Goal: Task Accomplishment & Management: Complete application form

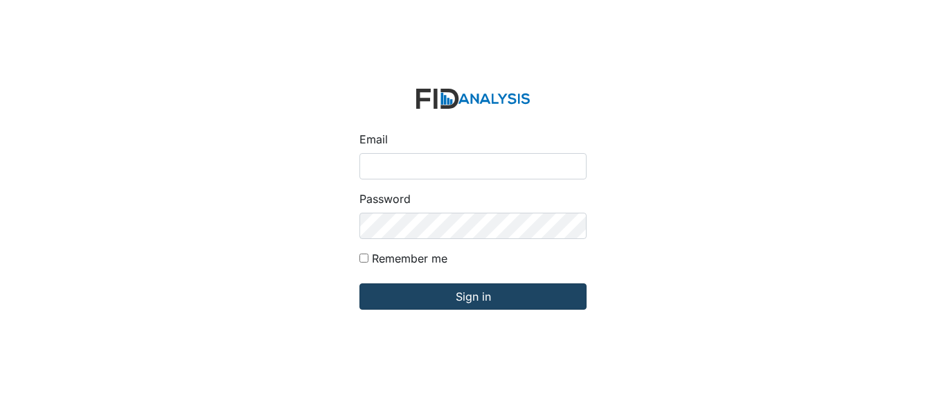
type input "[EMAIL_ADDRESS][DOMAIN_NAME]"
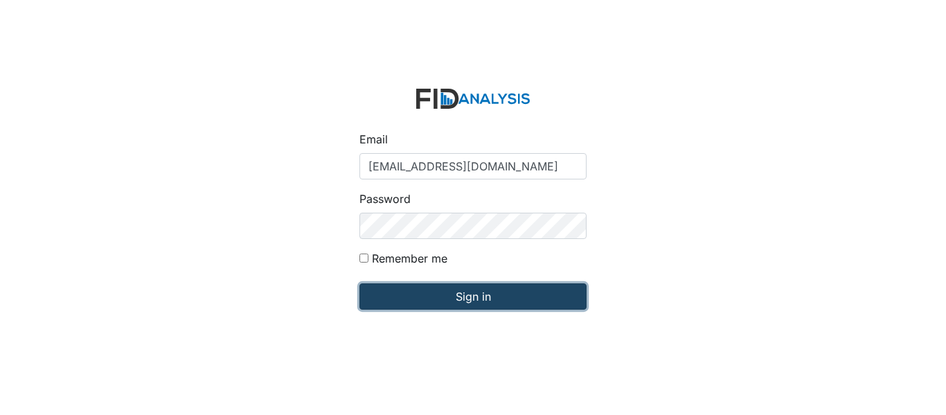
click at [492, 296] on input "Sign in" at bounding box center [472, 296] width 227 height 26
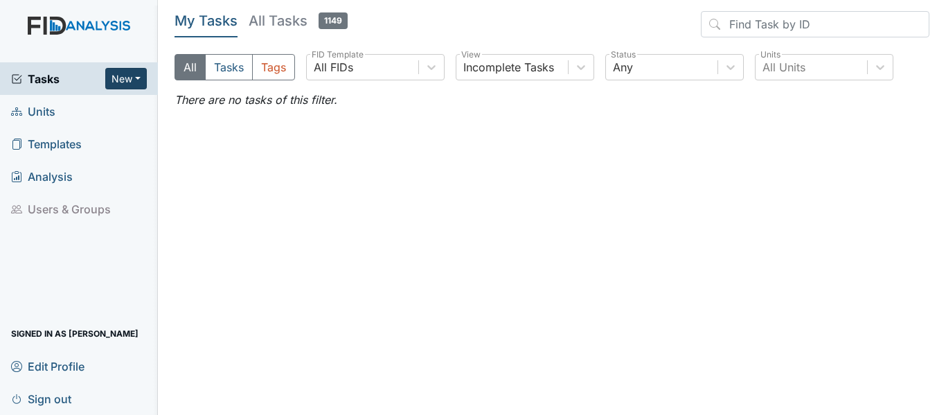
click at [118, 82] on button "New" at bounding box center [126, 78] width 42 height 21
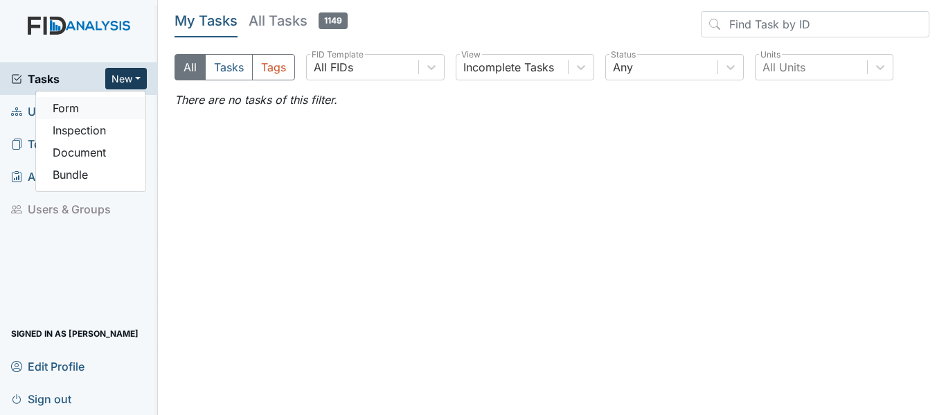
click at [99, 107] on link "Form" at bounding box center [90, 108] width 109 height 22
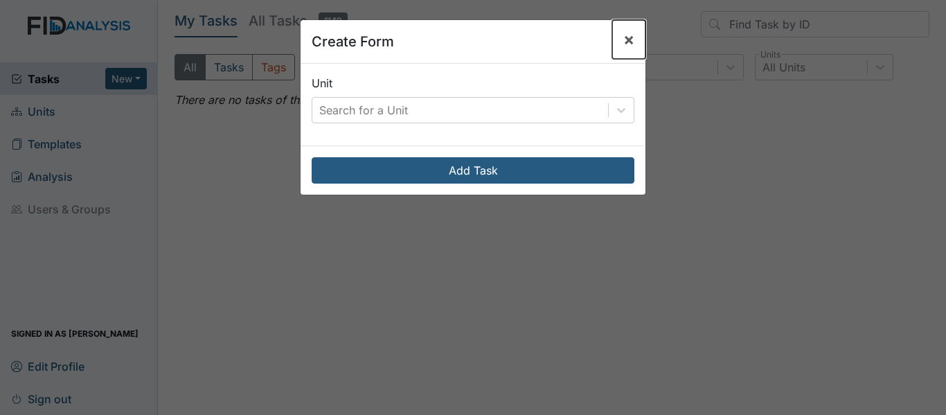
click at [623, 37] on span "×" at bounding box center [628, 39] width 11 height 20
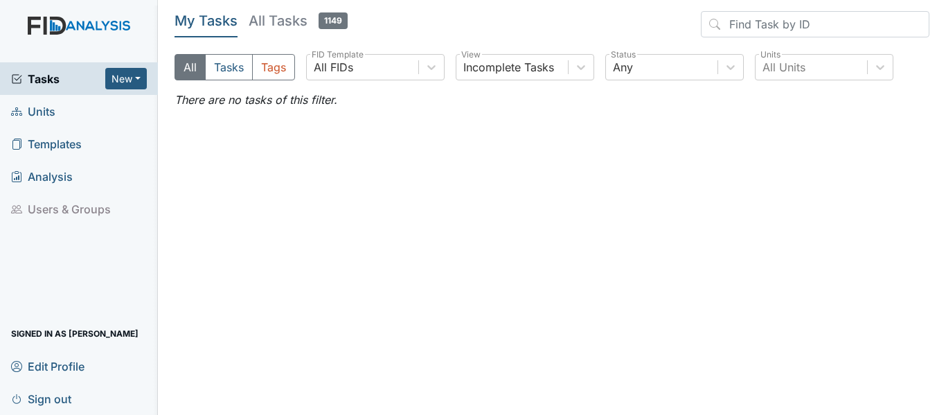
click at [44, 116] on span "Units" at bounding box center [33, 110] width 44 height 21
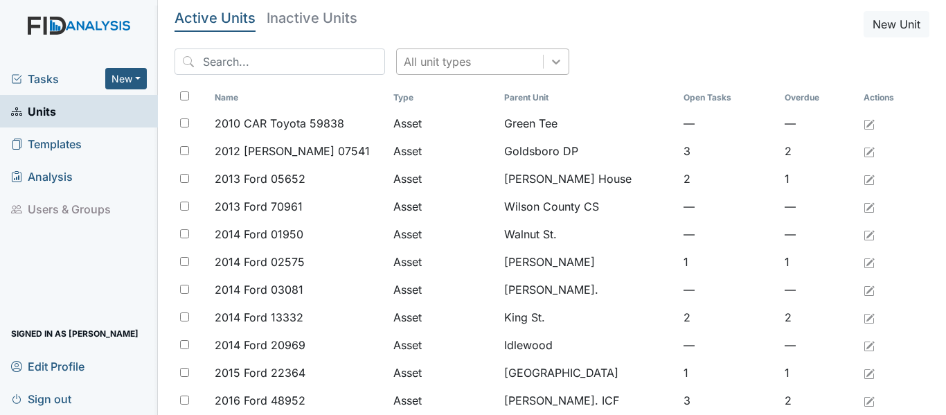
click at [549, 60] on icon at bounding box center [556, 62] width 14 height 14
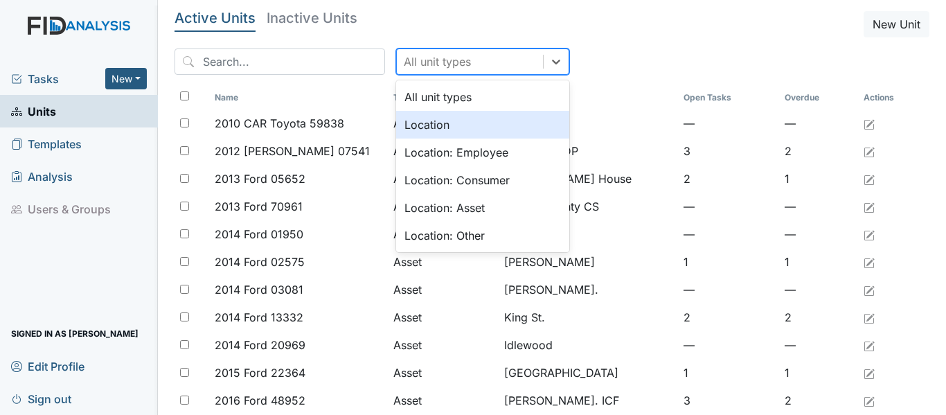
click at [465, 125] on div "Location" at bounding box center [482, 125] width 173 height 28
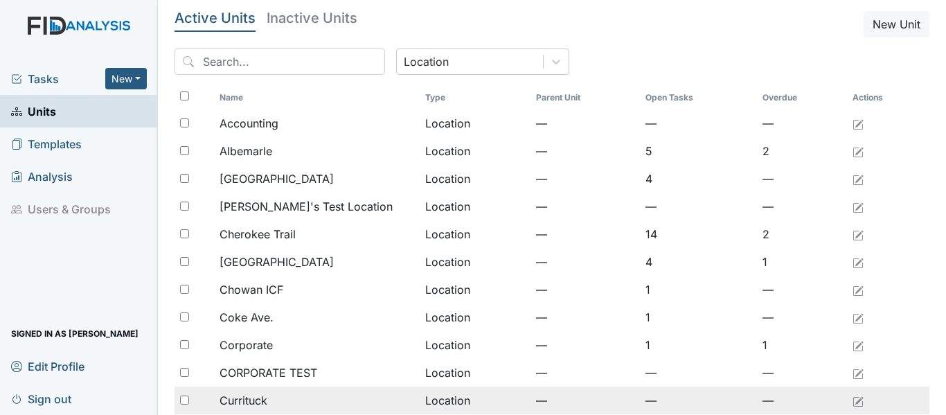
click at [185, 399] on input "checkbox" at bounding box center [184, 399] width 9 height 9
checkbox input "true"
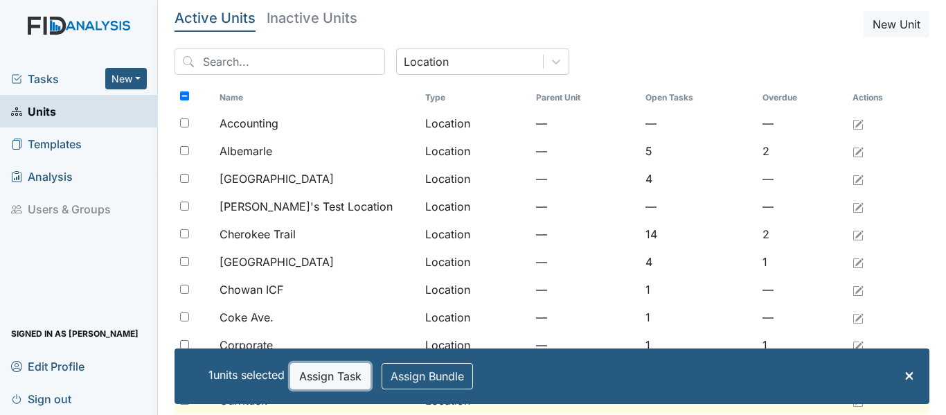
click at [307, 384] on button "Assign Task" at bounding box center [330, 376] width 80 height 26
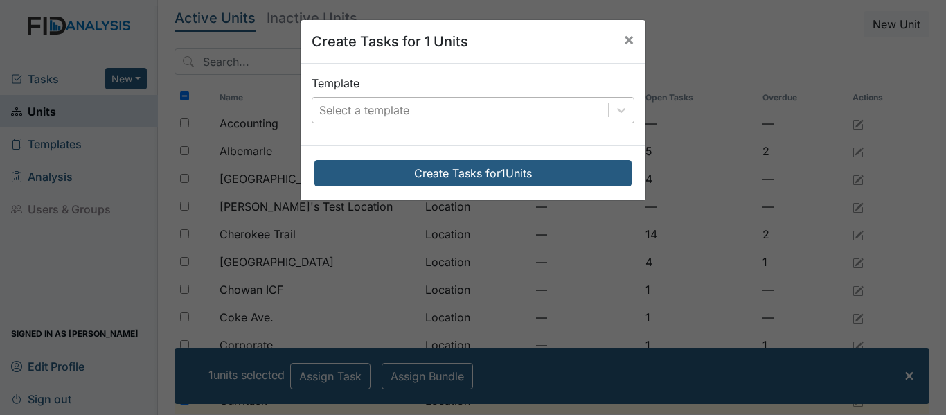
click at [447, 111] on div "Select a template" at bounding box center [460, 110] width 296 height 25
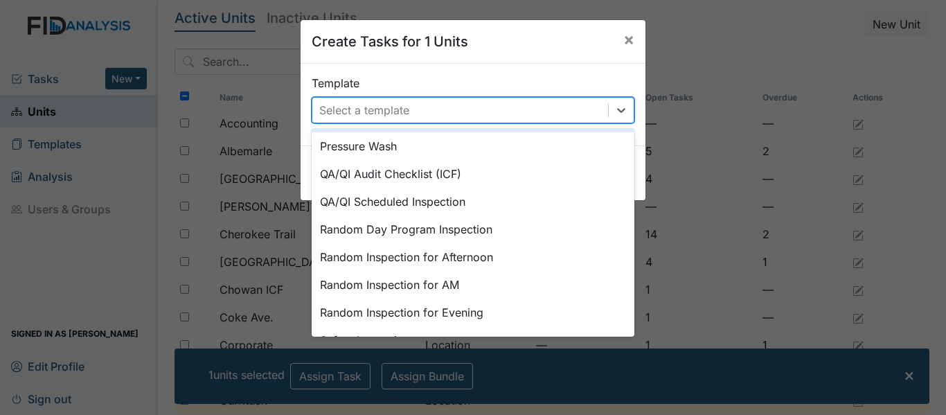
scroll to position [554, 0]
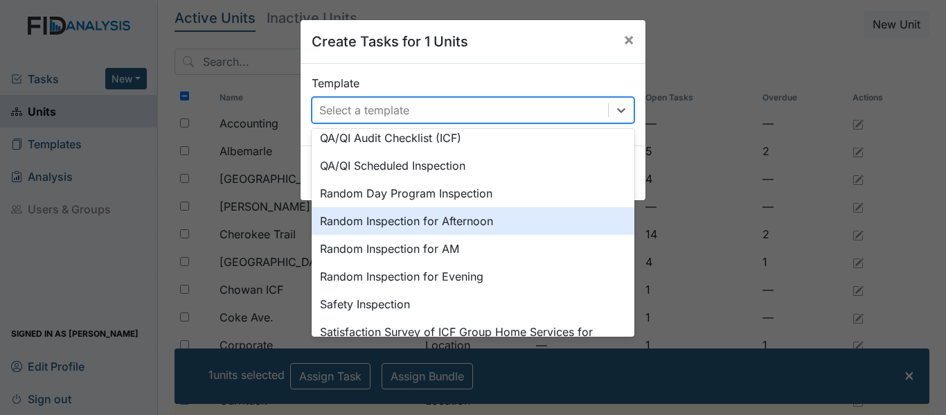
click at [470, 222] on div "Random Inspection for Afternoon" at bounding box center [473, 221] width 323 height 28
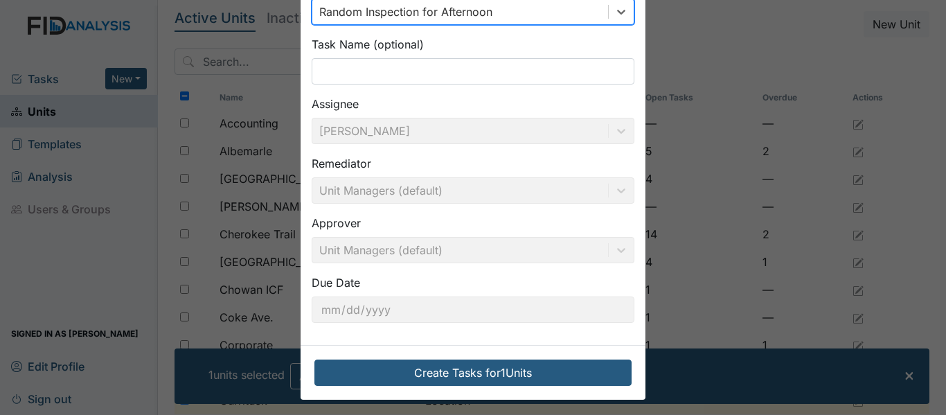
scroll to position [103, 0]
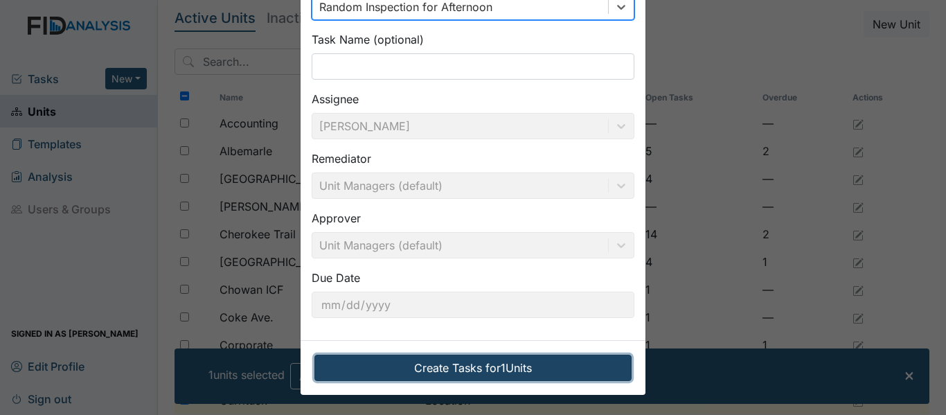
click at [542, 367] on button "Create Tasks for 1 Units" at bounding box center [472, 368] width 317 height 26
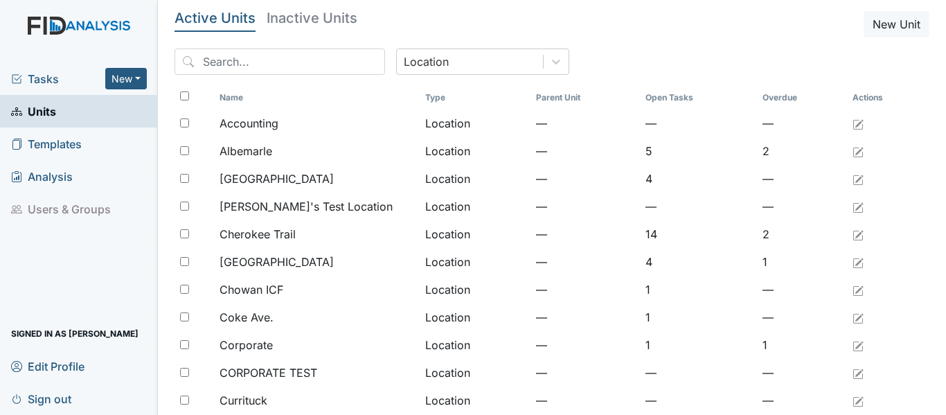
click at [48, 80] on span "Tasks" at bounding box center [58, 79] width 94 height 17
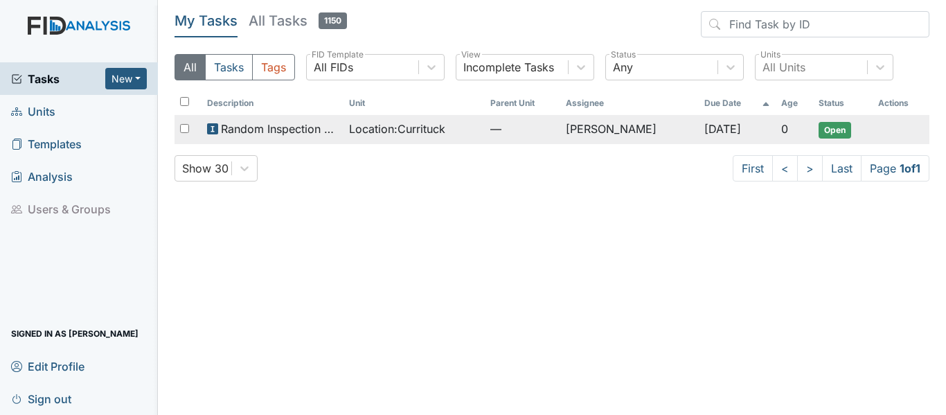
click at [398, 132] on span "Location : Currituck" at bounding box center [397, 128] width 96 height 17
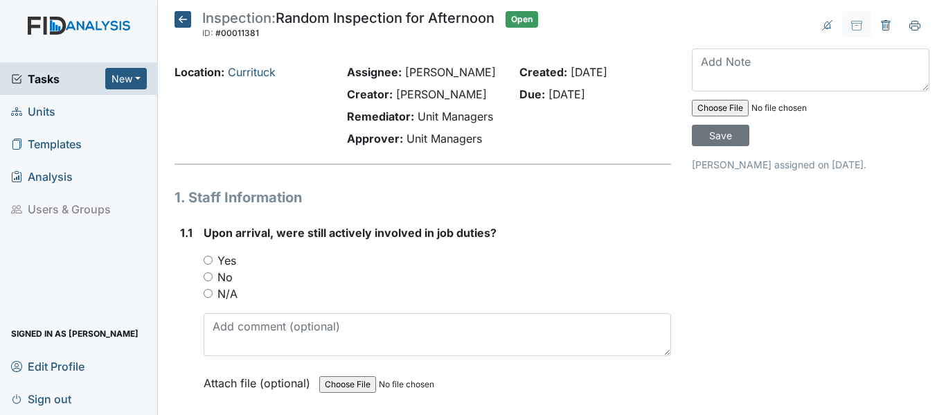
click at [214, 269] on div "Yes" at bounding box center [437, 260] width 467 height 17
drag, startPoint x: 208, startPoint y: 274, endPoint x: 289, endPoint y: 281, distance: 82.1
click at [209, 265] on input "Yes" at bounding box center [208, 260] width 9 height 9
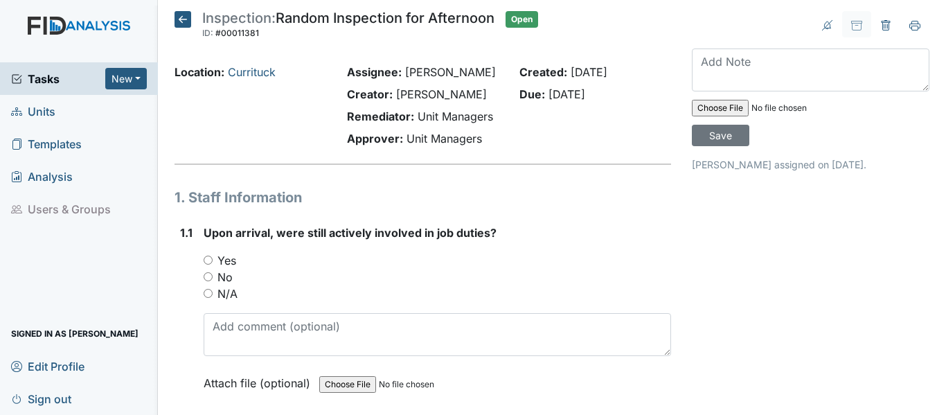
radio input "true"
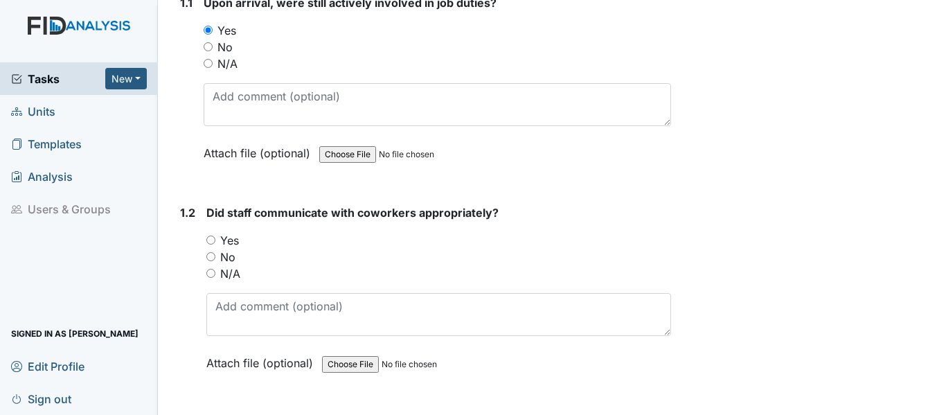
scroll to position [277, 0]
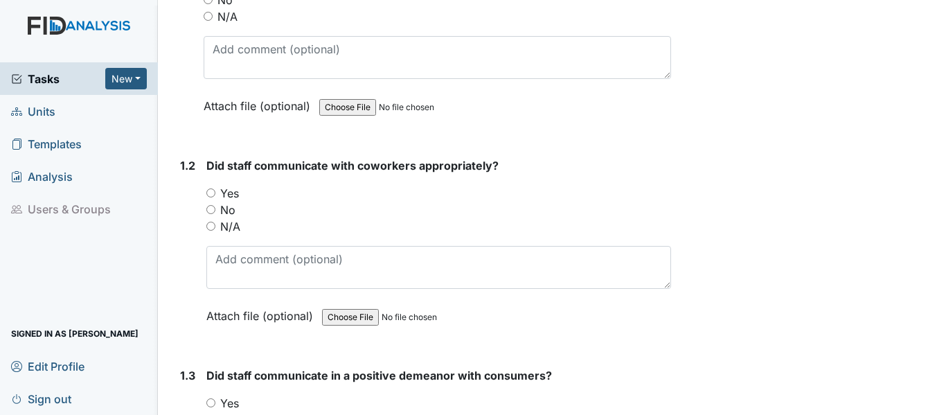
click at [209, 197] on input "Yes" at bounding box center [210, 192] width 9 height 9
radio input "true"
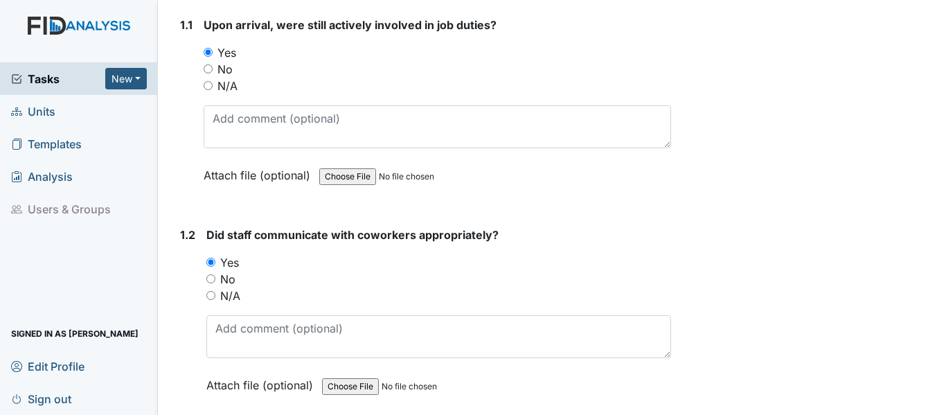
scroll to position [139, 0]
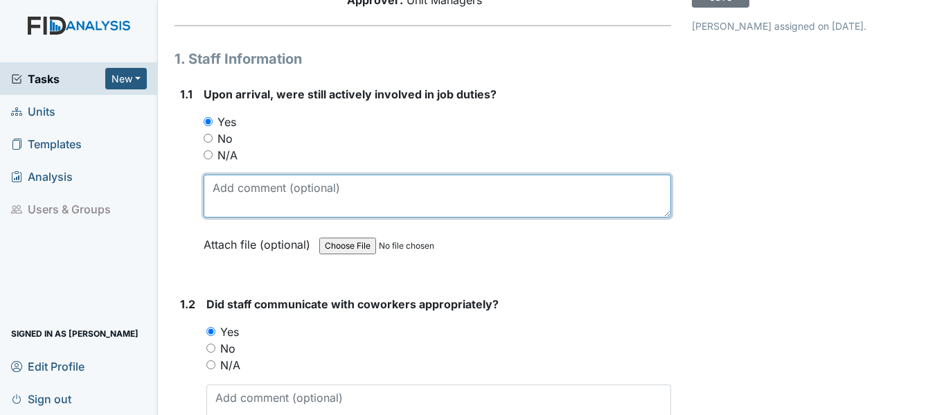
click at [309, 213] on textarea at bounding box center [437, 196] width 467 height 43
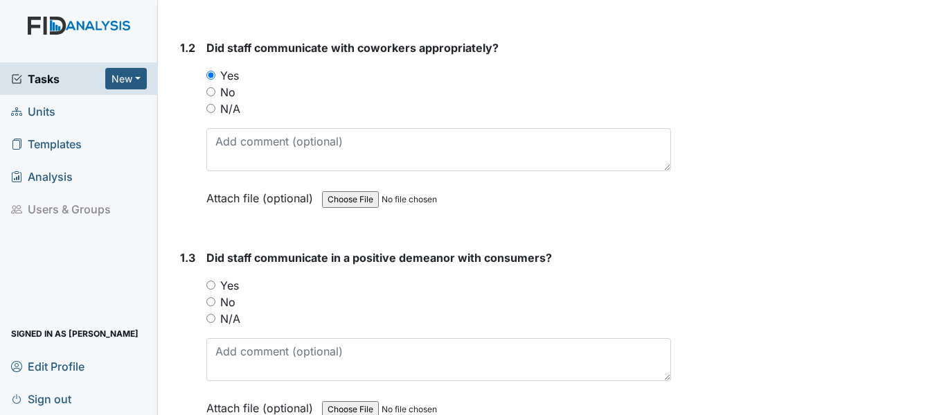
scroll to position [416, 0]
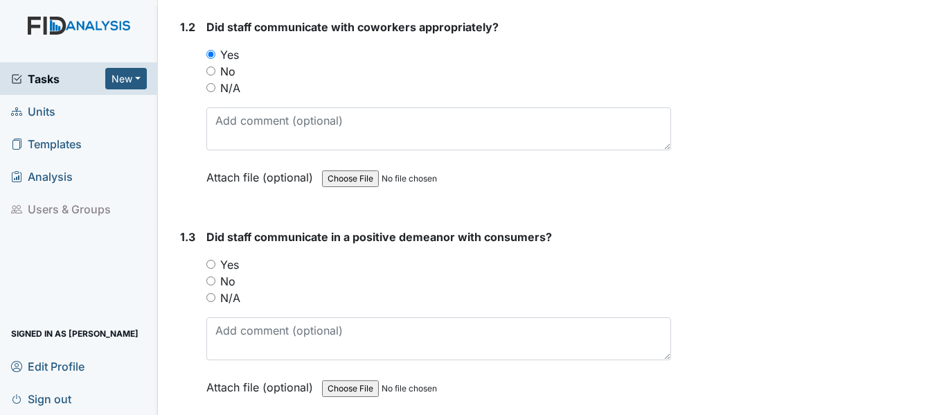
type textarea "packing lunches for the next"
click at [210, 269] on input "Yes" at bounding box center [210, 264] width 9 height 9
radio input "true"
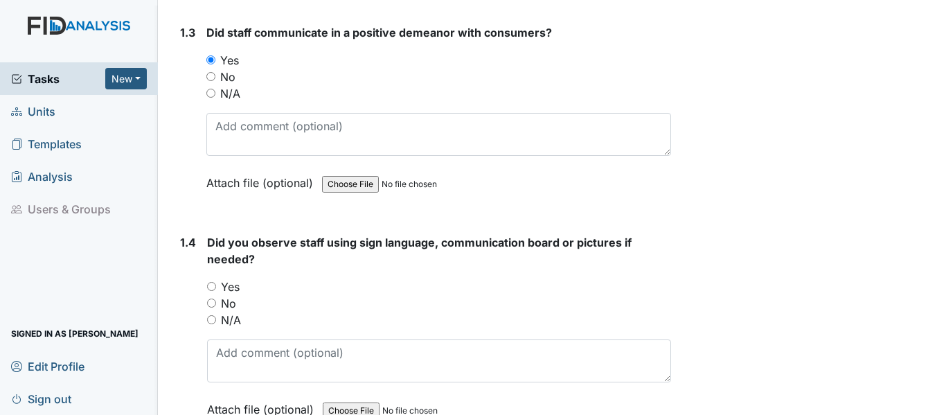
scroll to position [623, 0]
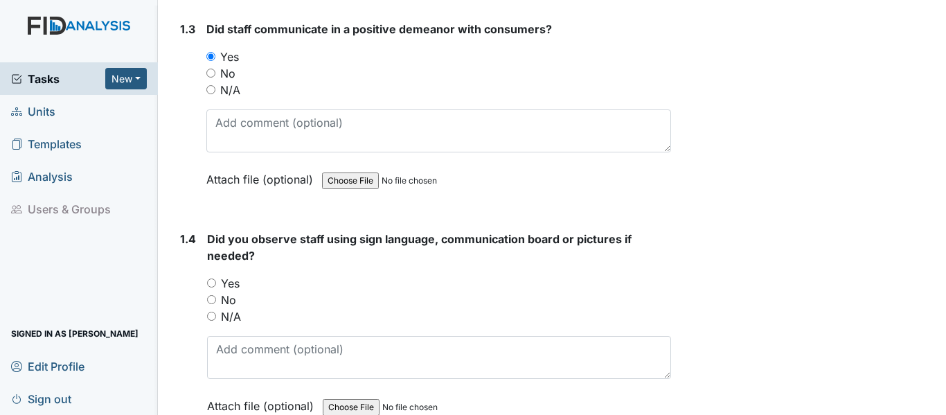
click at [213, 304] on input "No" at bounding box center [211, 299] width 9 height 9
radio input "true"
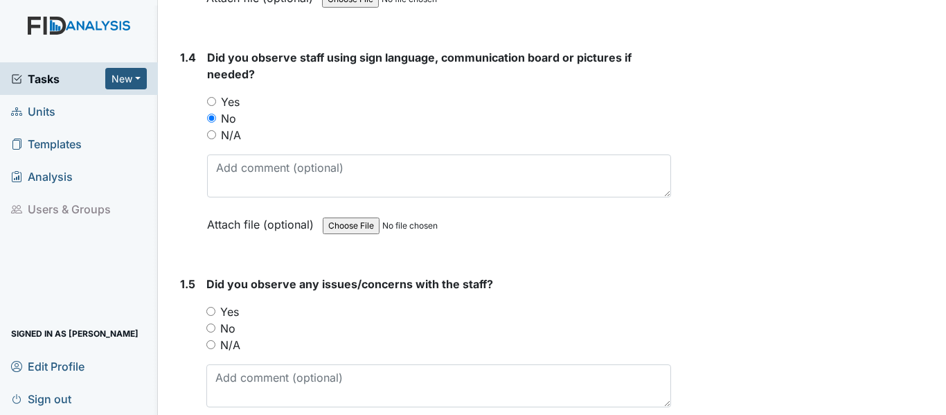
scroll to position [970, 0]
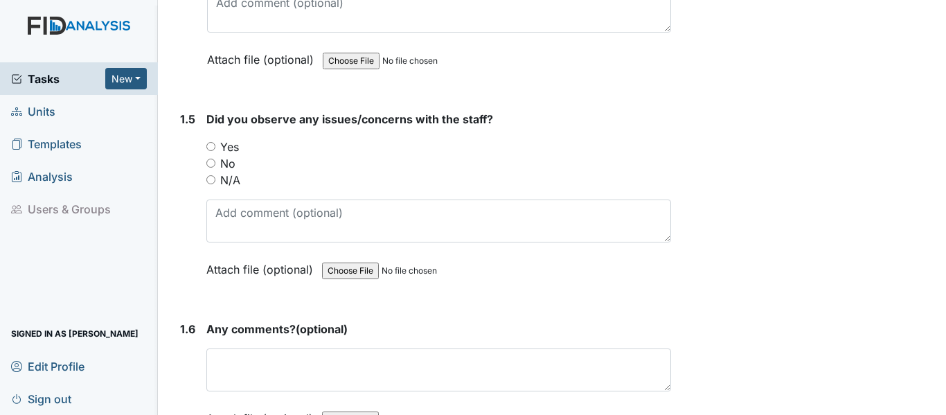
click at [210, 168] on input "No" at bounding box center [210, 163] width 9 height 9
radio input "true"
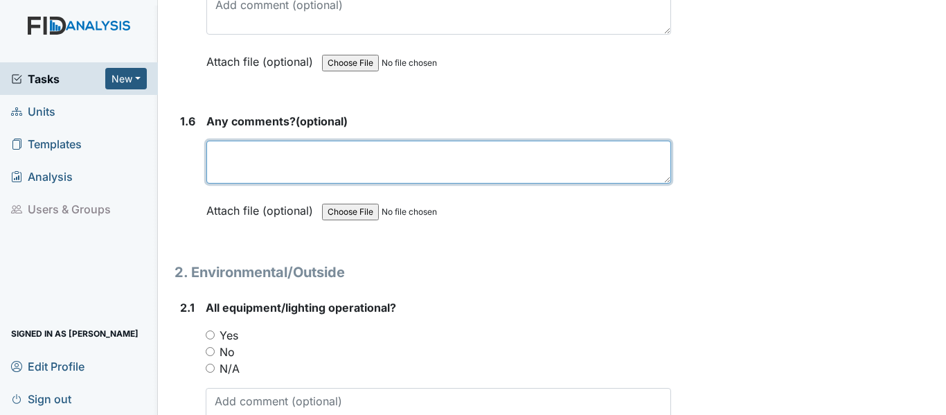
click at [298, 184] on textarea at bounding box center [438, 162] width 465 height 43
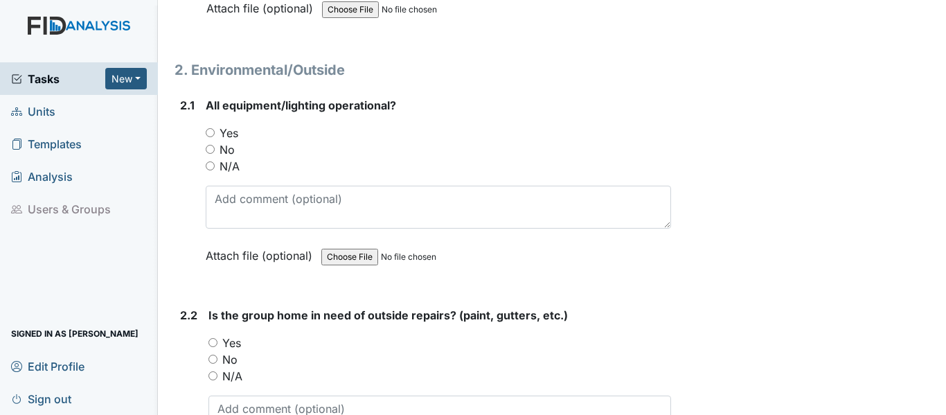
scroll to position [1385, 0]
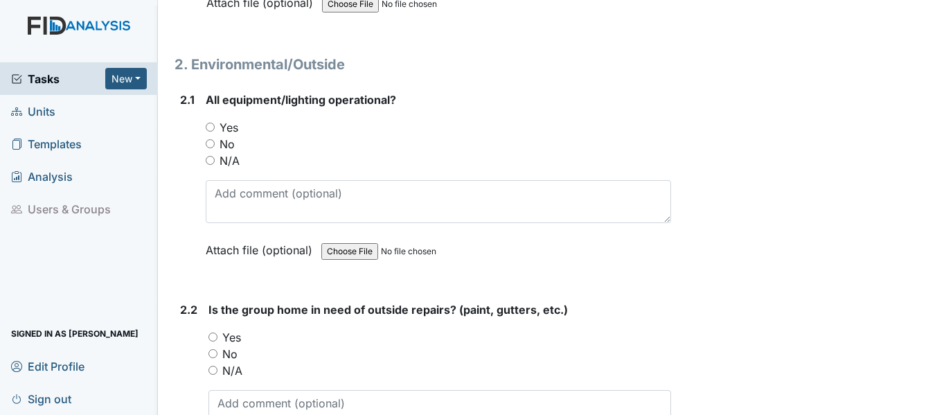
type textarea "none"
click at [212, 132] on input "Yes" at bounding box center [210, 127] width 9 height 9
radio input "true"
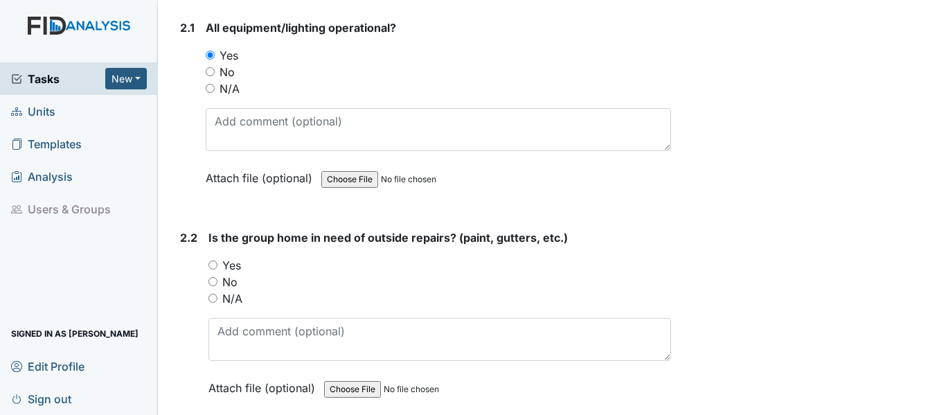
scroll to position [1454, 0]
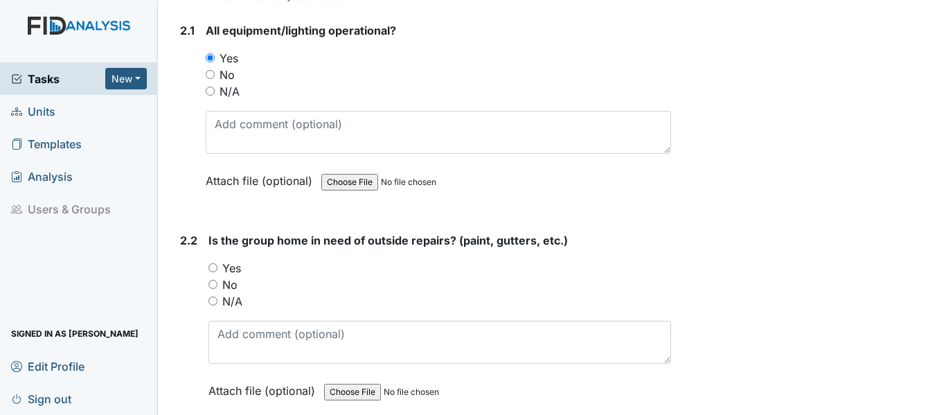
drag, startPoint x: 206, startPoint y: 280, endPoint x: 213, endPoint y: 286, distance: 8.9
click at [208, 280] on div "2.2 Is the group home in need of outside repairs? (paint, gutters, etc.) You mu…" at bounding box center [423, 326] width 497 height 188
click at [213, 272] on input "Yes" at bounding box center [212, 267] width 9 height 9
radio input "true"
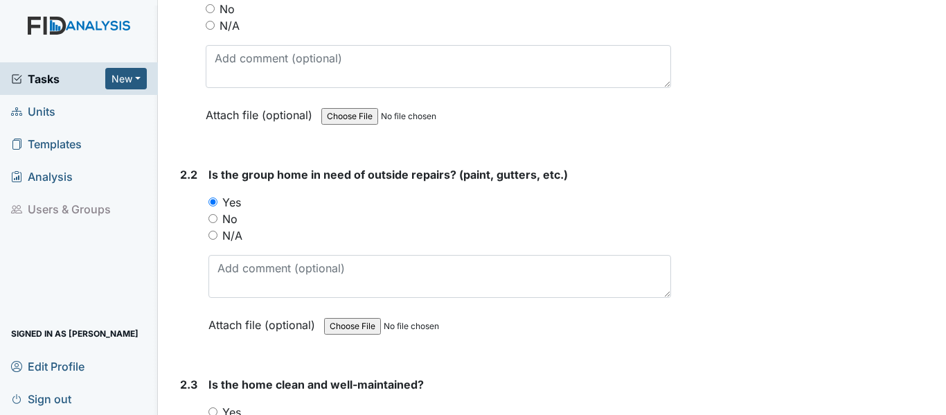
scroll to position [1593, 0]
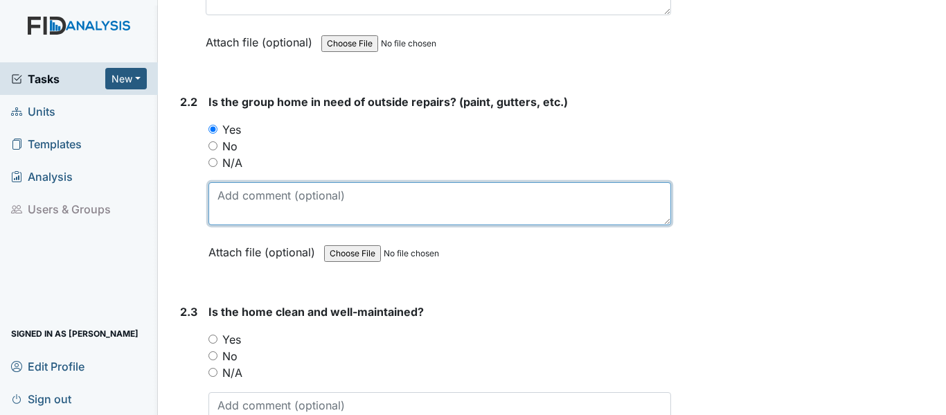
click at [244, 218] on textarea at bounding box center [439, 203] width 463 height 43
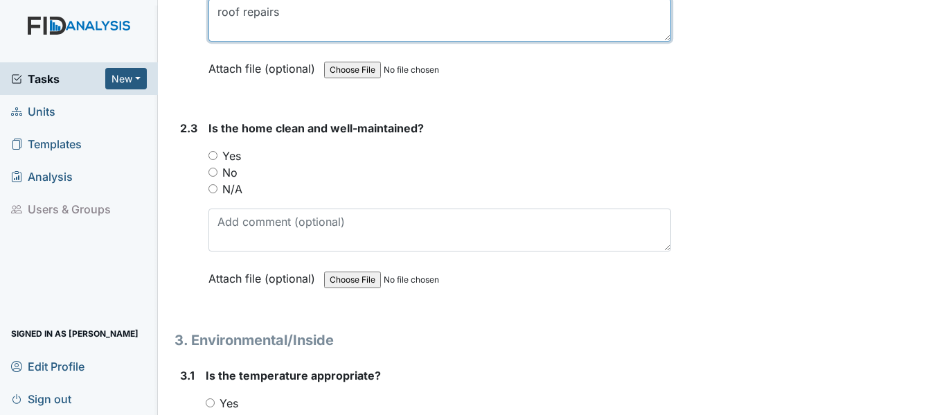
scroll to position [1801, 0]
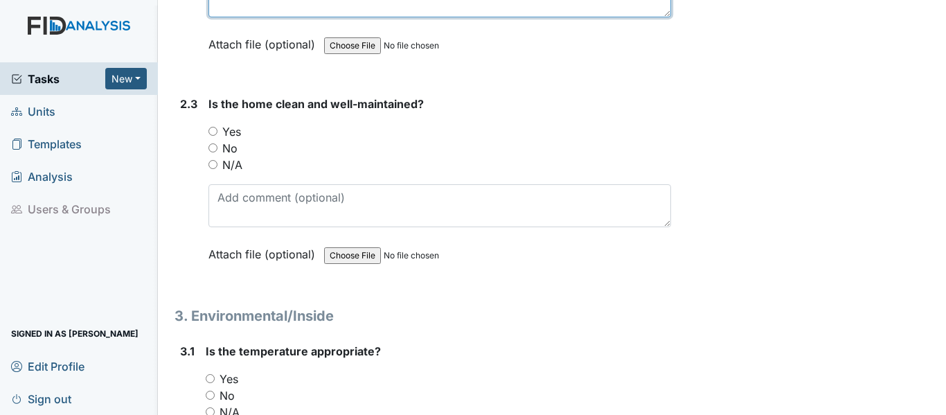
type textarea "roof repairs"
click at [212, 136] on input "Yes" at bounding box center [212, 131] width 9 height 9
radio input "true"
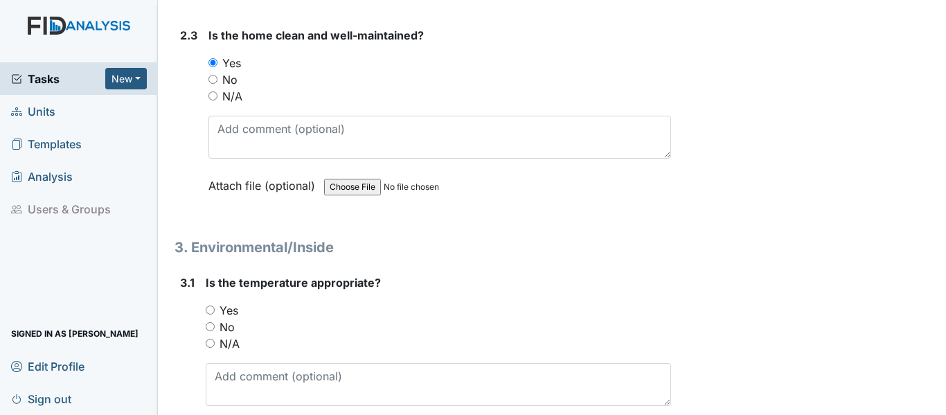
scroll to position [2008, 0]
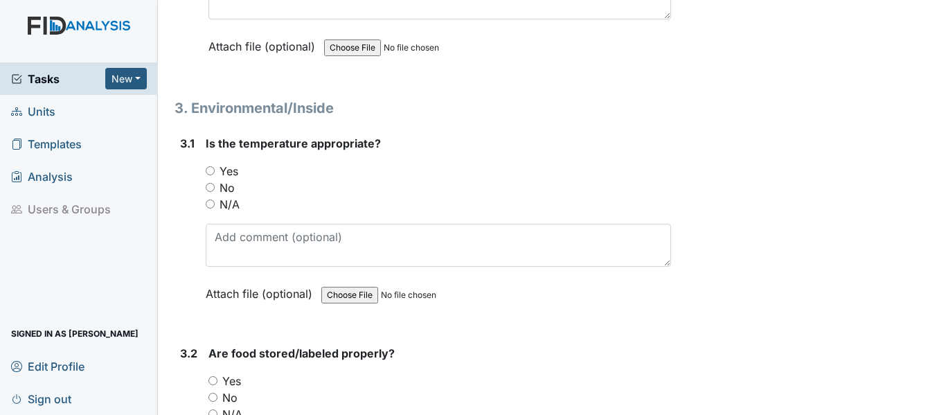
click at [210, 175] on input "Yes" at bounding box center [210, 170] width 9 height 9
radio input "true"
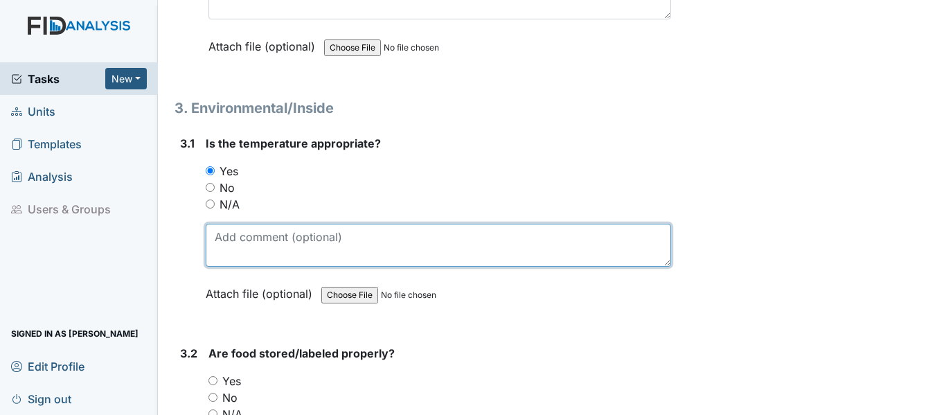
click at [223, 256] on textarea at bounding box center [438, 245] width 465 height 43
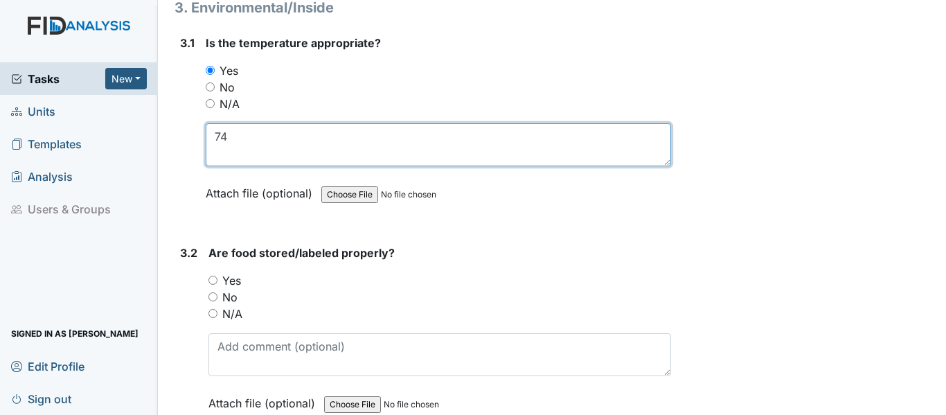
scroll to position [2285, 0]
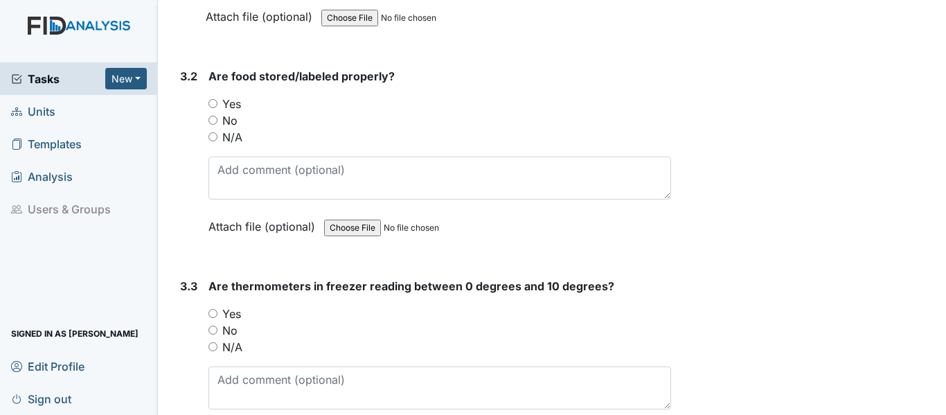
type textarea "74"
click at [213, 108] on input "Yes" at bounding box center [212, 103] width 9 height 9
radio input "true"
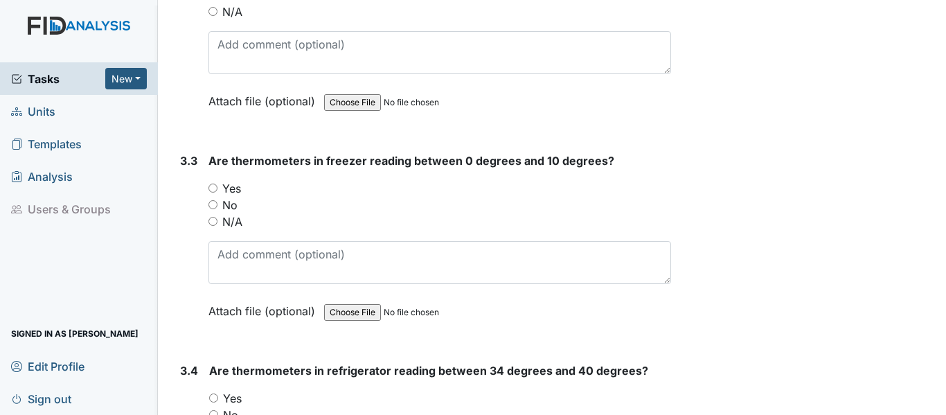
scroll to position [2424, 0]
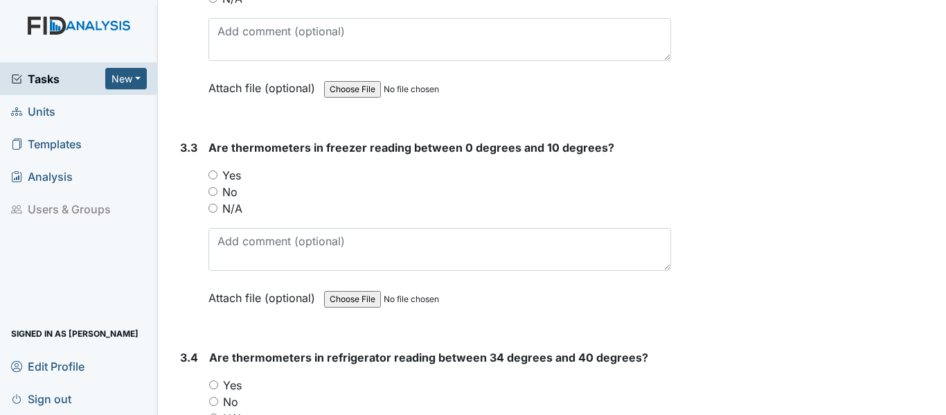
click at [215, 179] on input "Yes" at bounding box center [212, 174] width 9 height 9
radio input "true"
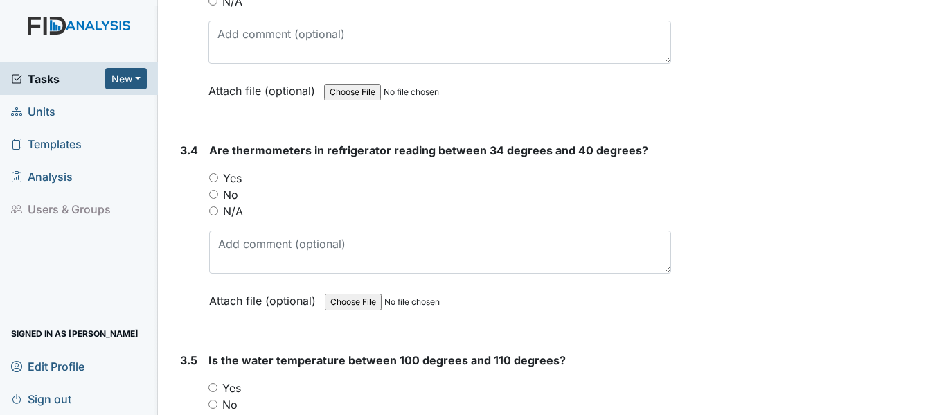
scroll to position [2632, 0]
drag, startPoint x: 212, startPoint y: 193, endPoint x: 271, endPoint y: 245, distance: 79.5
click at [213, 181] on input "Yes" at bounding box center [213, 176] width 9 height 9
radio input "true"
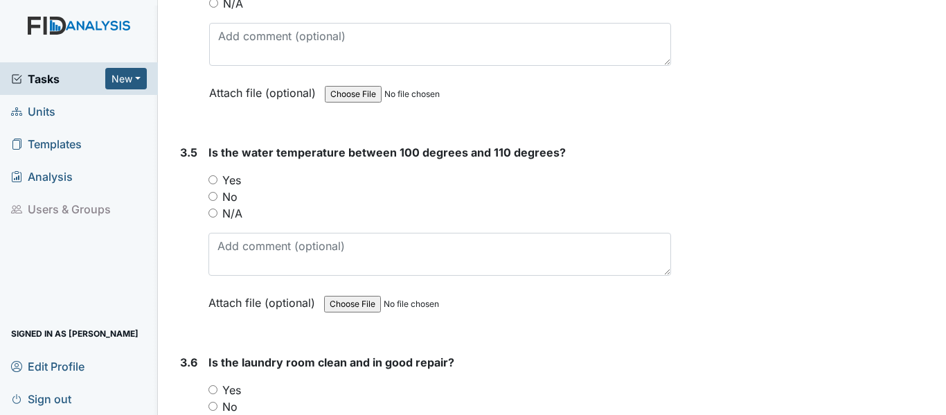
scroll to position [2839, 0]
click at [215, 184] on input "Yes" at bounding box center [212, 179] width 9 height 9
radio input "true"
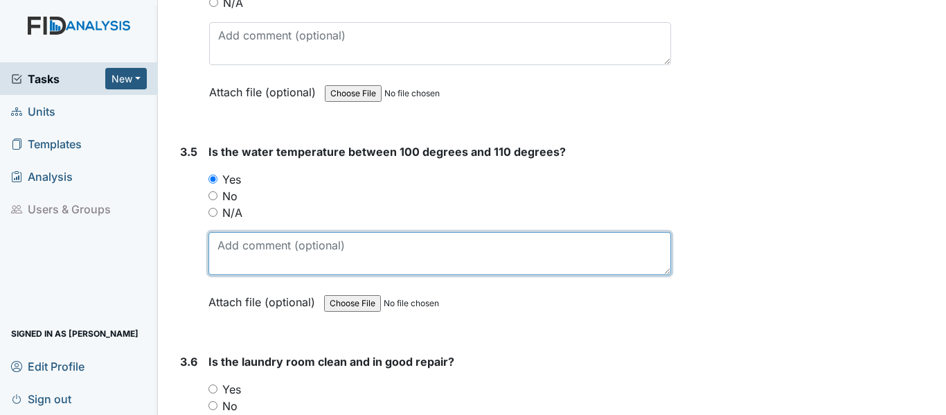
click at [234, 263] on textarea at bounding box center [439, 253] width 463 height 43
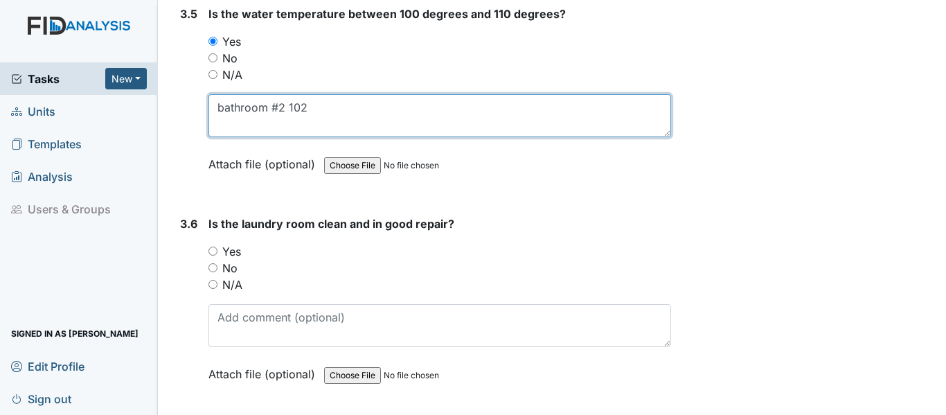
scroll to position [2978, 0]
type textarea "bathroom #2 102"
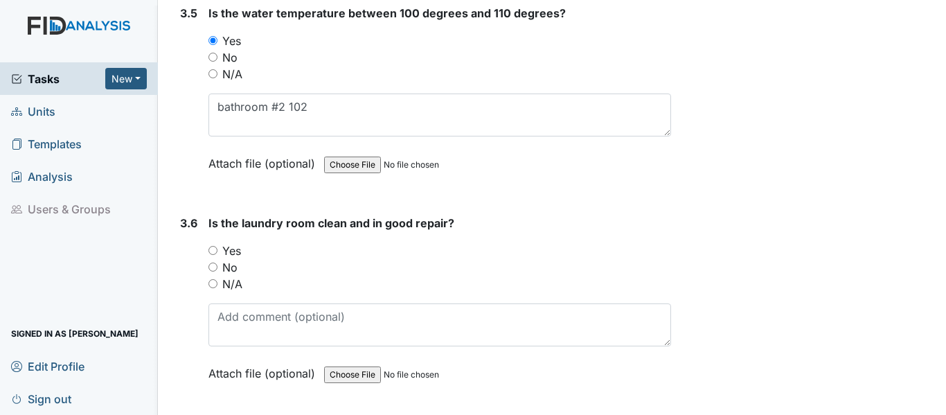
drag, startPoint x: 209, startPoint y: 266, endPoint x: 260, endPoint y: 279, distance: 52.9
click at [209, 255] on input "Yes" at bounding box center [212, 250] width 9 height 9
radio input "true"
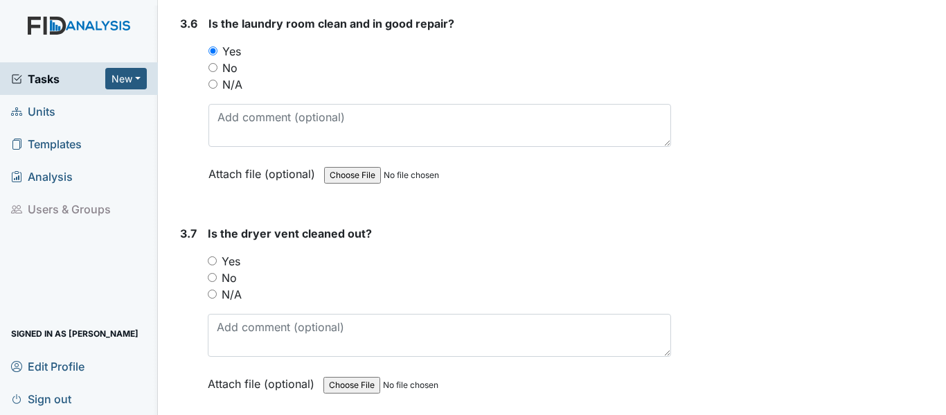
scroll to position [3186, 0]
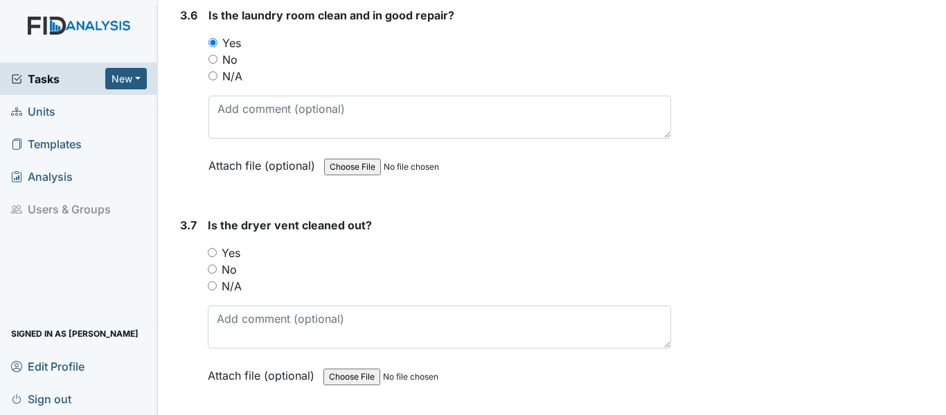
click at [207, 271] on div "3.7 Is the dryer vent cleaned out? You must select one of the below options. Ye…" at bounding box center [423, 311] width 497 height 188
click at [211, 257] on input "Yes" at bounding box center [212, 252] width 9 height 9
radio input "true"
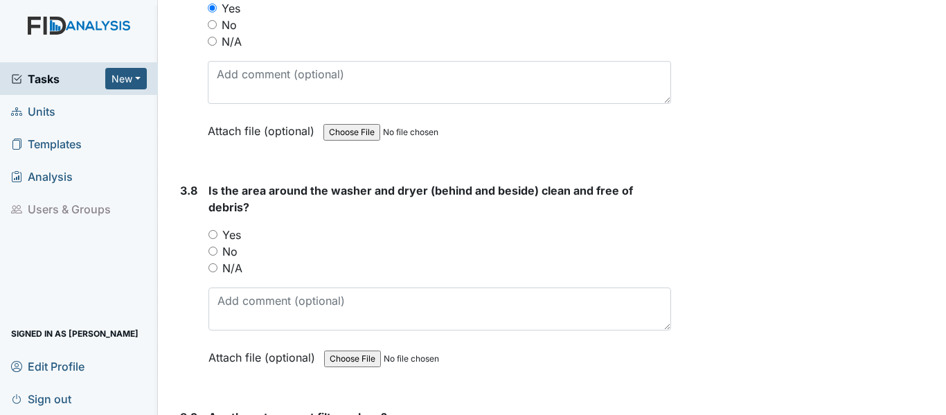
scroll to position [3463, 0]
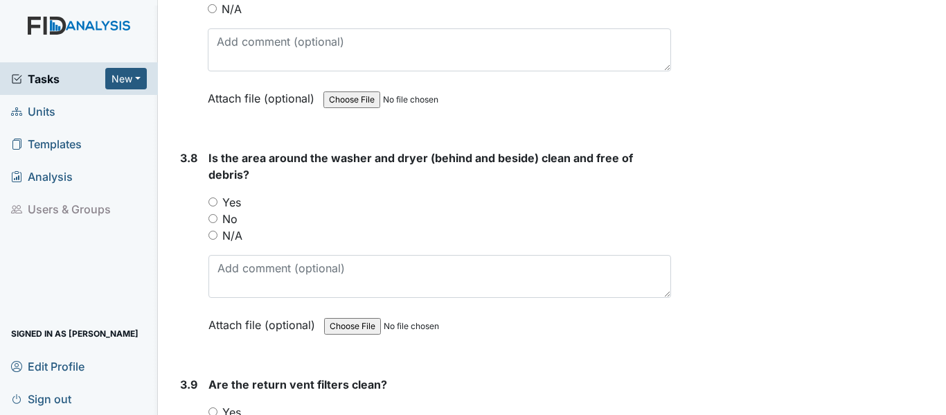
click at [213, 206] on input "Yes" at bounding box center [212, 201] width 9 height 9
radio input "true"
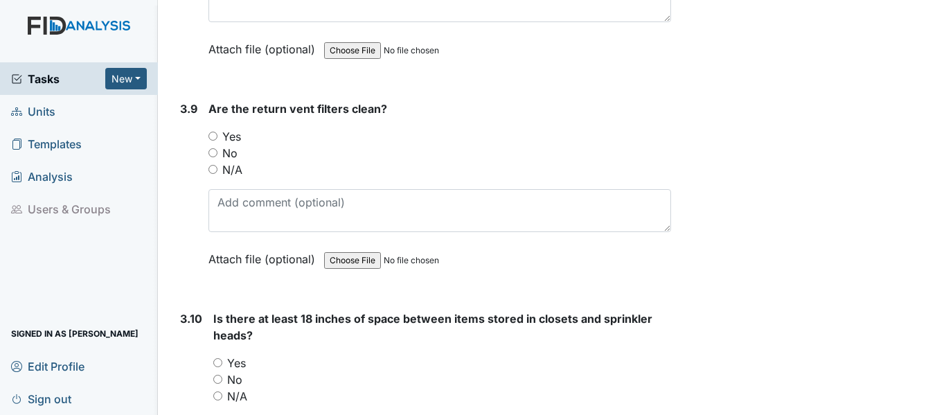
scroll to position [3740, 0]
click at [214, 139] on input "Yes" at bounding box center [212, 134] width 9 height 9
radio input "true"
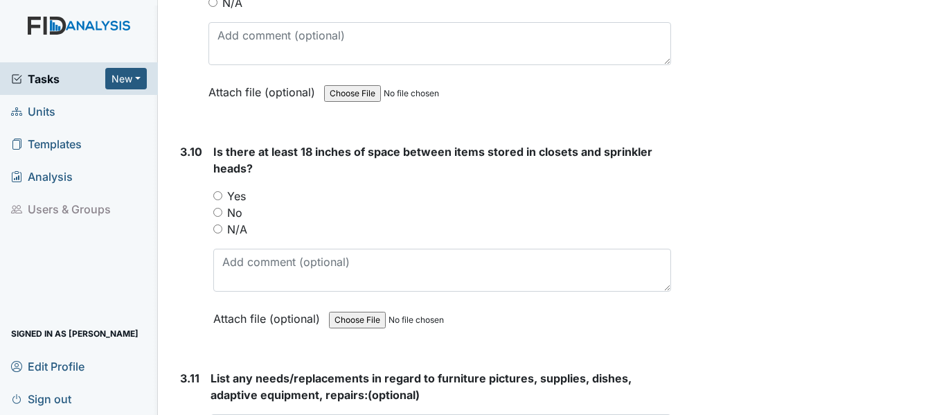
scroll to position [3947, 0]
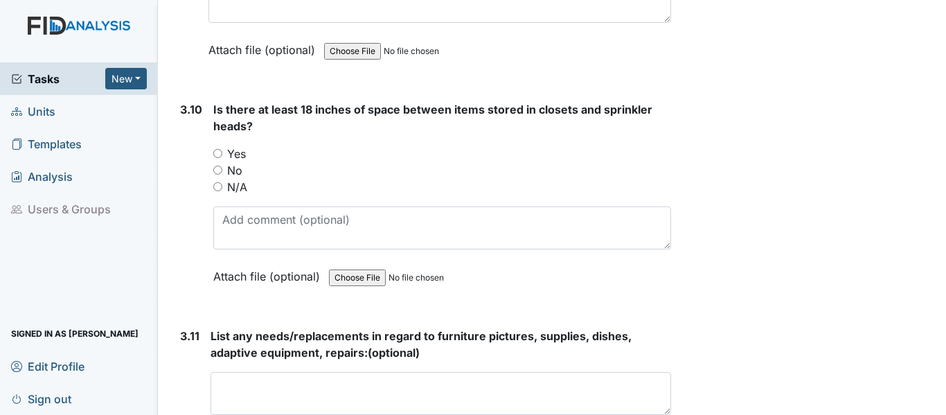
click at [220, 191] on input "N/A" at bounding box center [217, 186] width 9 height 9
radio input "true"
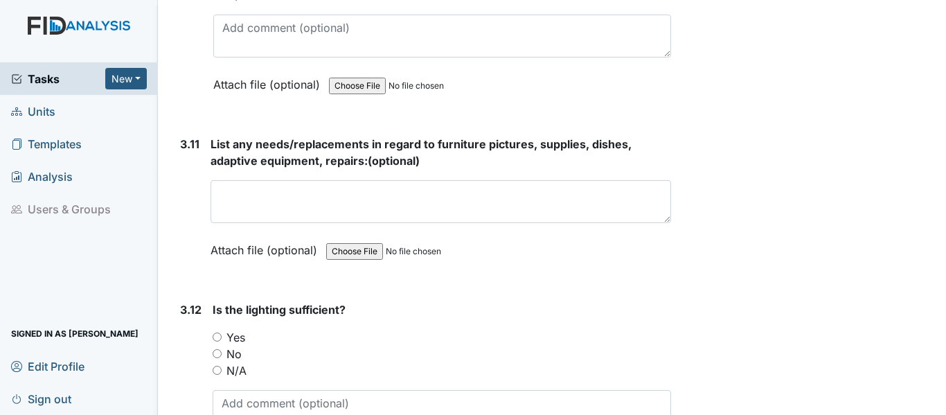
scroll to position [4155, 0]
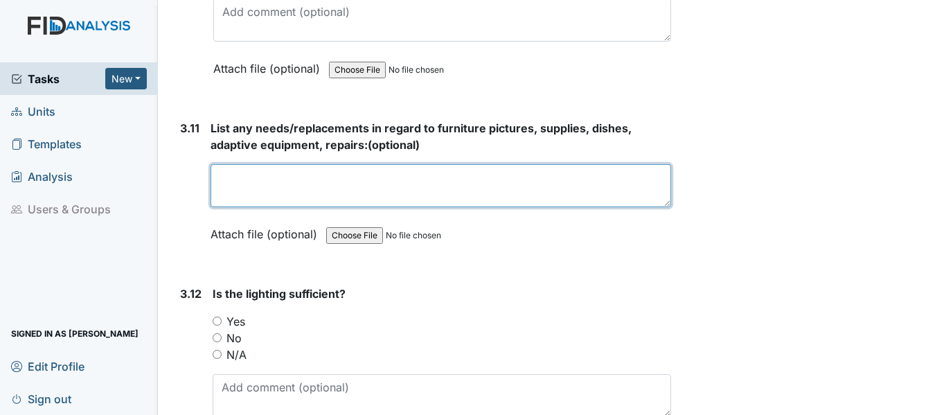
click at [346, 191] on textarea at bounding box center [441, 185] width 461 height 43
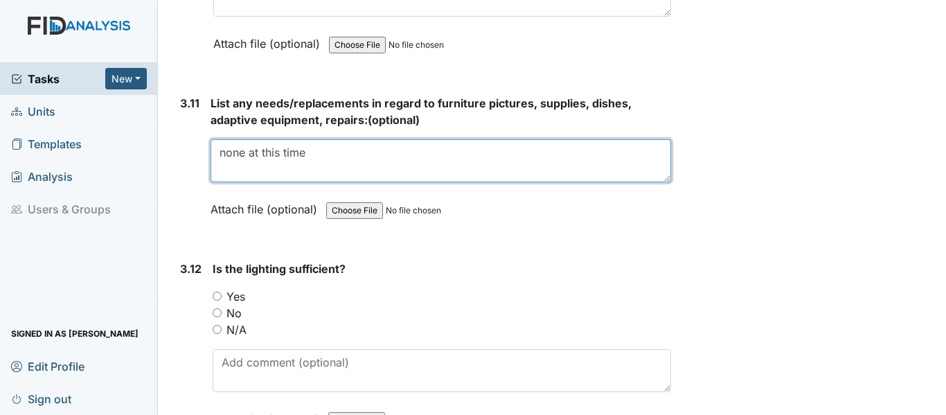
scroll to position [4224, 0]
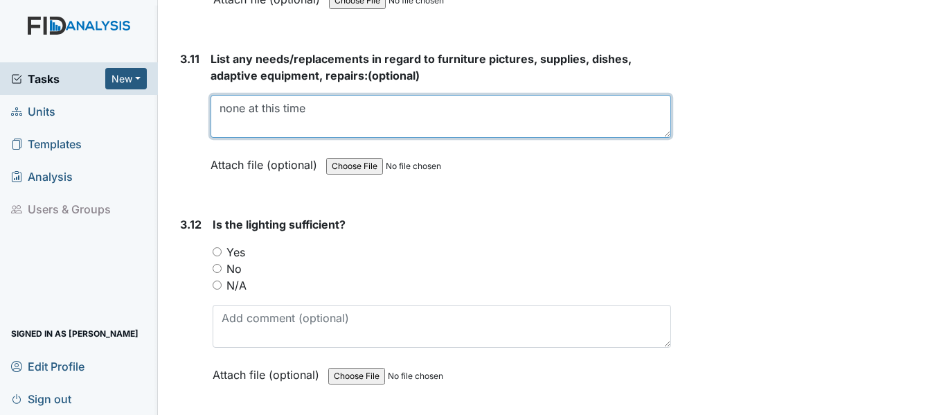
type textarea "none at this time"
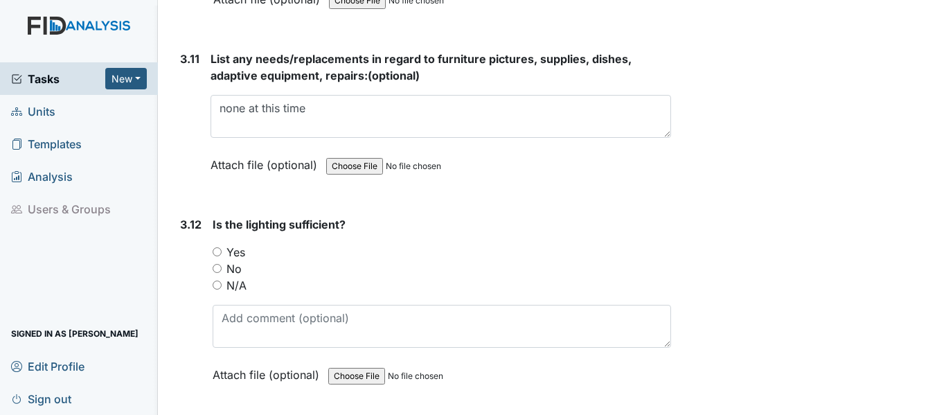
click at [217, 256] on input "Yes" at bounding box center [217, 251] width 9 height 9
radio input "true"
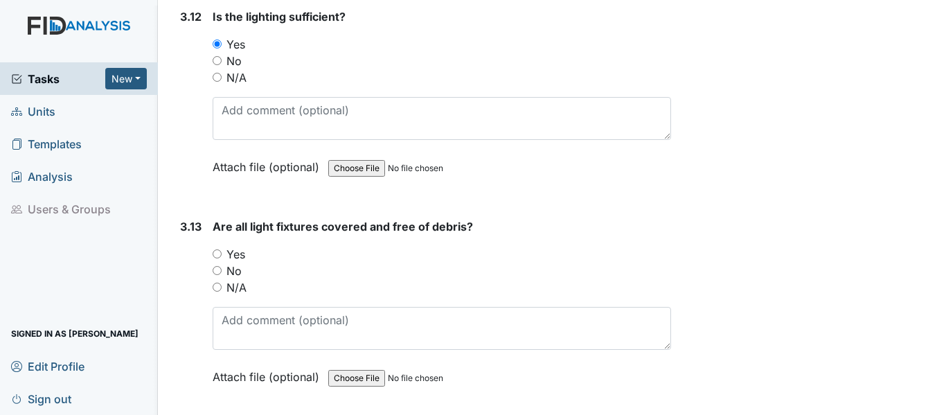
scroll to position [4501, 0]
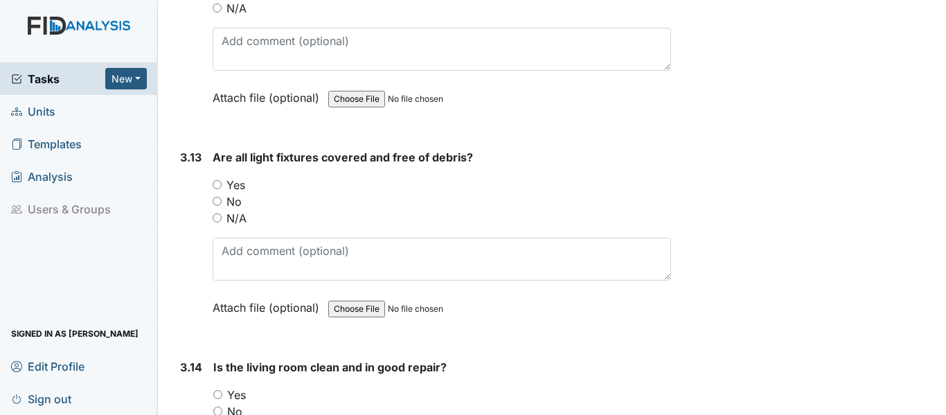
click at [215, 189] on input "Yes" at bounding box center [217, 184] width 9 height 9
radio input "true"
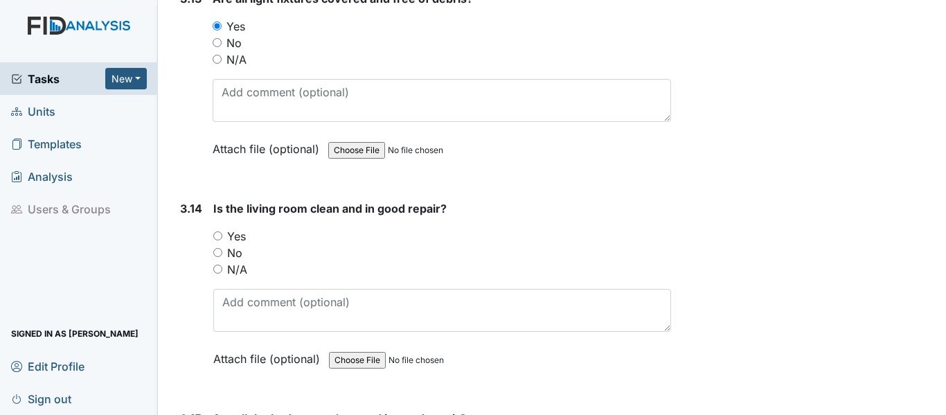
scroll to position [4778, 0]
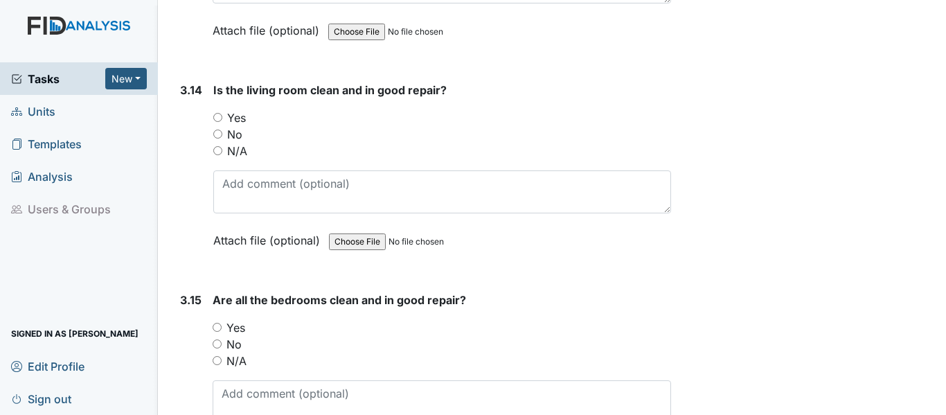
click at [215, 122] on input "Yes" at bounding box center [217, 117] width 9 height 9
radio input "true"
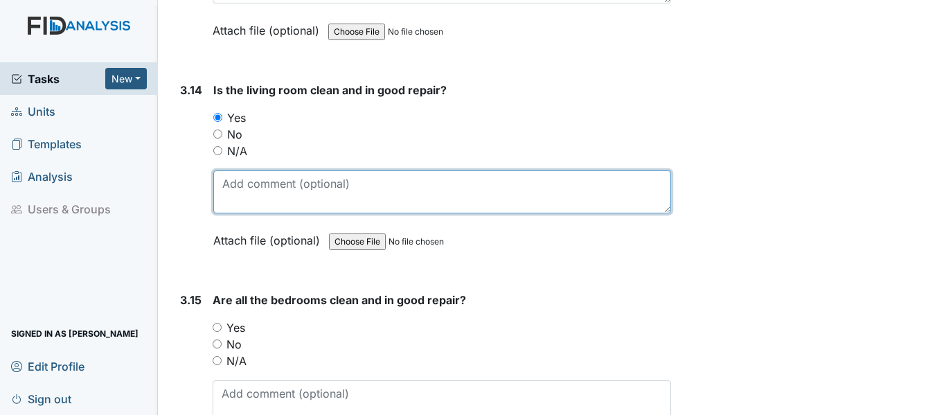
click at [241, 213] on textarea at bounding box center [442, 191] width 458 height 43
type textarea "carpet rip near front door"
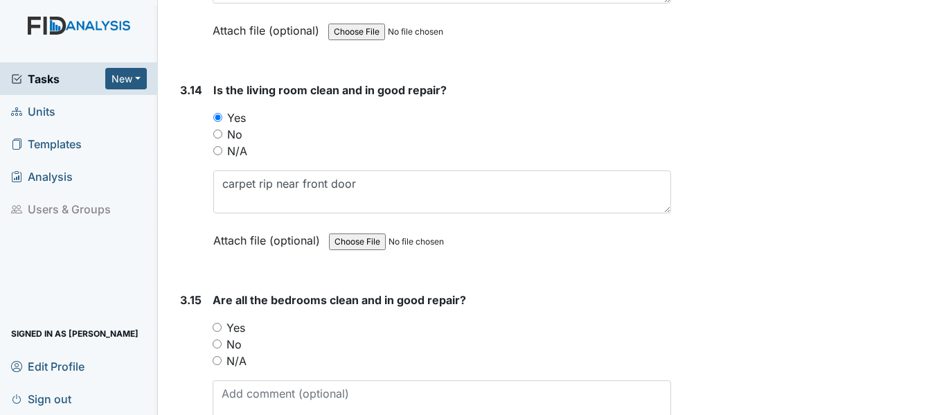
click at [220, 139] on input "No" at bounding box center [217, 133] width 9 height 9
radio input "true"
click at [214, 122] on input "Yes" at bounding box center [217, 117] width 9 height 9
radio input "true"
click at [220, 139] on input "No" at bounding box center [217, 133] width 9 height 9
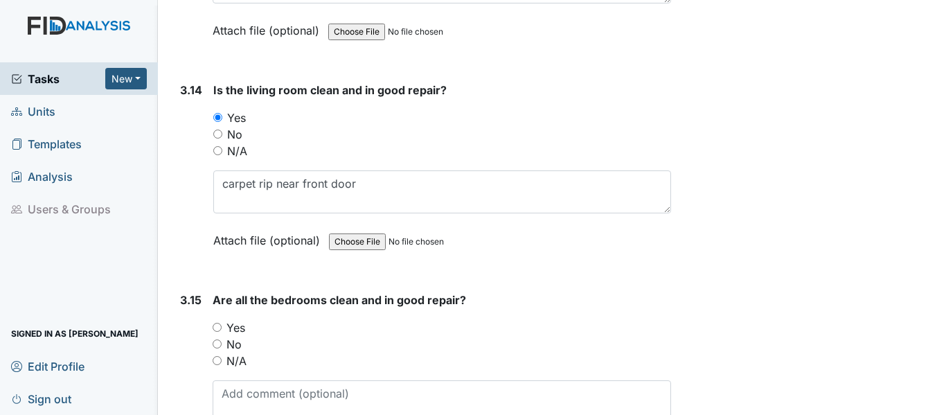
radio input "true"
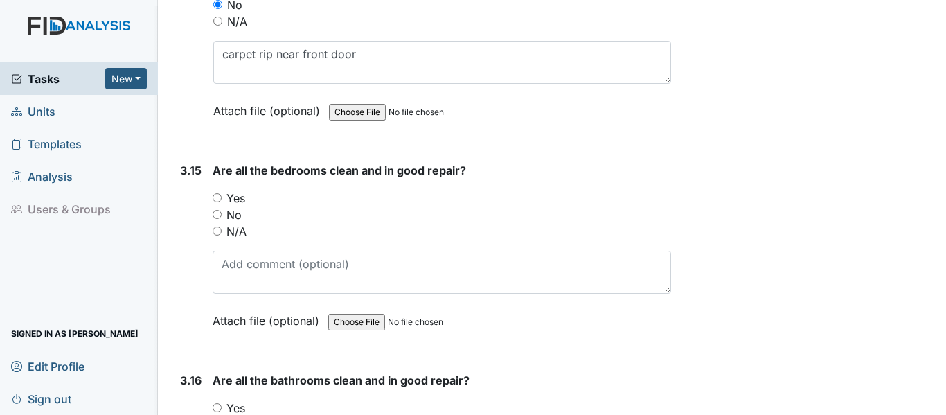
scroll to position [4917, 0]
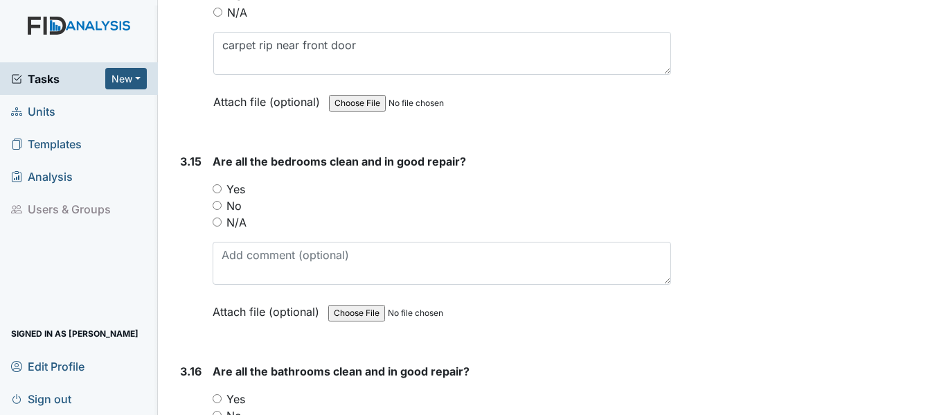
click at [213, 193] on input "Yes" at bounding box center [217, 188] width 9 height 9
radio input "true"
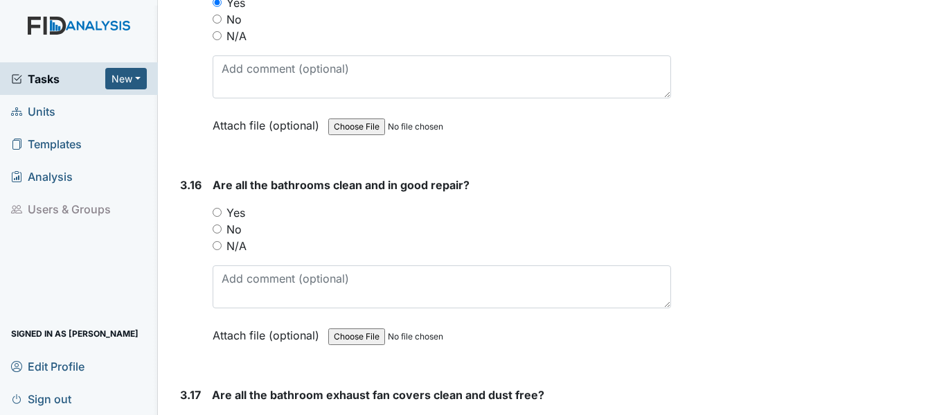
scroll to position [5125, 0]
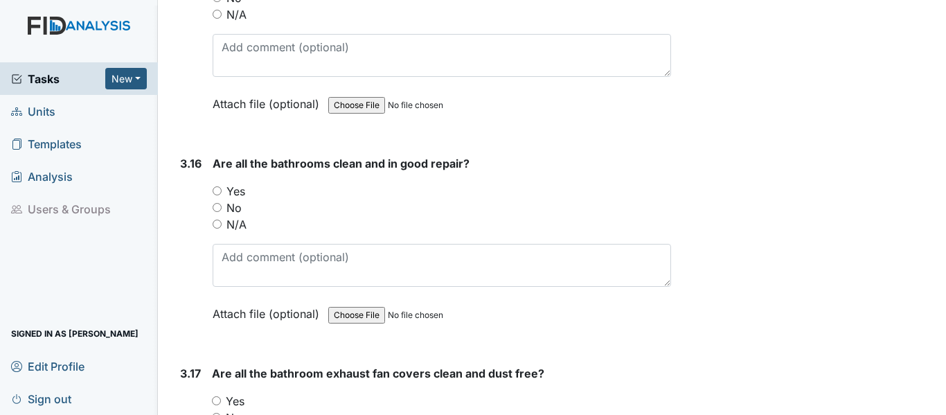
click at [215, 195] on input "Yes" at bounding box center [217, 190] width 9 height 9
radio input "true"
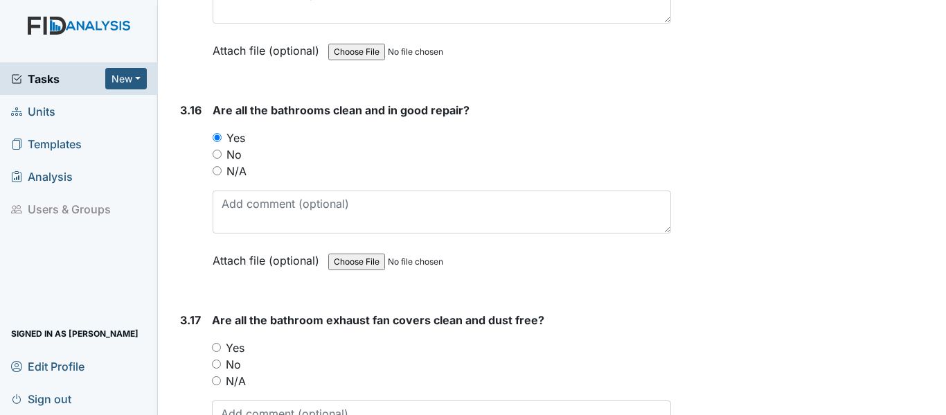
scroll to position [5332, 0]
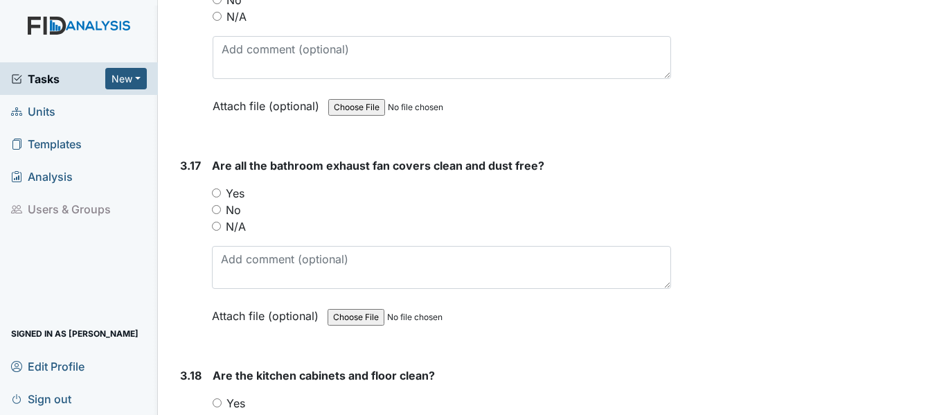
drag, startPoint x: 216, startPoint y: 209, endPoint x: 306, endPoint y: 253, distance: 100.3
click at [216, 197] on input "Yes" at bounding box center [216, 192] width 9 height 9
radio input "true"
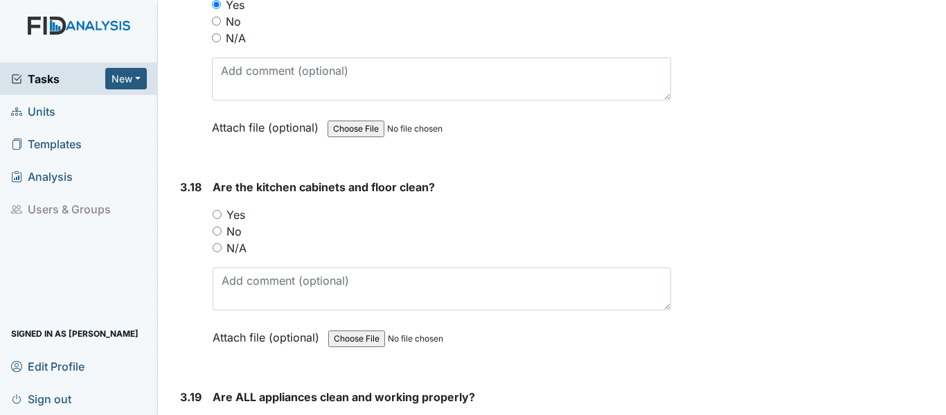
scroll to position [5540, 0]
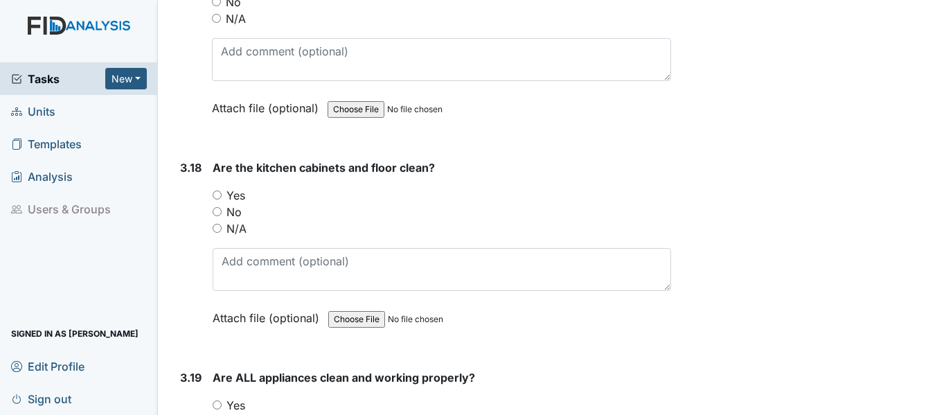
click at [219, 199] on input "Yes" at bounding box center [217, 194] width 9 height 9
radio input "true"
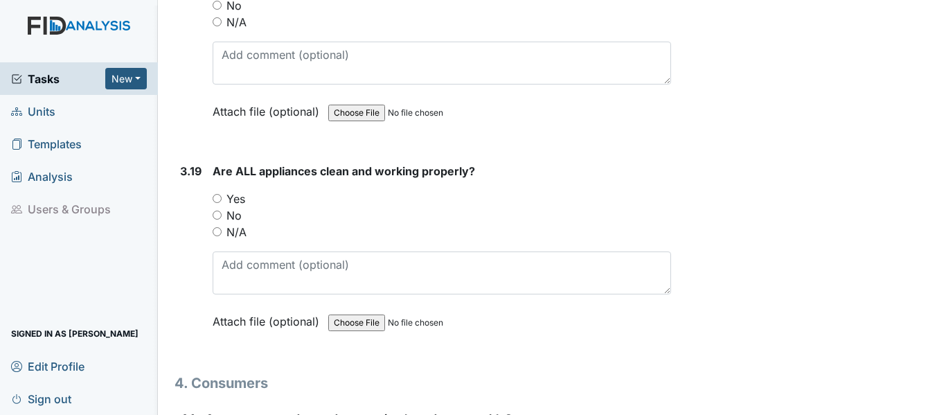
scroll to position [5748, 0]
click at [214, 202] on input "Yes" at bounding box center [217, 197] width 9 height 9
radio input "true"
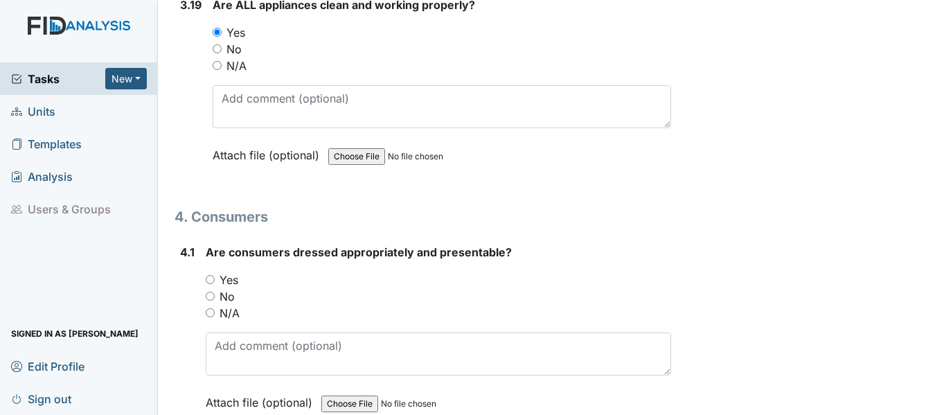
scroll to position [5956, 0]
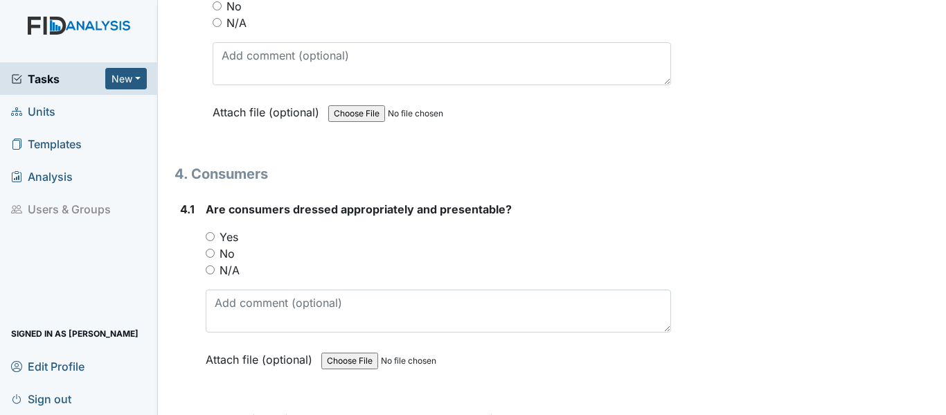
click at [207, 241] on input "Yes" at bounding box center [210, 236] width 9 height 9
radio input "true"
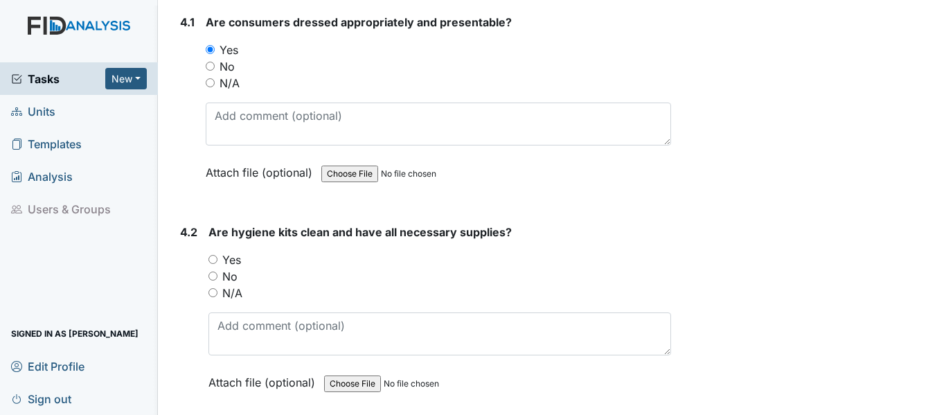
scroll to position [6163, 0]
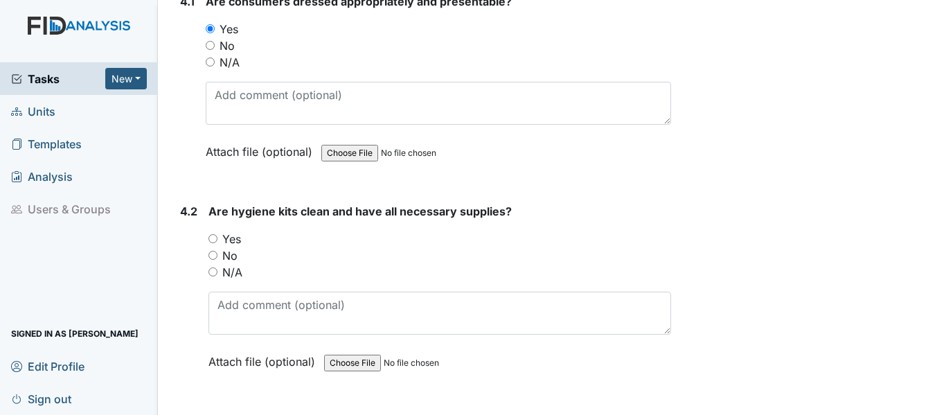
click at [211, 243] on input "Yes" at bounding box center [212, 238] width 9 height 9
radio input "true"
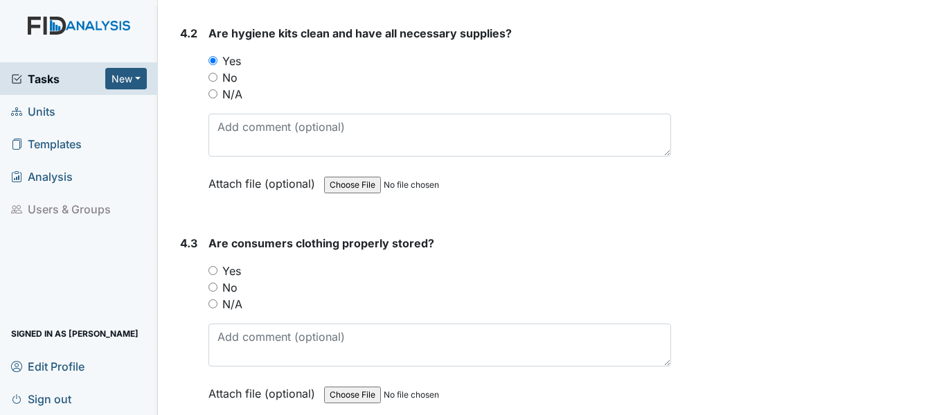
scroll to position [6371, 0]
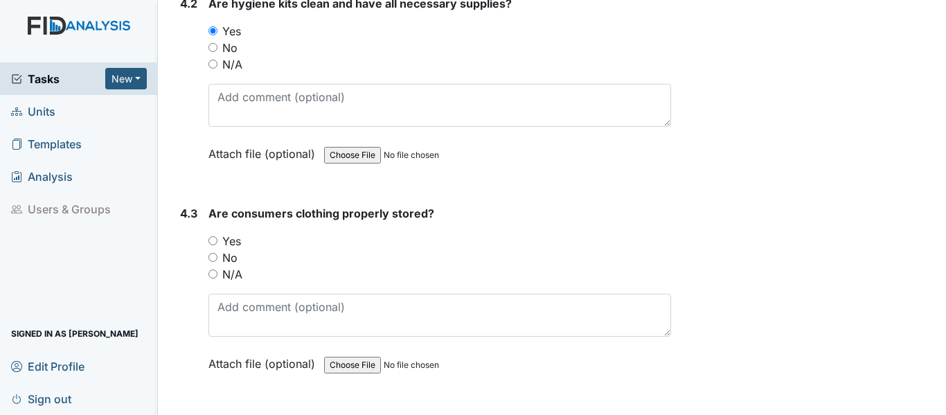
click at [215, 245] on input "Yes" at bounding box center [212, 240] width 9 height 9
radio input "true"
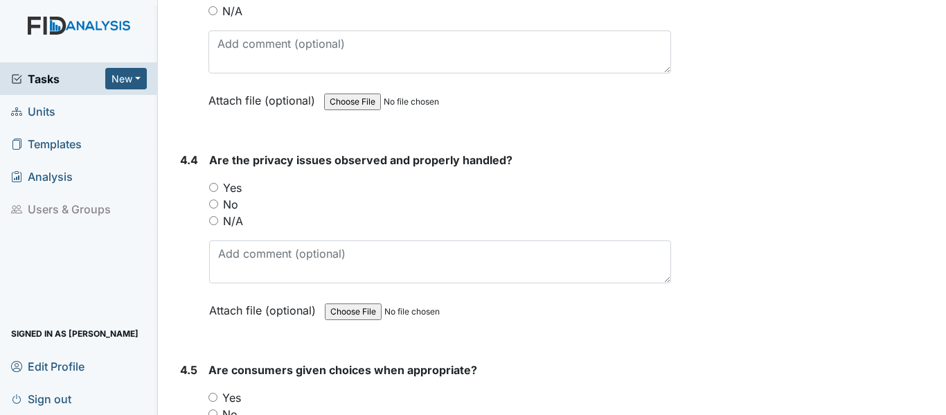
scroll to position [6648, 0]
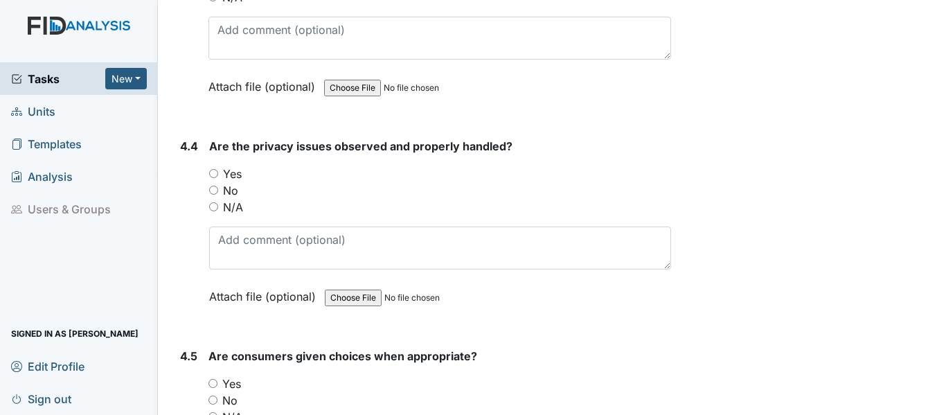
click at [214, 195] on input "No" at bounding box center [213, 190] width 9 height 9
radio input "true"
click at [215, 211] on input "N/A" at bounding box center [213, 206] width 9 height 9
radio input "true"
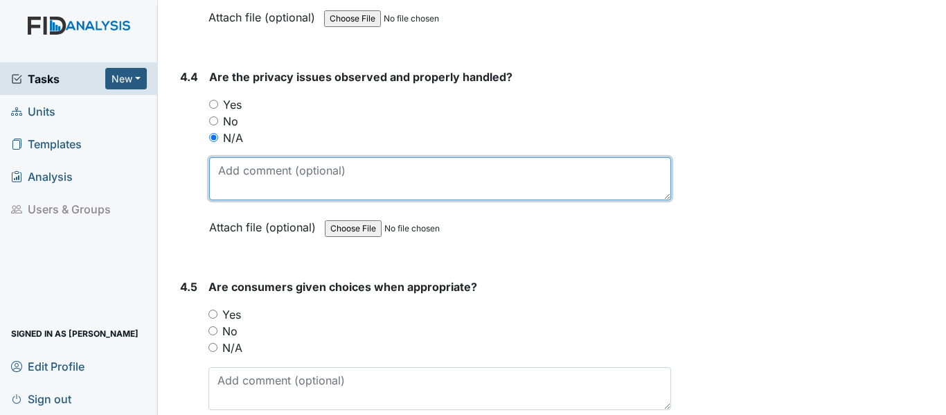
click at [303, 200] on textarea at bounding box center [440, 178] width 462 height 43
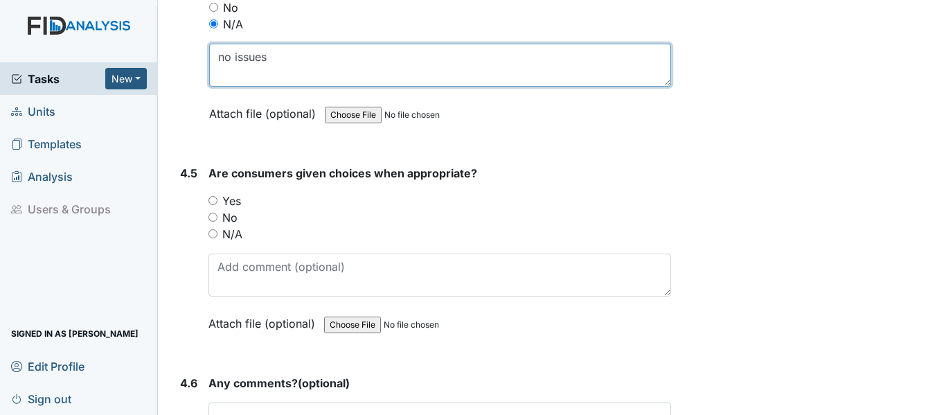
scroll to position [6856, 0]
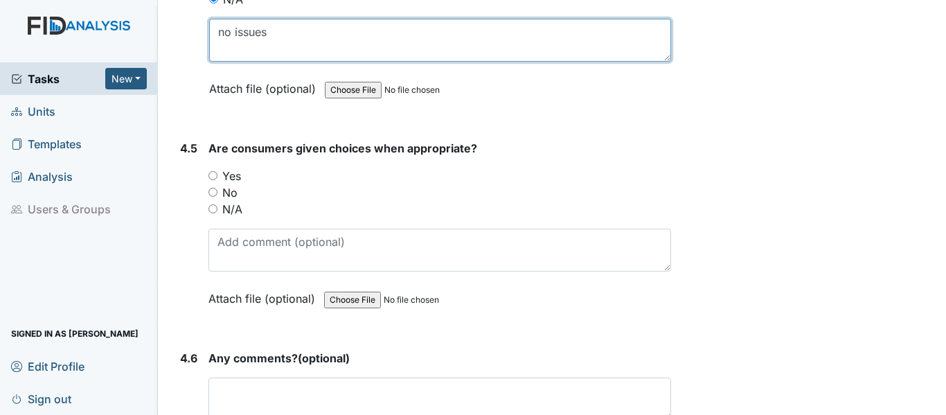
type textarea "no issues"
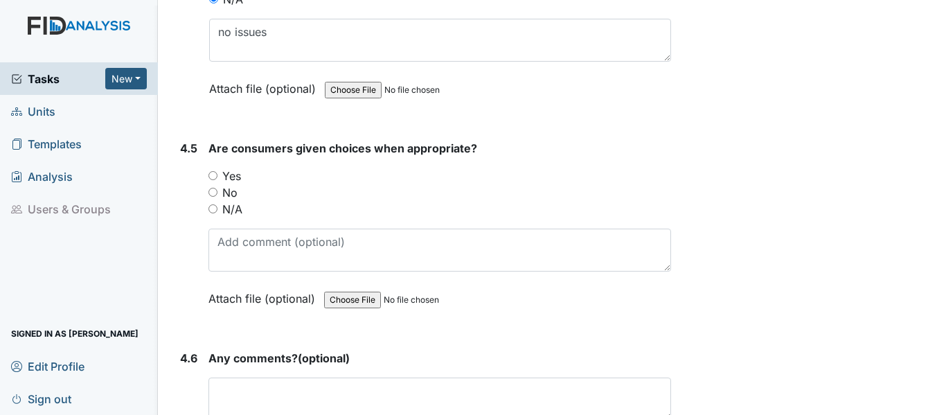
click at [215, 180] on input "Yes" at bounding box center [212, 175] width 9 height 9
radio input "true"
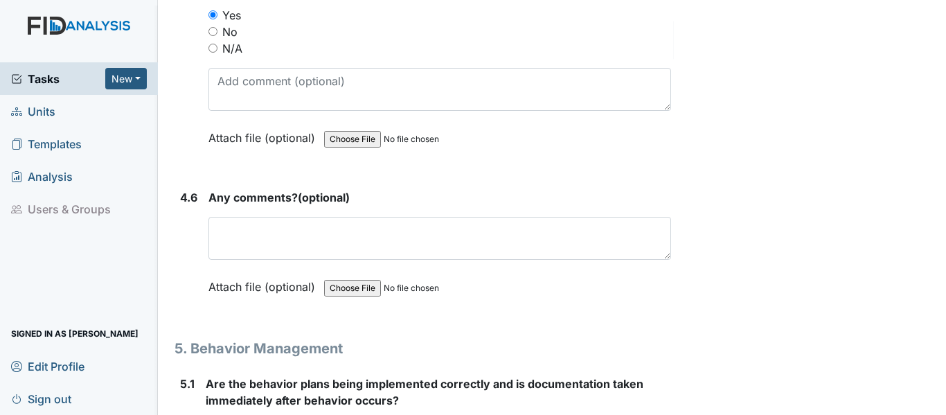
scroll to position [7064, 0]
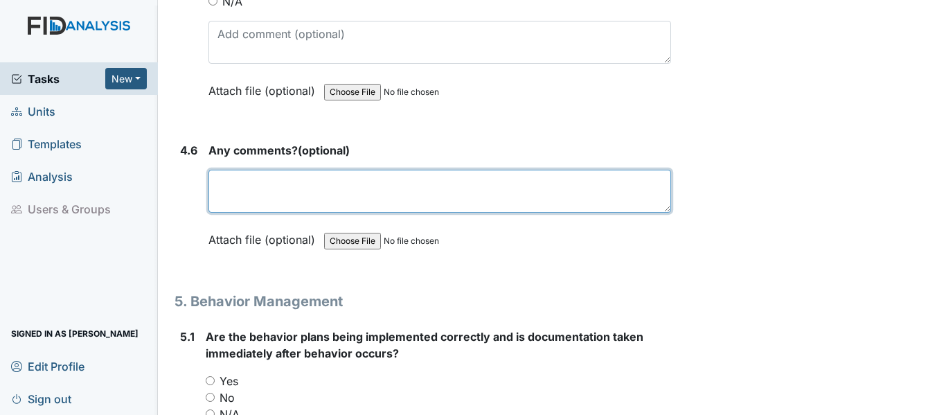
click at [306, 199] on textarea at bounding box center [439, 191] width 463 height 43
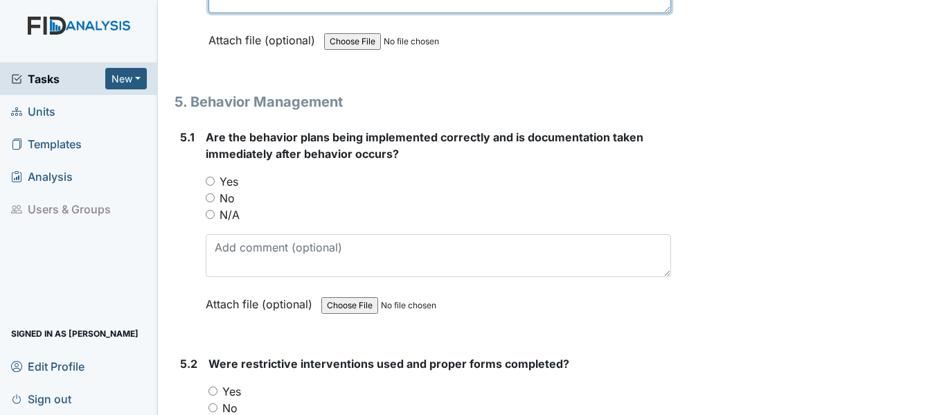
scroll to position [7271, 0]
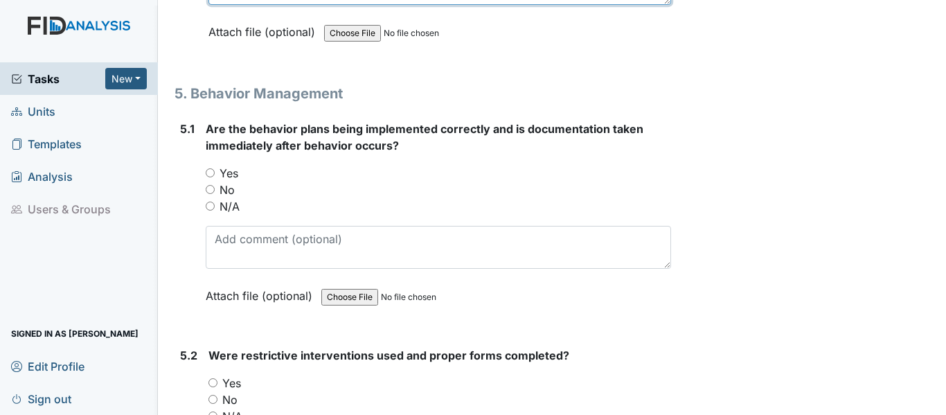
type textarea "nothing at this time"
click at [208, 211] on input "N/A" at bounding box center [210, 206] width 9 height 9
radio input "true"
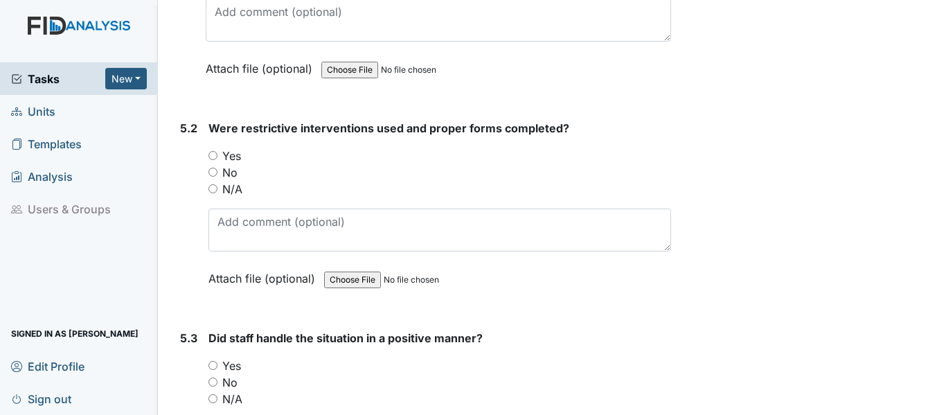
scroll to position [7548, 0]
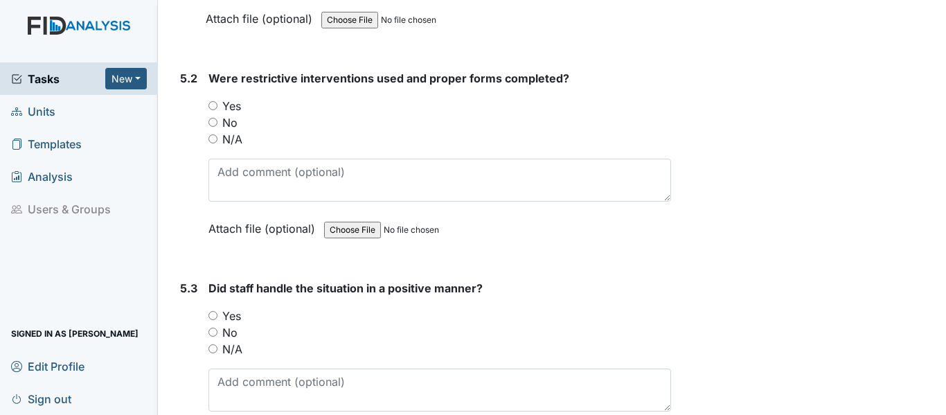
click at [207, 152] on div "5.2 Were restrictive interventions used and proper forms completed? You must se…" at bounding box center [423, 164] width 497 height 188
click at [213, 143] on input "N/A" at bounding box center [212, 138] width 9 height 9
radio input "true"
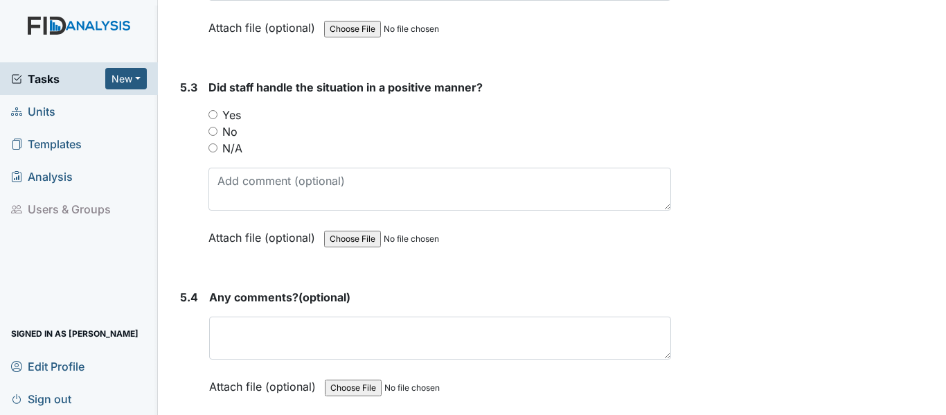
scroll to position [7756, 0]
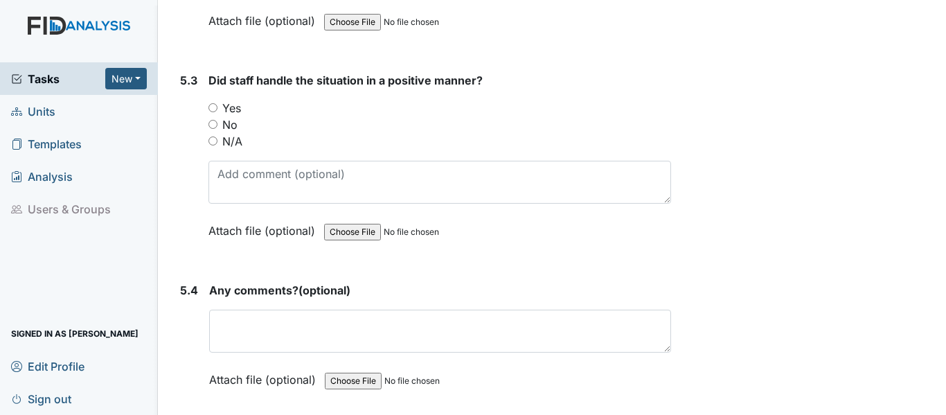
click at [214, 145] on input "N/A" at bounding box center [212, 140] width 9 height 9
radio input "true"
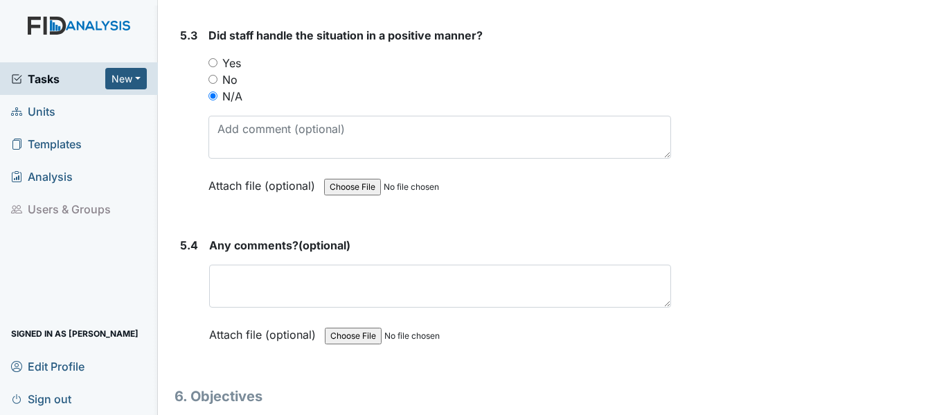
scroll to position [7825, 0]
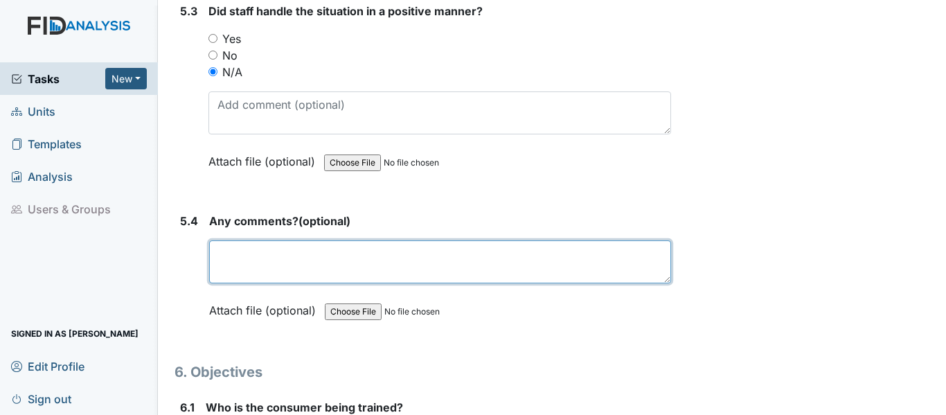
click at [274, 262] on textarea at bounding box center [440, 261] width 462 height 43
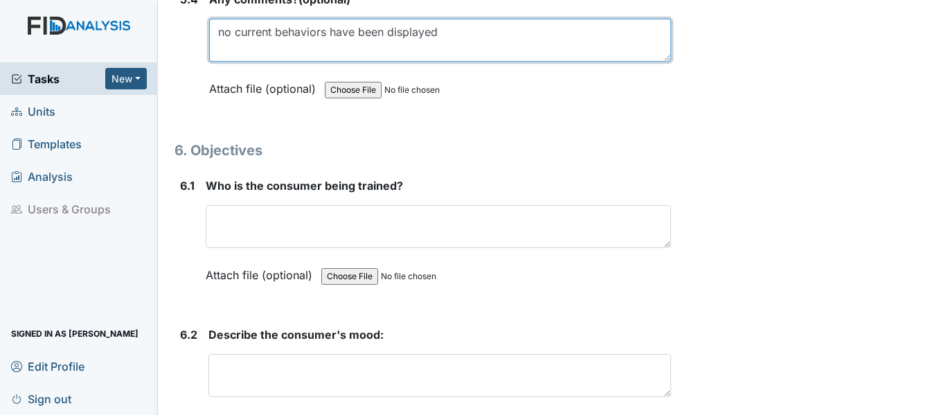
scroll to position [8102, 0]
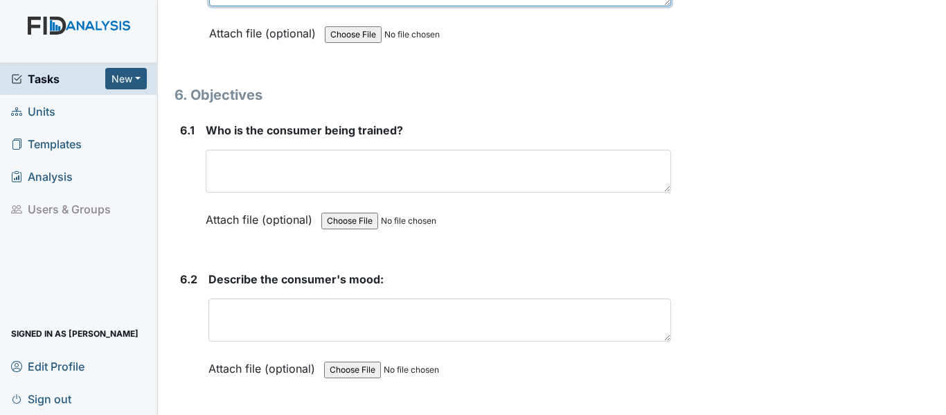
type textarea "no current behaviors have been displayed"
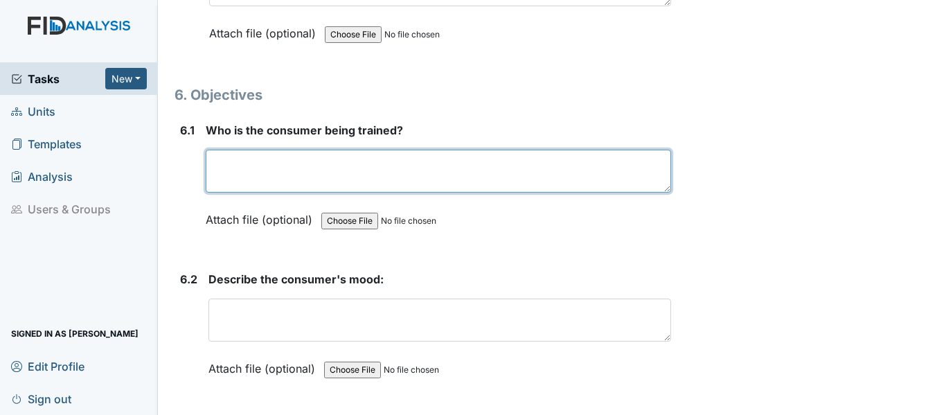
click at [312, 175] on textarea at bounding box center [438, 171] width 465 height 43
click at [274, 184] on textarea "CS assisteing with meal prep" at bounding box center [438, 171] width 465 height 43
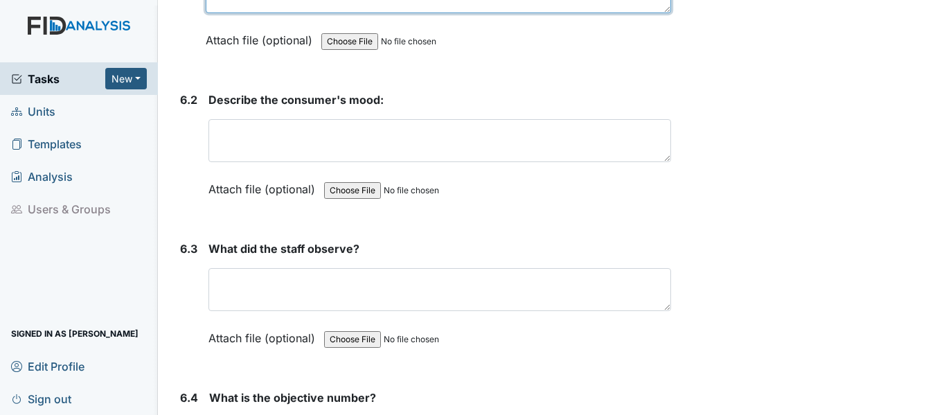
scroll to position [8310, 0]
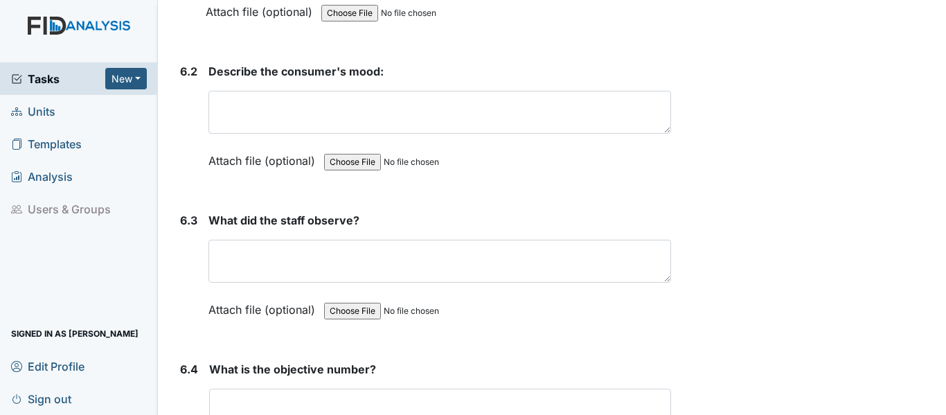
type textarea "CS assisting with meal prep"
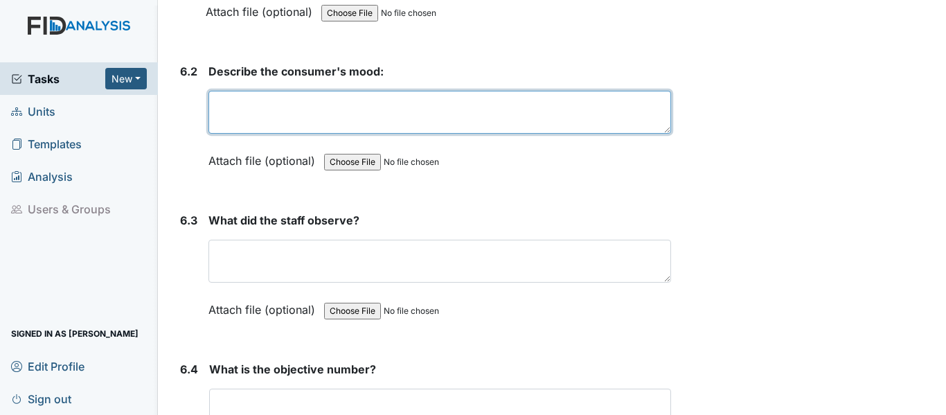
click at [328, 132] on textarea at bounding box center [439, 112] width 463 height 43
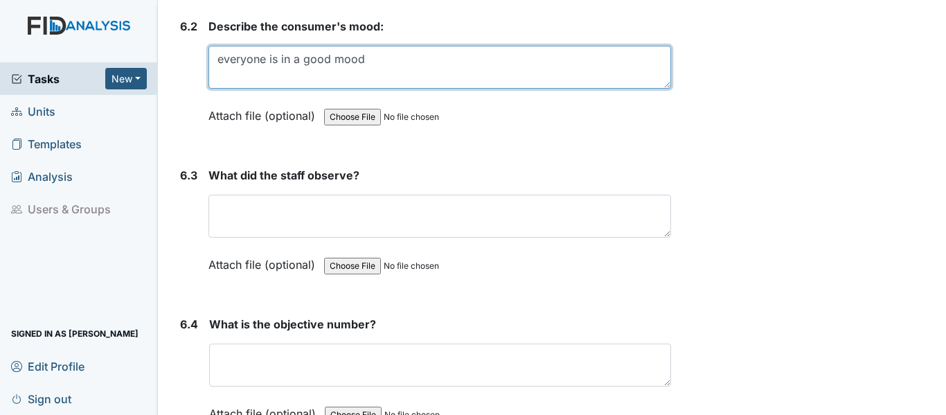
scroll to position [8379, 0]
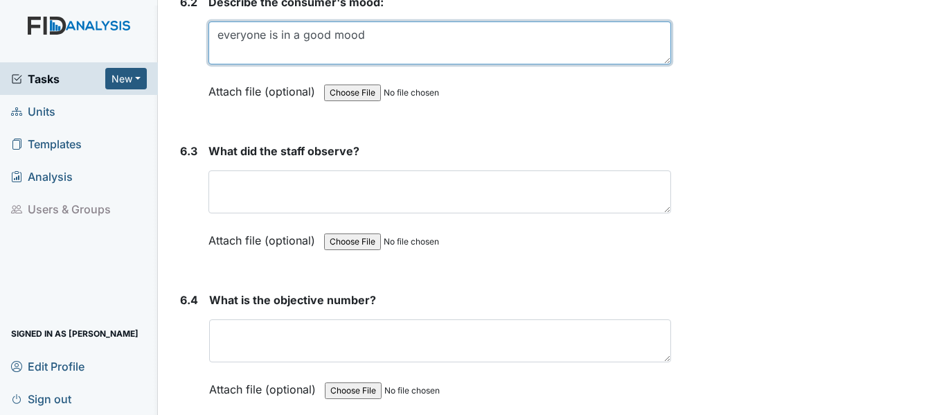
type textarea "everyone is in a good mood"
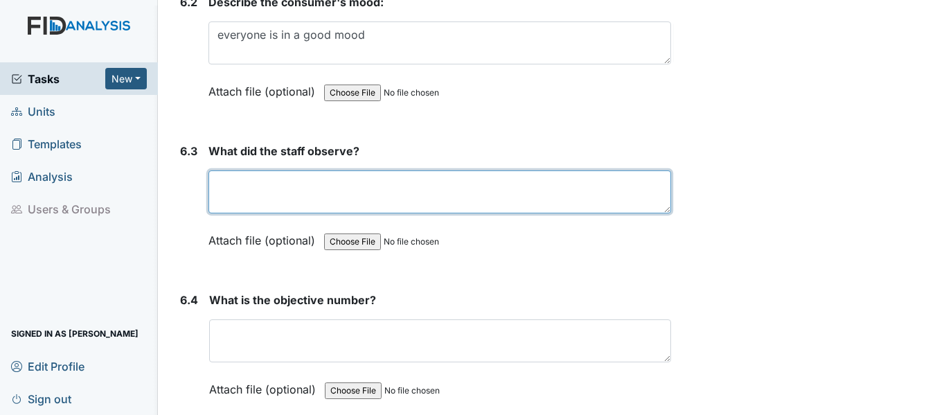
click at [288, 199] on textarea at bounding box center [439, 191] width 463 height 43
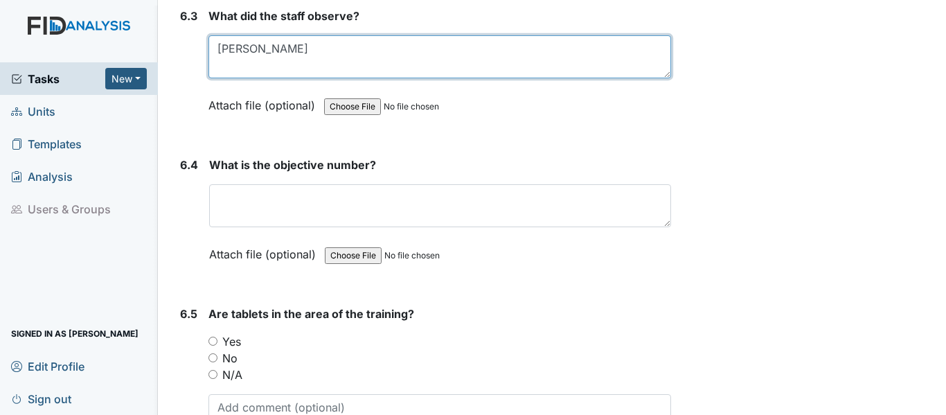
scroll to position [8518, 0]
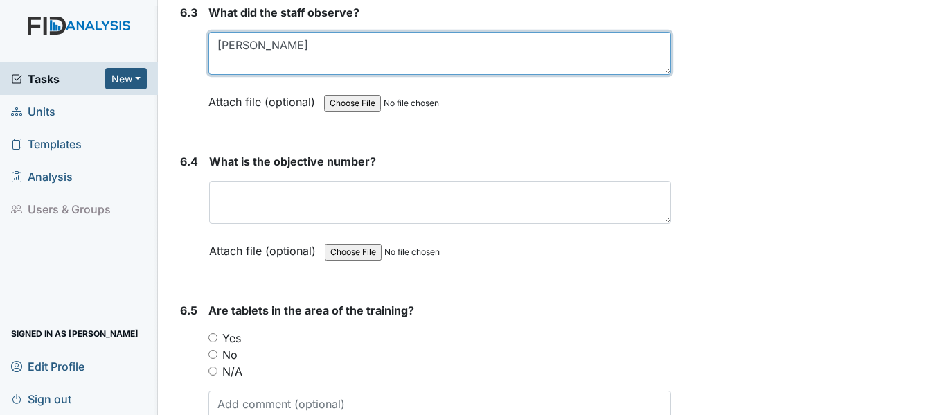
type textarea "Randa"
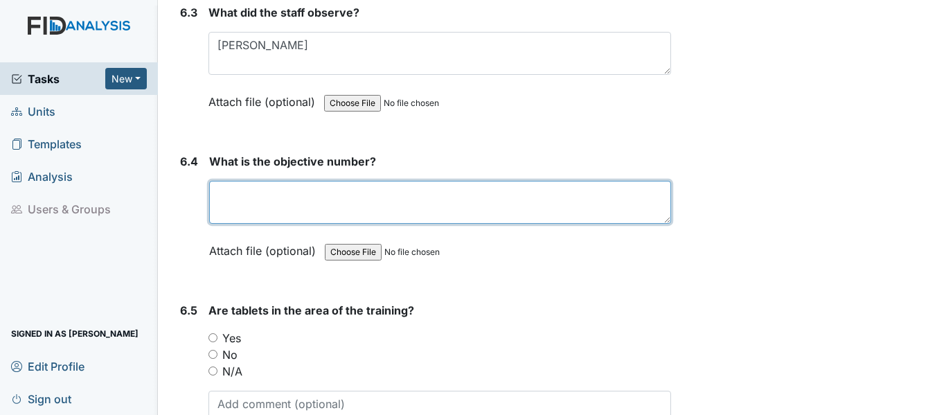
click at [272, 222] on textarea at bounding box center [440, 202] width 462 height 43
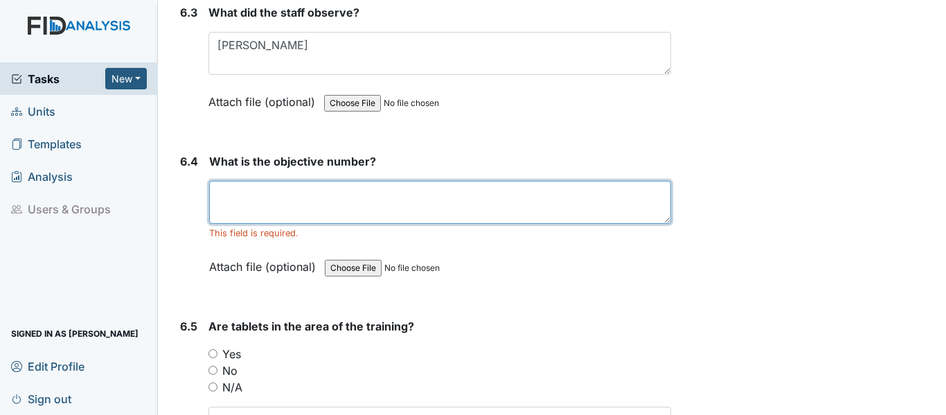
click at [301, 206] on textarea at bounding box center [440, 202] width 462 height 43
paste textarea "I will choose healthy foods and snacks each day for the plan year."
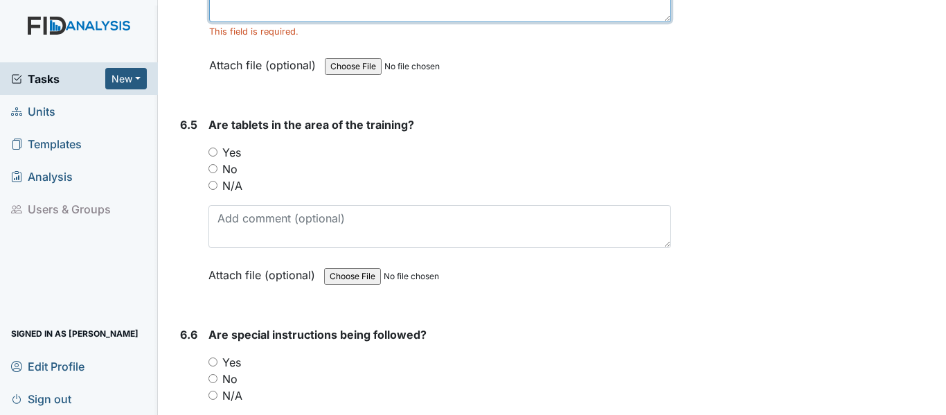
scroll to position [8726, 0]
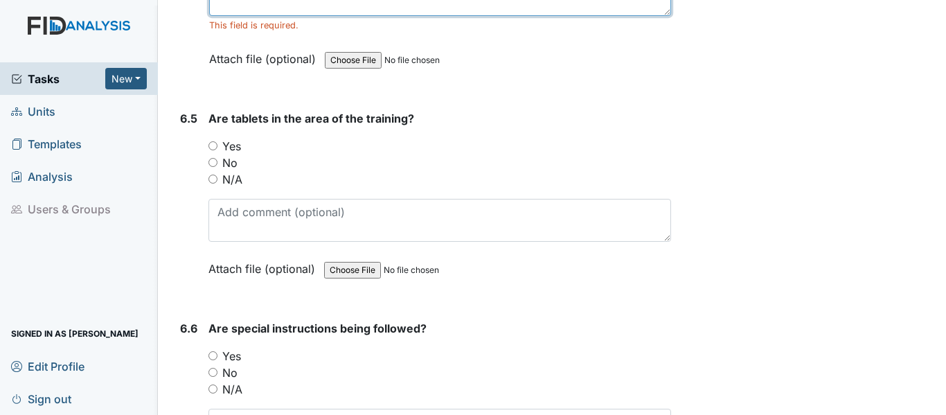
type textarea "I will choose healthy foods and snacks each day for the plan year."
click at [212, 150] on input "Yes" at bounding box center [212, 145] width 9 height 9
radio input "true"
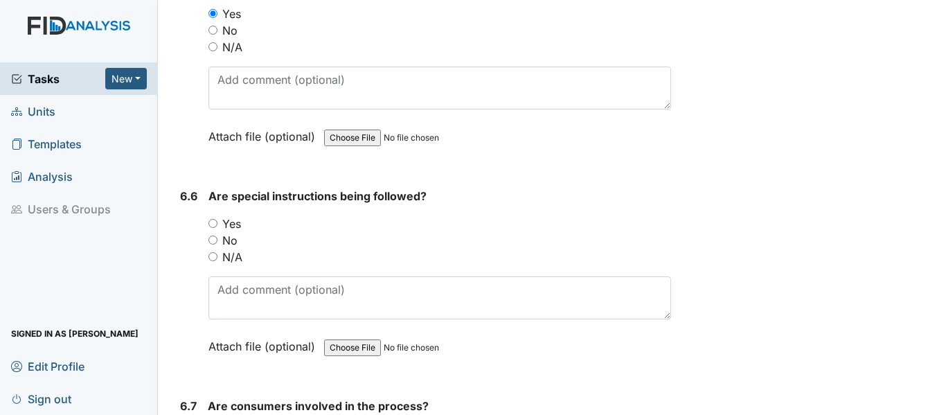
scroll to position [8864, 0]
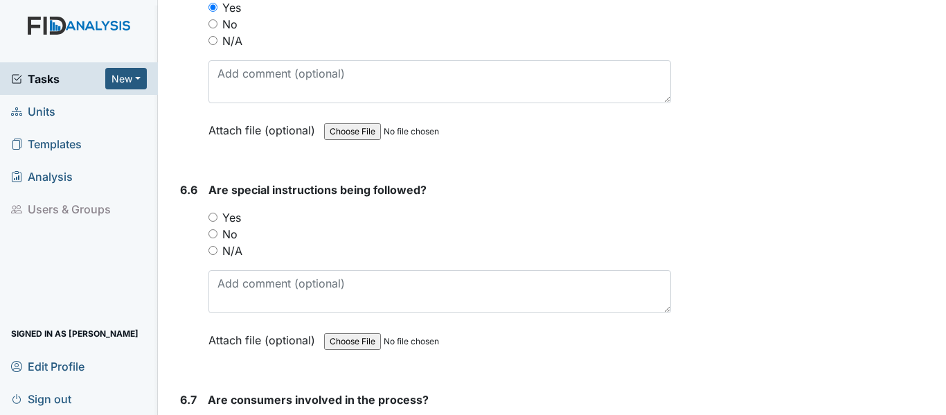
click at [208, 222] on input "Yes" at bounding box center [212, 217] width 9 height 9
radio input "true"
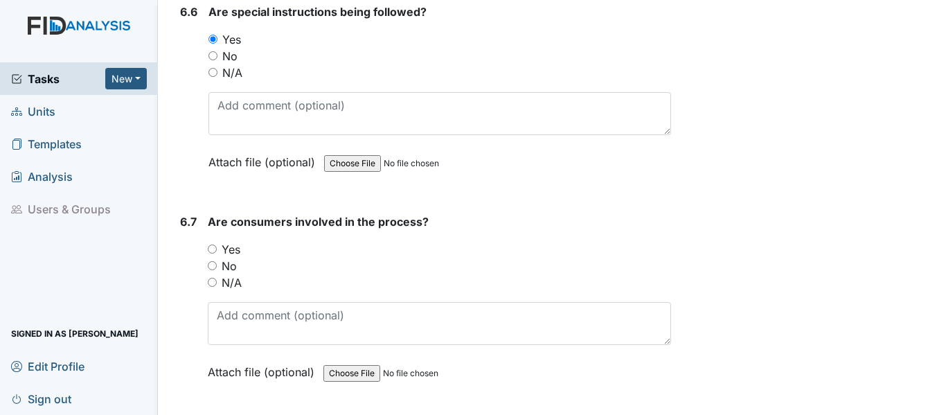
scroll to position [9072, 0]
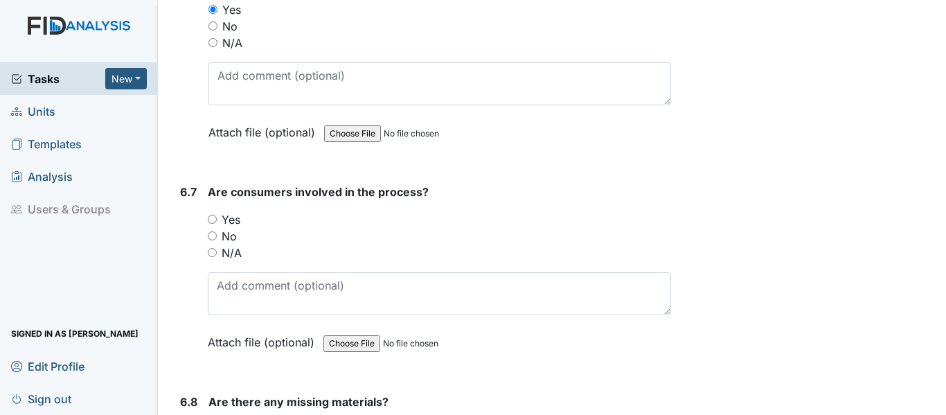
click at [211, 228] on div "Yes" at bounding box center [439, 219] width 463 height 17
click at [211, 224] on input "Yes" at bounding box center [212, 219] width 9 height 9
radio input "true"
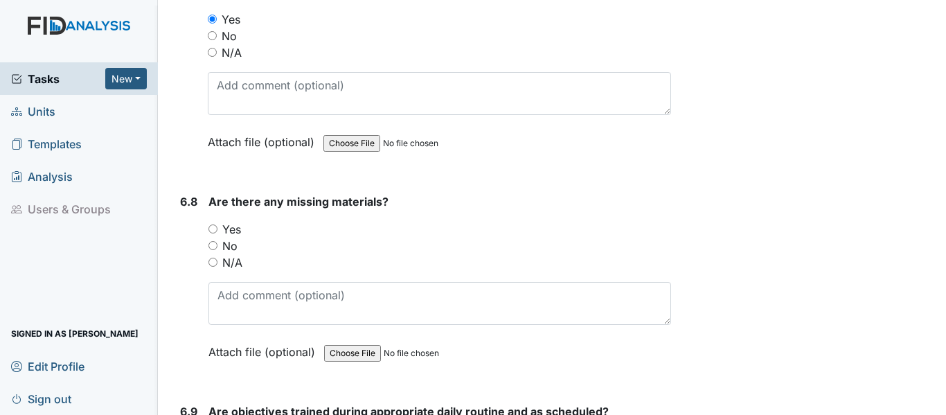
scroll to position [9280, 0]
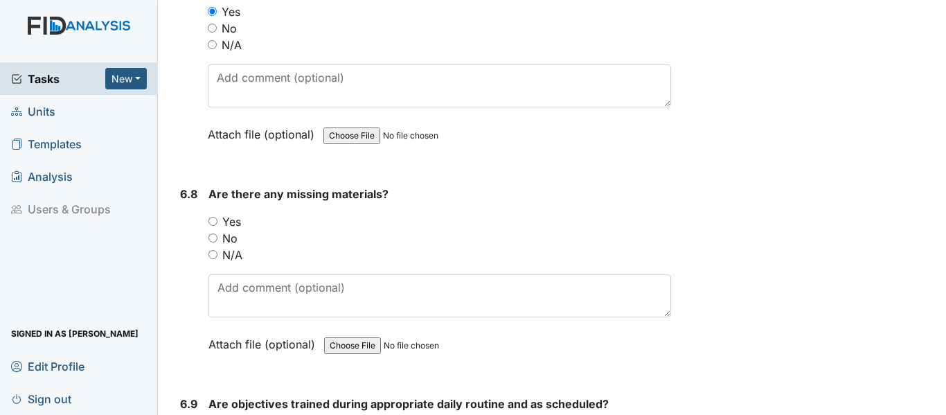
click at [213, 242] on input "No" at bounding box center [212, 237] width 9 height 9
radio input "true"
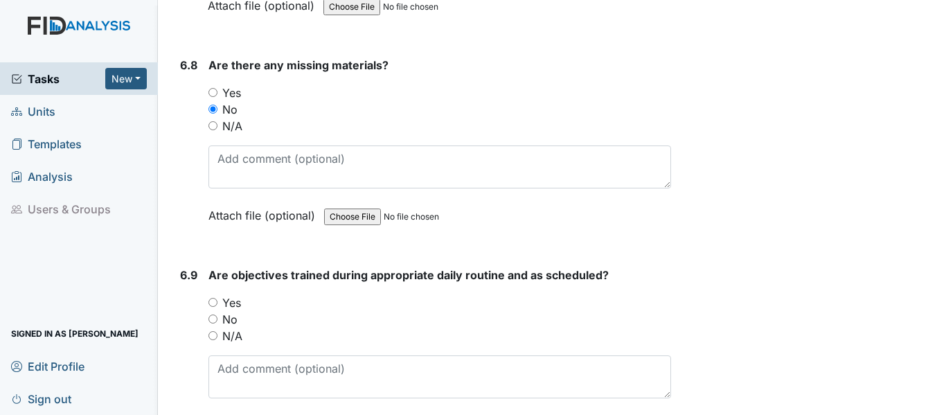
scroll to position [9418, 0]
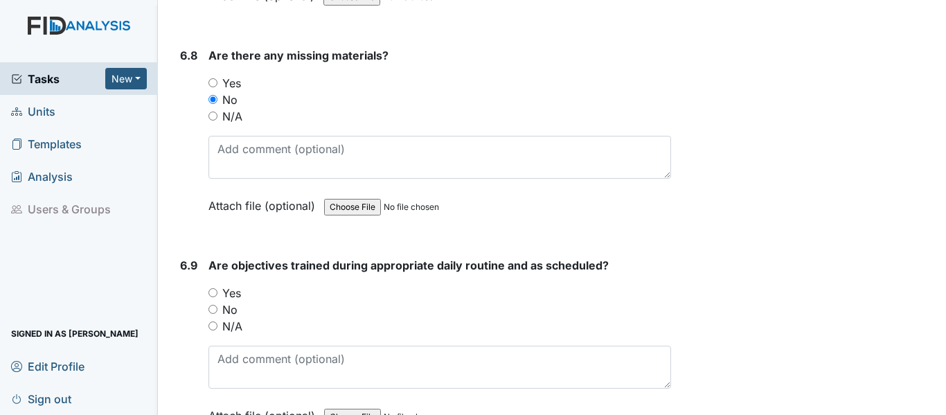
click at [211, 297] on input "Yes" at bounding box center [212, 292] width 9 height 9
radio input "true"
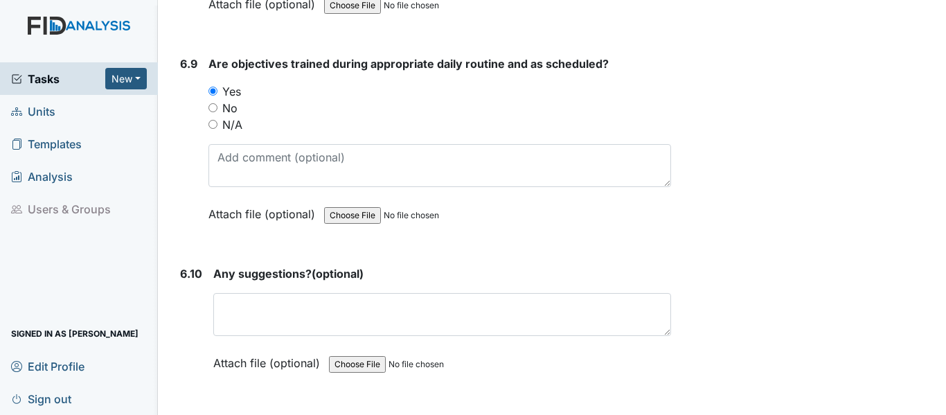
scroll to position [9626, 0]
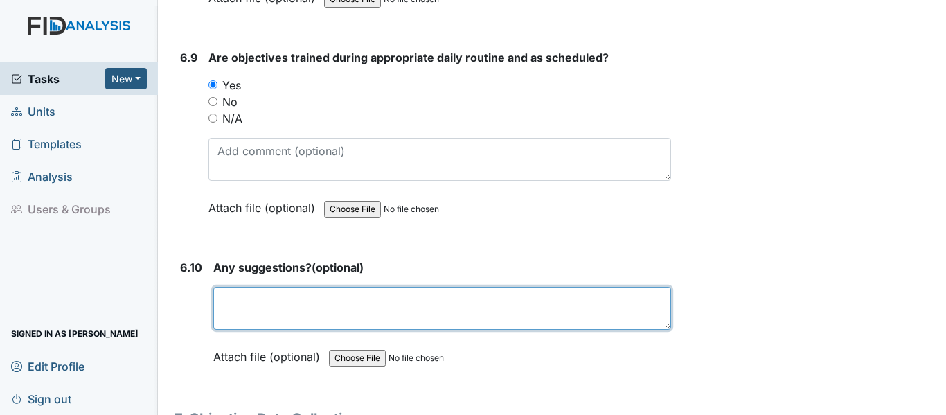
click at [294, 319] on textarea at bounding box center [442, 308] width 458 height 43
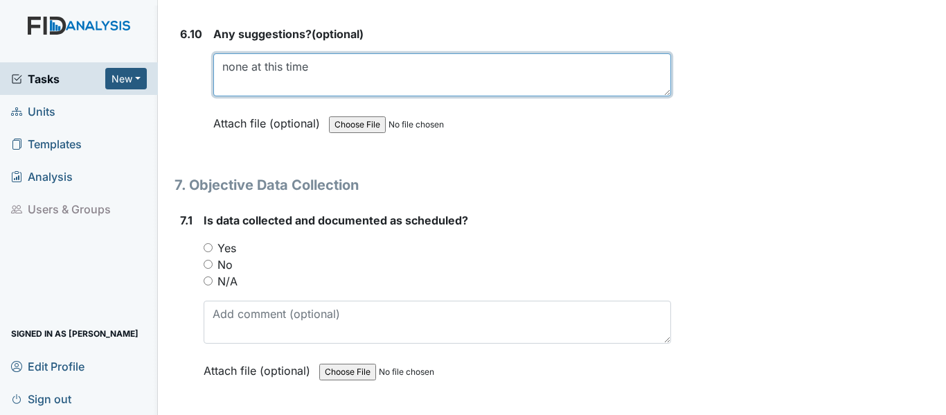
scroll to position [9903, 0]
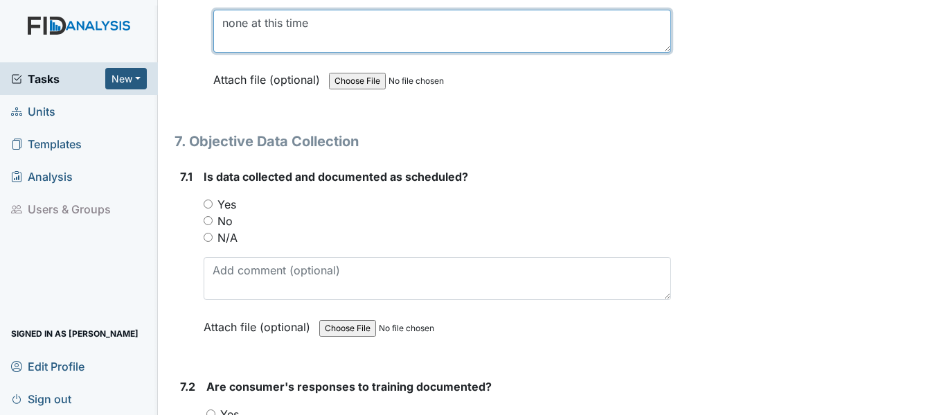
type textarea "none at this time"
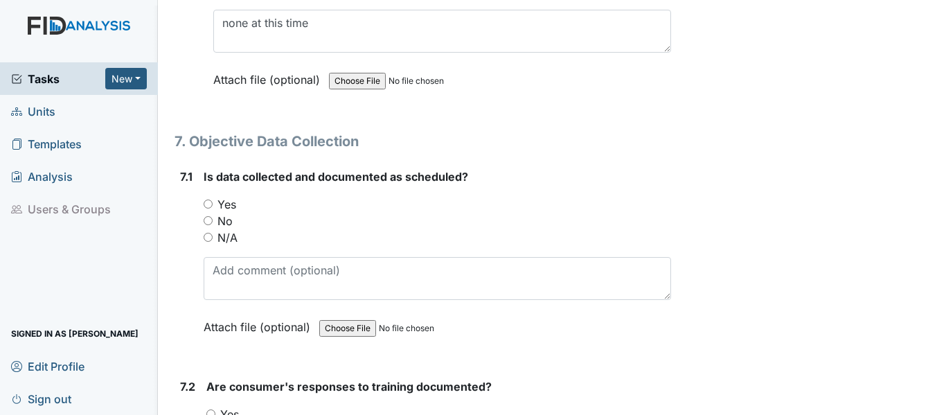
click at [208, 208] on input "Yes" at bounding box center [208, 203] width 9 height 9
radio input "true"
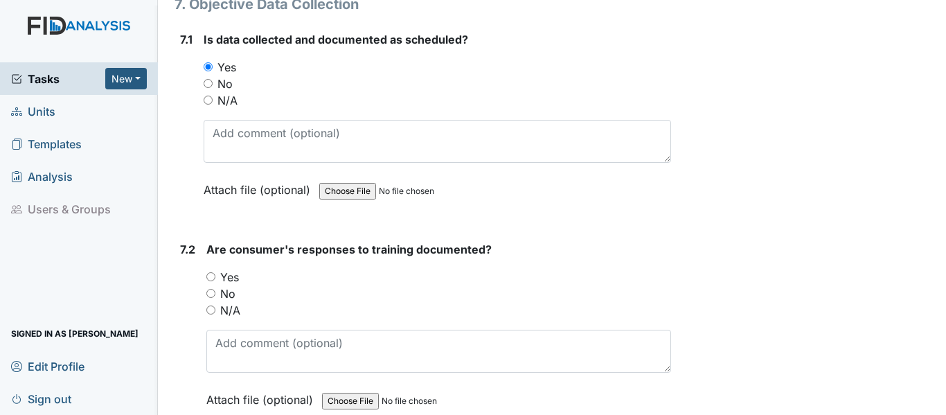
scroll to position [10041, 0]
click at [213, 280] on input "Yes" at bounding box center [210, 275] width 9 height 9
radio input "true"
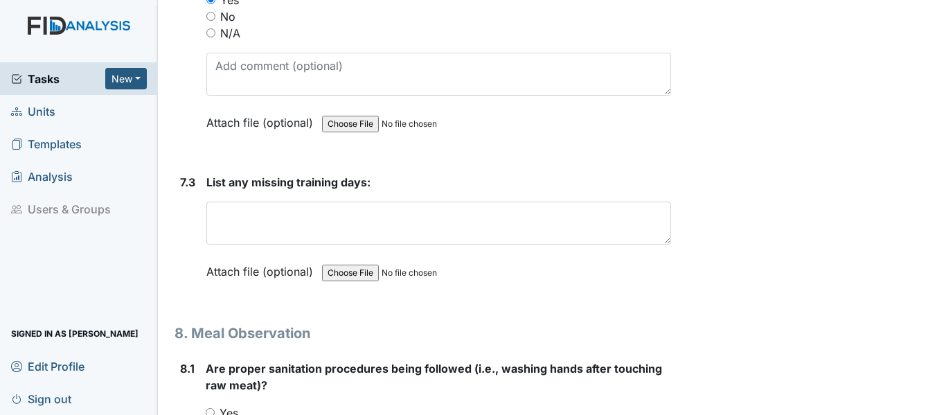
scroll to position [10318, 0]
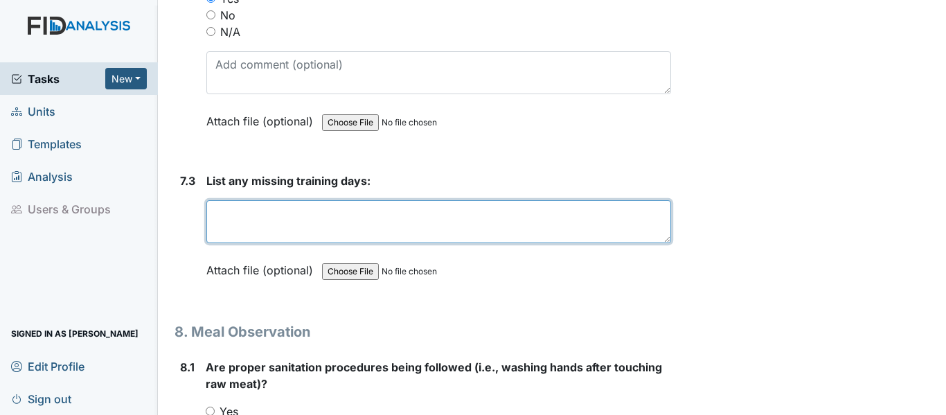
click at [294, 243] on textarea at bounding box center [438, 221] width 465 height 43
click at [277, 226] on textarea at bounding box center [438, 221] width 465 height 43
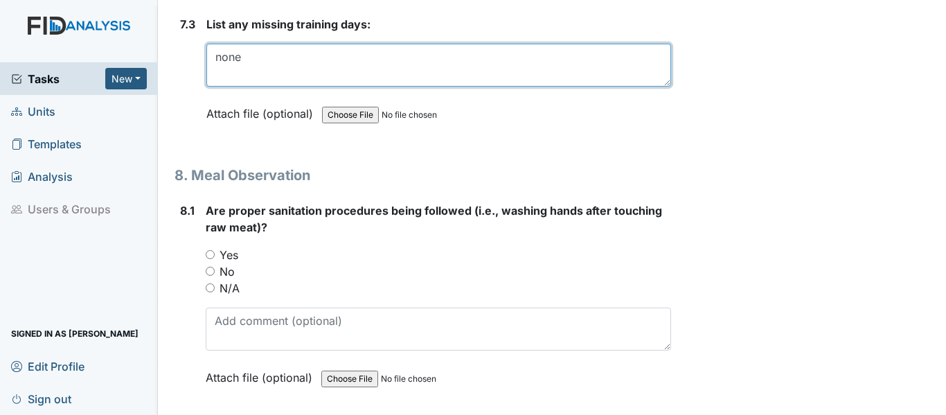
scroll to position [10526, 0]
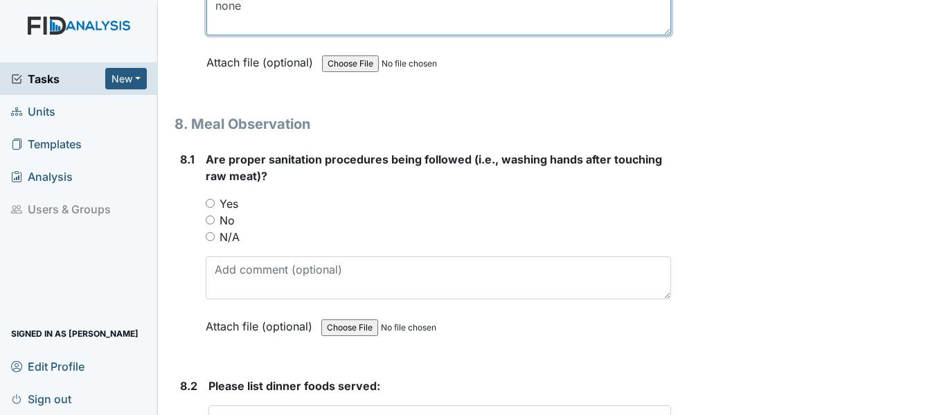
type textarea "none"
click at [220, 212] on label "Yes" at bounding box center [229, 203] width 19 height 17
click at [210, 245] on div "N/A" at bounding box center [438, 237] width 465 height 17
click at [208, 241] on input "N/A" at bounding box center [210, 236] width 9 height 9
radio input "true"
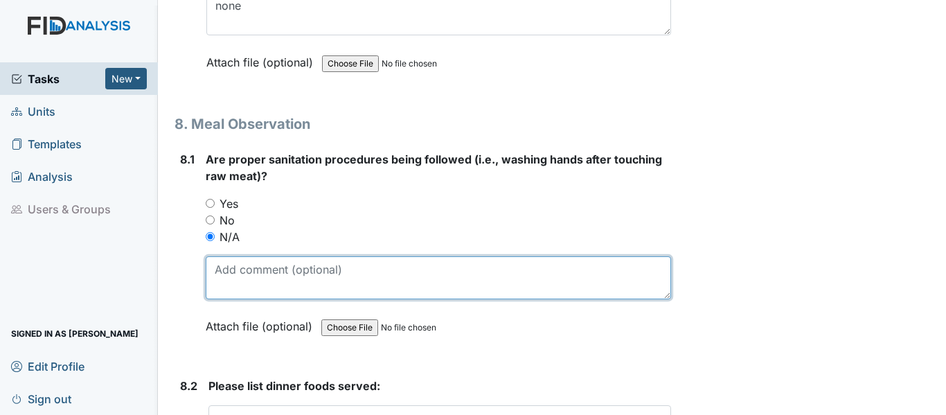
click at [229, 299] on textarea at bounding box center [438, 277] width 465 height 43
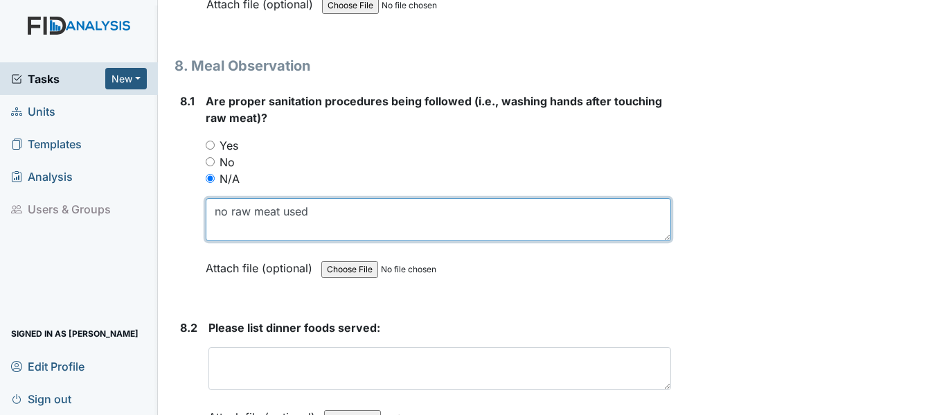
scroll to position [10734, 0]
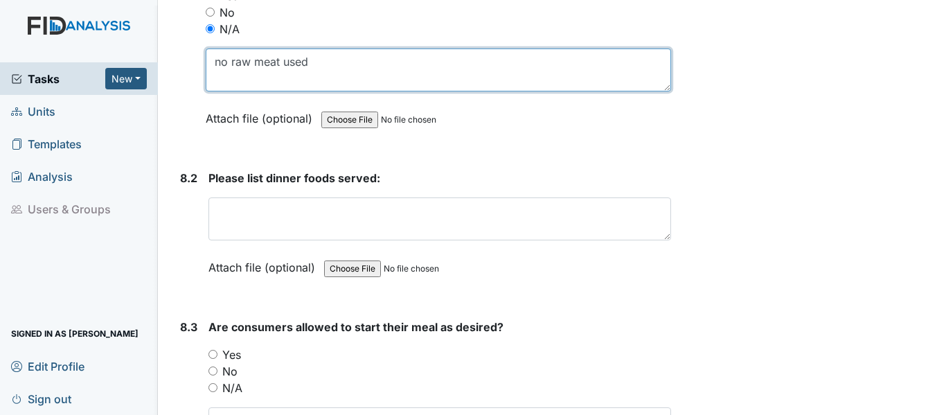
type textarea "no raw meat used"
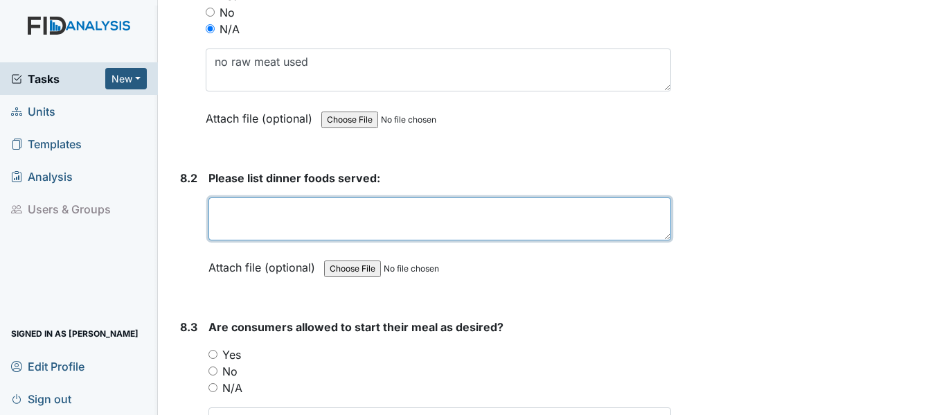
click at [265, 237] on textarea at bounding box center [439, 218] width 463 height 43
click at [307, 233] on textarea at bounding box center [439, 218] width 463 height 43
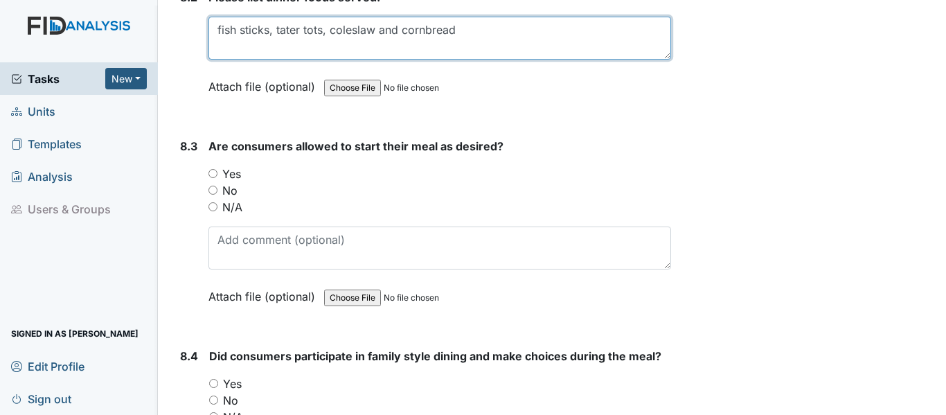
scroll to position [10942, 0]
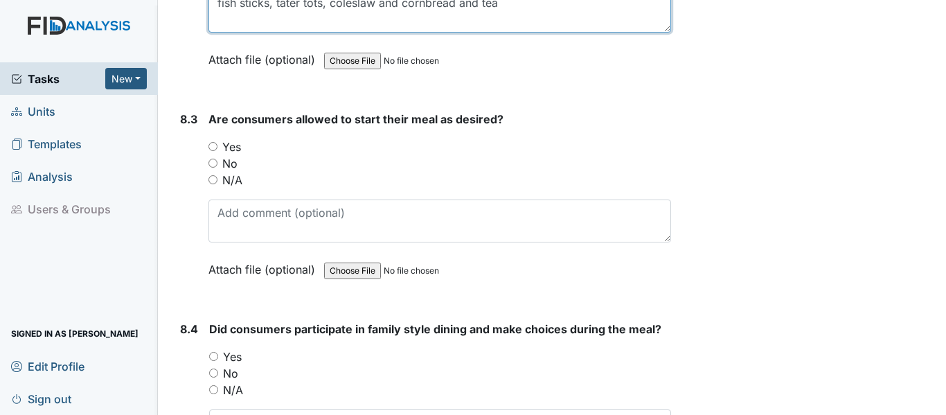
type textarea "fish sticks, tater tots, coleslaw and cornbread and tea"
click at [211, 151] on input "Yes" at bounding box center [212, 146] width 9 height 9
radio input "true"
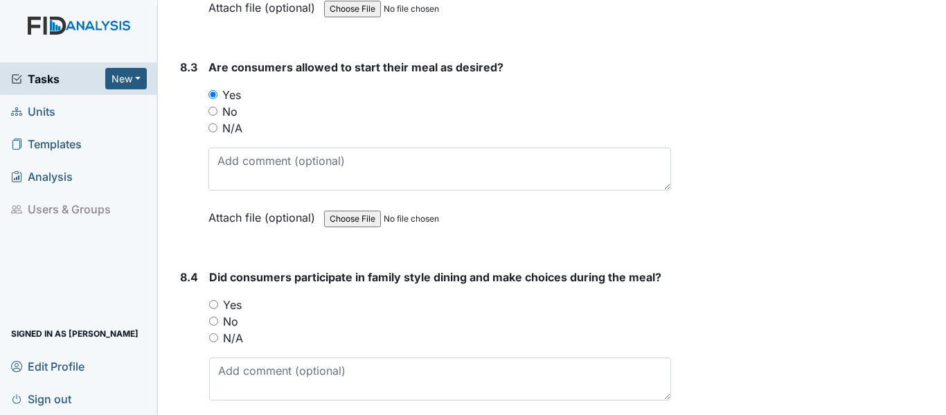
scroll to position [11149, 0]
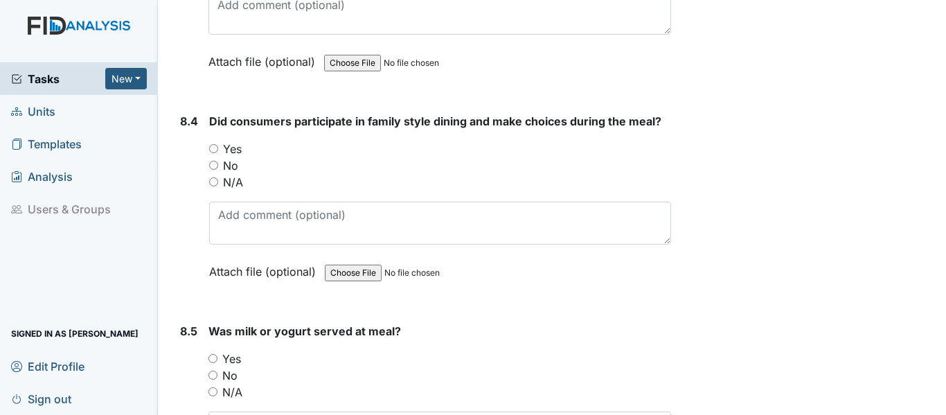
drag, startPoint x: 210, startPoint y: 165, endPoint x: 245, endPoint y: 179, distance: 37.9
click at [215, 153] on input "Yes" at bounding box center [213, 148] width 9 height 9
radio input "true"
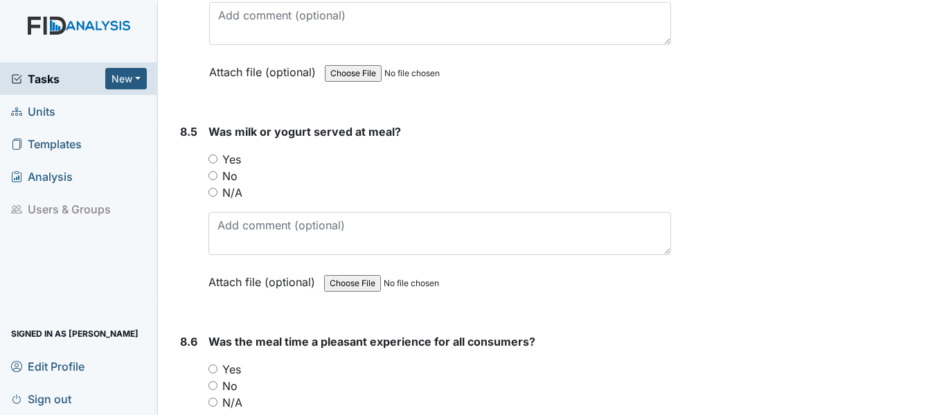
scroll to position [11357, 0]
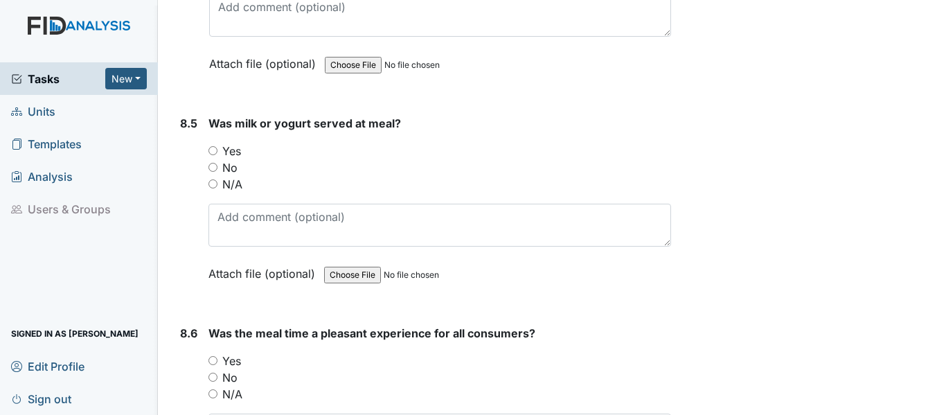
click at [227, 176] on label "No" at bounding box center [229, 167] width 15 height 17
click at [217, 172] on input "No" at bounding box center [212, 167] width 9 height 9
radio input "true"
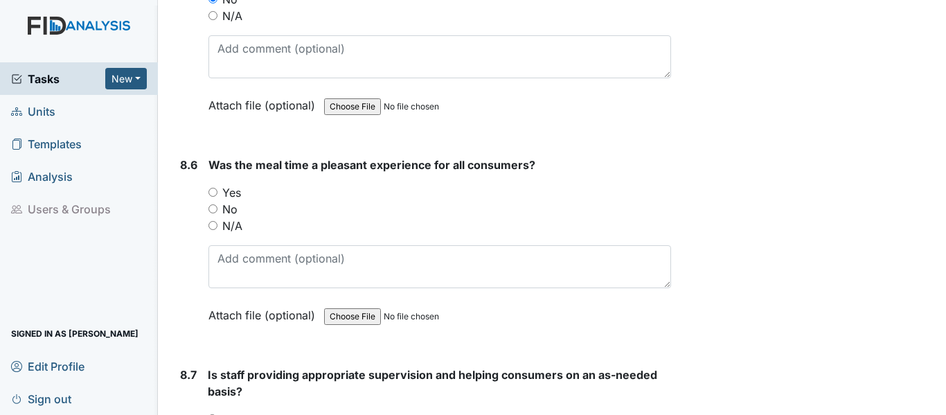
scroll to position [11565, 0]
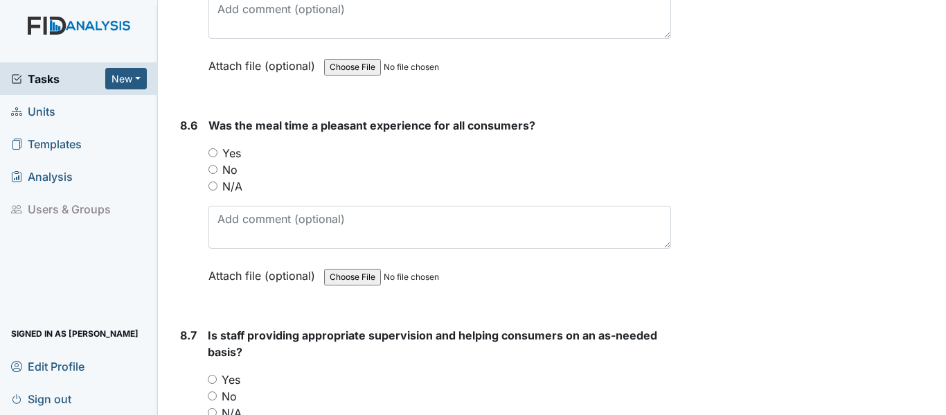
click at [223, 161] on label "Yes" at bounding box center [231, 153] width 19 height 17
click at [217, 157] on input "Yes" at bounding box center [212, 152] width 9 height 9
radio input "true"
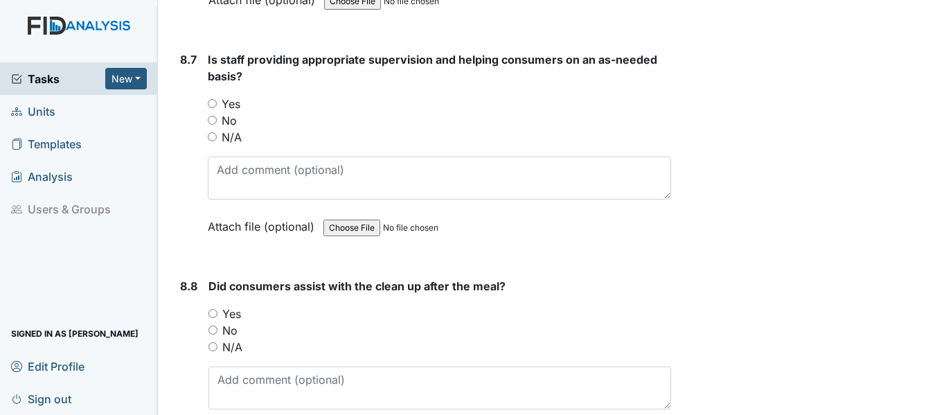
scroll to position [11842, 0]
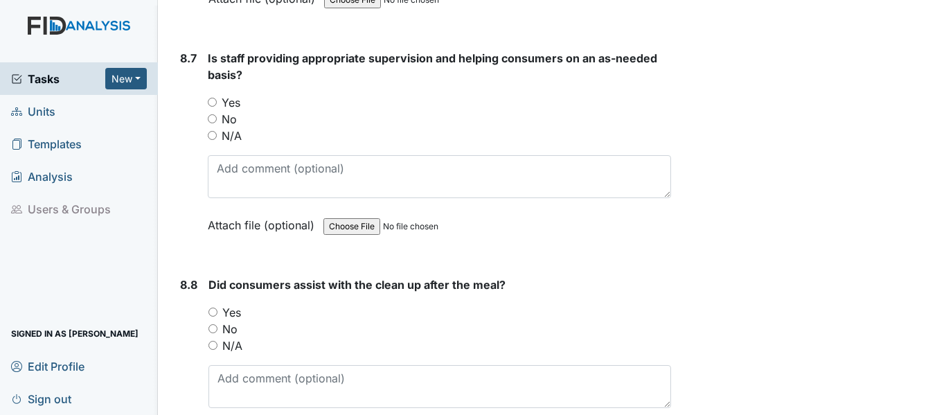
click at [224, 111] on label "Yes" at bounding box center [231, 102] width 19 height 17
click at [217, 107] on input "Yes" at bounding box center [212, 102] width 9 height 9
radio input "true"
click at [238, 321] on label "Yes" at bounding box center [231, 312] width 19 height 17
click at [217, 316] on input "Yes" at bounding box center [212, 311] width 9 height 9
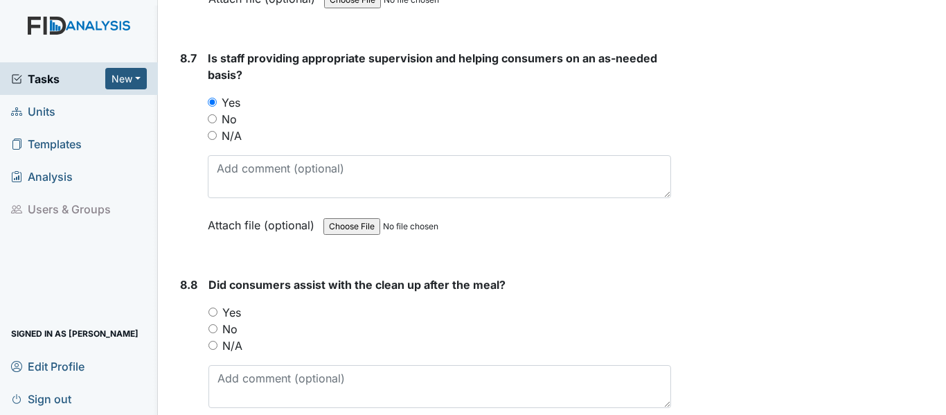
radio input "true"
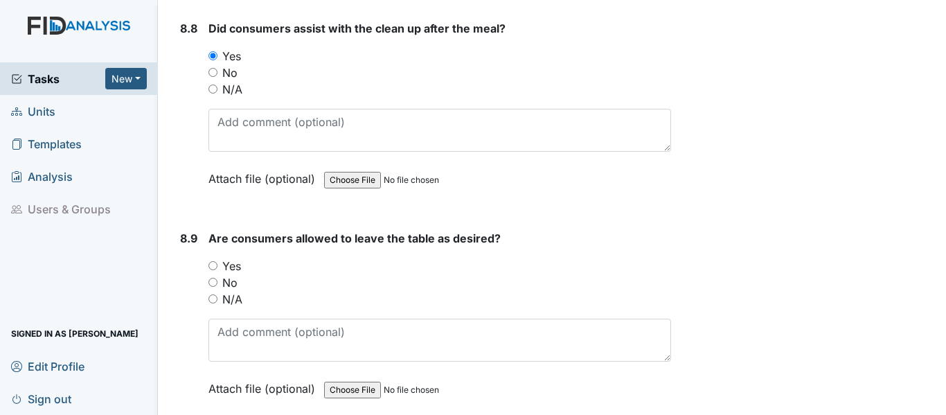
scroll to position [12119, 0]
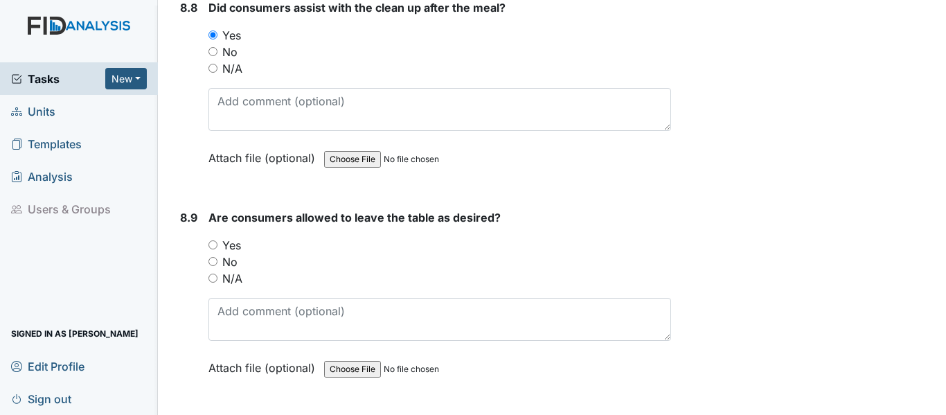
click at [233, 253] on label "Yes" at bounding box center [231, 245] width 19 height 17
click at [217, 249] on input "Yes" at bounding box center [212, 244] width 9 height 9
radio input "true"
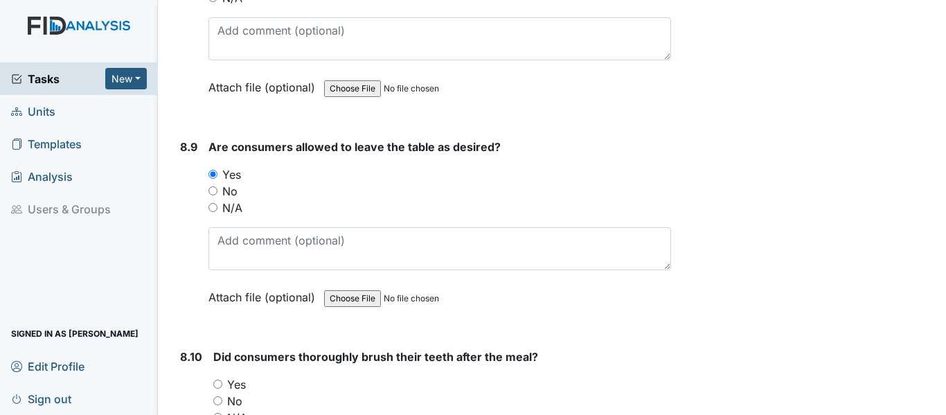
scroll to position [12396, 0]
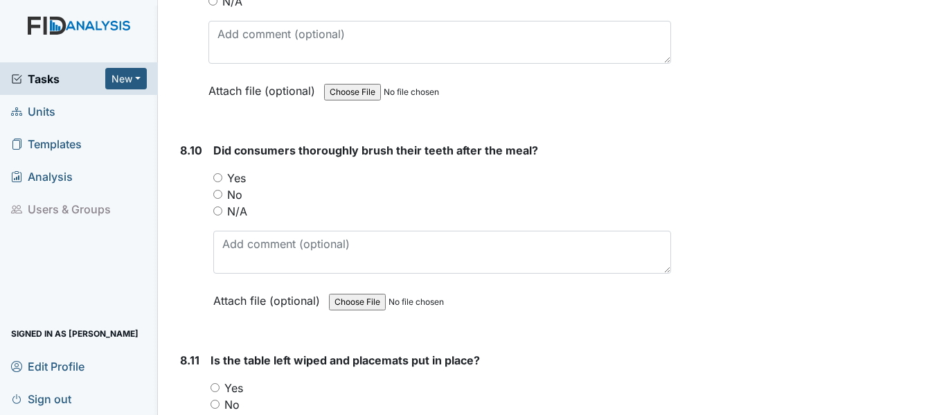
click at [241, 202] on div "You must select one of the below options. Yes No N/A" at bounding box center [442, 195] width 458 height 50
click at [236, 186] on label "Yes" at bounding box center [236, 178] width 19 height 17
click at [222, 182] on input "Yes" at bounding box center [217, 177] width 9 height 9
radio input "true"
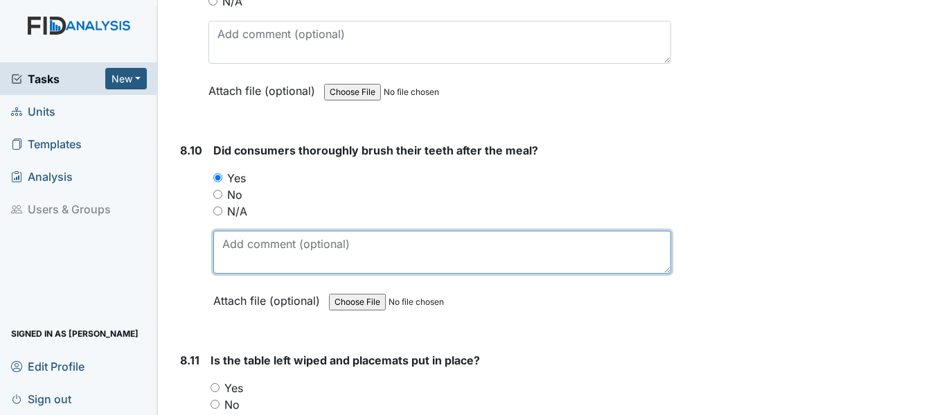
click at [287, 263] on textarea at bounding box center [442, 252] width 458 height 43
click at [465, 260] on textarea "HC gave a few prompts most complete independly" at bounding box center [442, 252] width 458 height 43
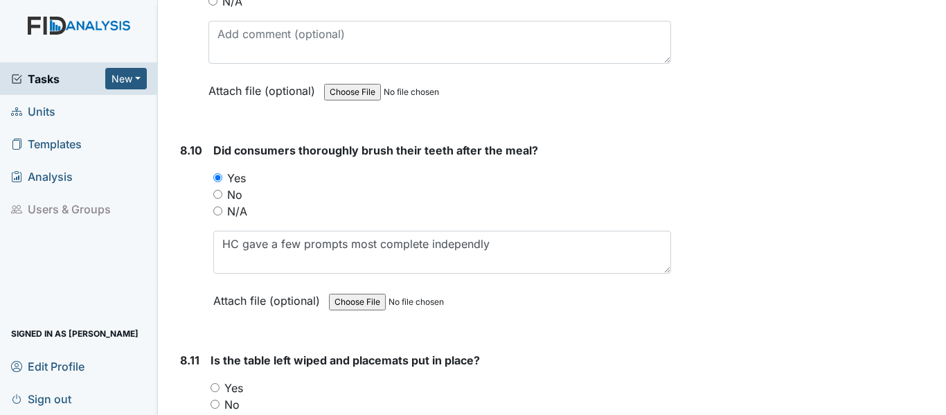
drag, startPoint x: 469, startPoint y: 261, endPoint x: 597, endPoint y: 321, distance: 141.3
click at [597, 319] on div "Attach file (optional) You can upload .pdf, .txt, .jpg, .jpeg, .png, .csv, .xls…" at bounding box center [442, 302] width 458 height 34
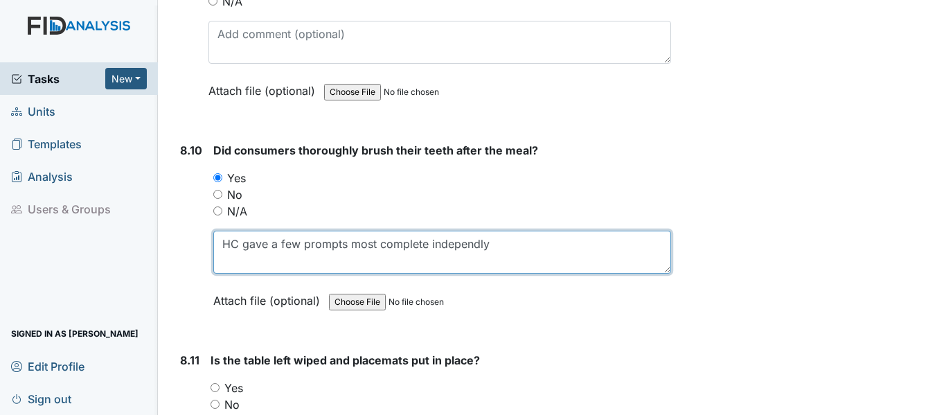
click at [470, 262] on textarea "HC gave a few prompts most complete independly" at bounding box center [442, 252] width 458 height 43
click at [475, 262] on textarea "HC gave a few prompts most complete independly" at bounding box center [442, 252] width 458 height 43
click at [538, 267] on textarea "HC gave a few prompts most complete independently" at bounding box center [442, 252] width 458 height 43
type textarea "HC gave a few prompts most complete independently"
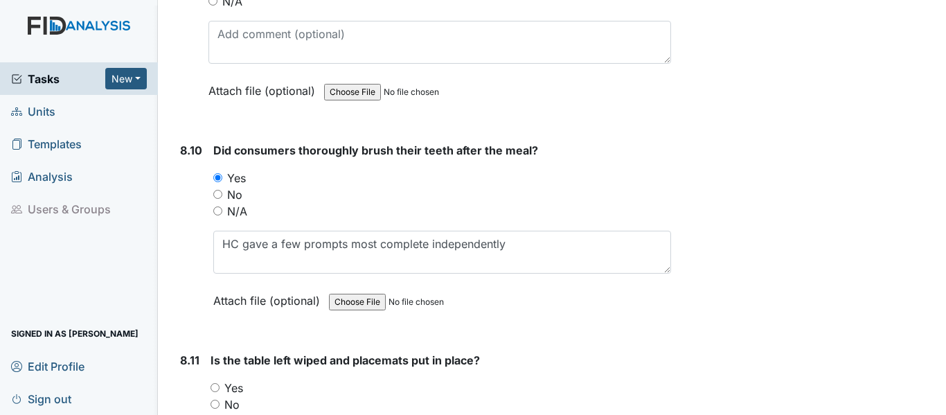
drag, startPoint x: 493, startPoint y: 293, endPoint x: 524, endPoint y: 276, distance: 35.6
click at [494, 293] on div "Did consumers thoroughly brush their teeth after the meal? You must select one …" at bounding box center [442, 230] width 458 height 177
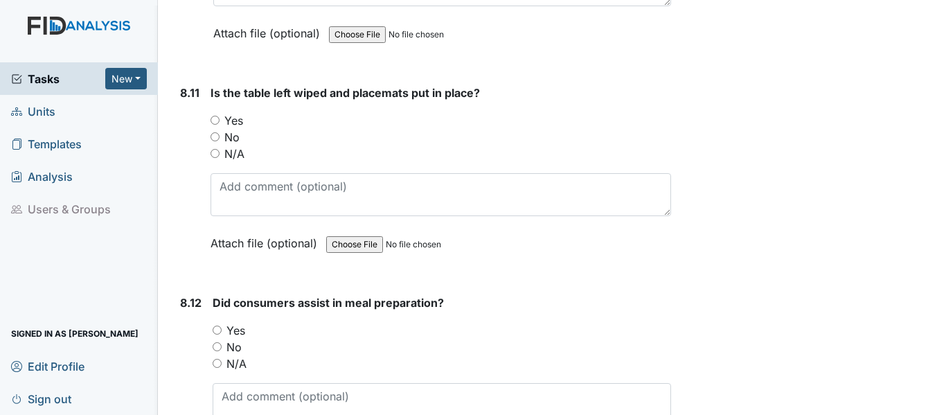
scroll to position [12673, 0]
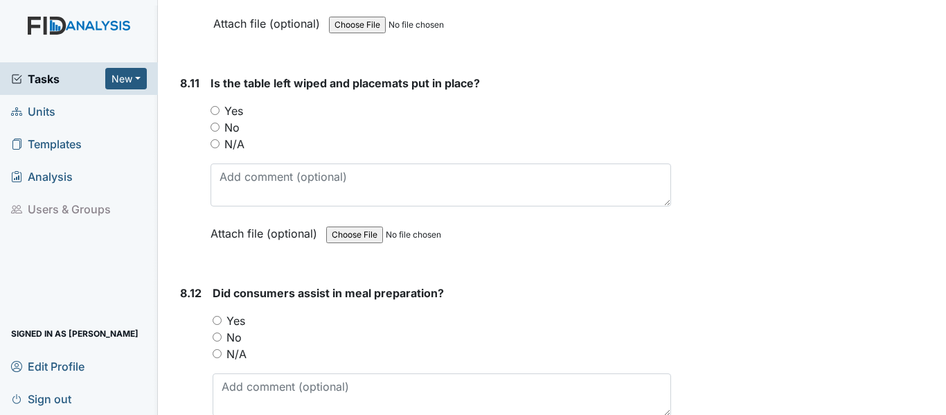
click at [220, 119] on div "Yes" at bounding box center [441, 110] width 461 height 17
click at [215, 115] on input "Yes" at bounding box center [215, 110] width 9 height 9
radio input "true"
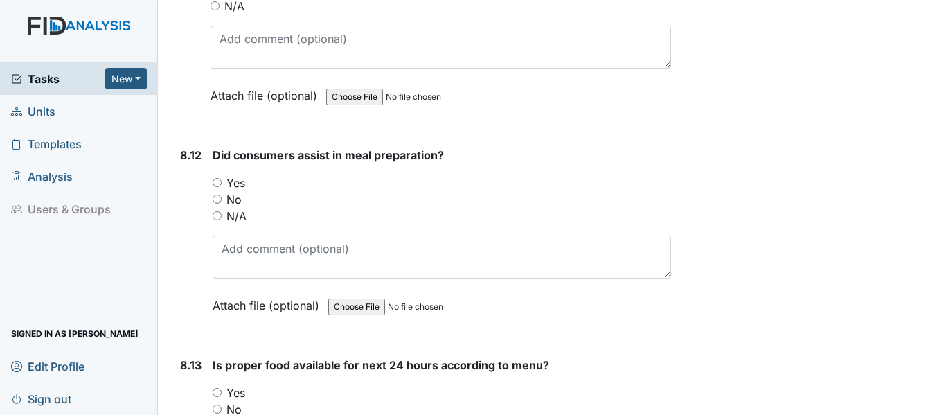
scroll to position [12811, 0]
click at [216, 186] on input "Yes" at bounding box center [217, 181] width 9 height 9
radio input "true"
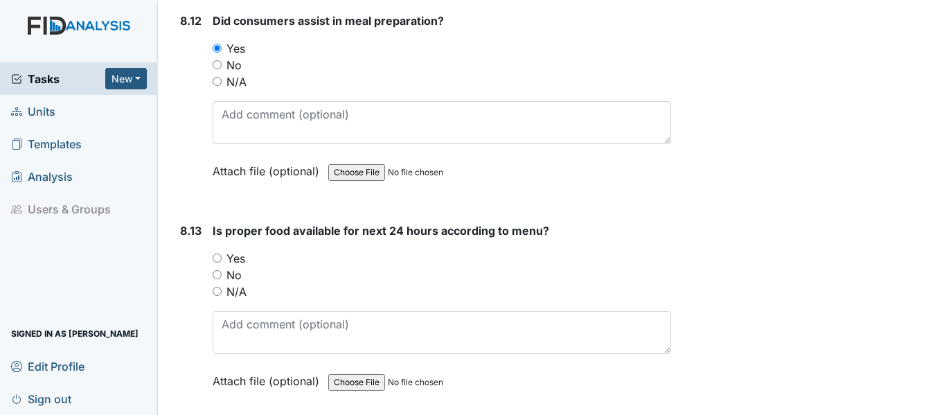
scroll to position [12950, 0]
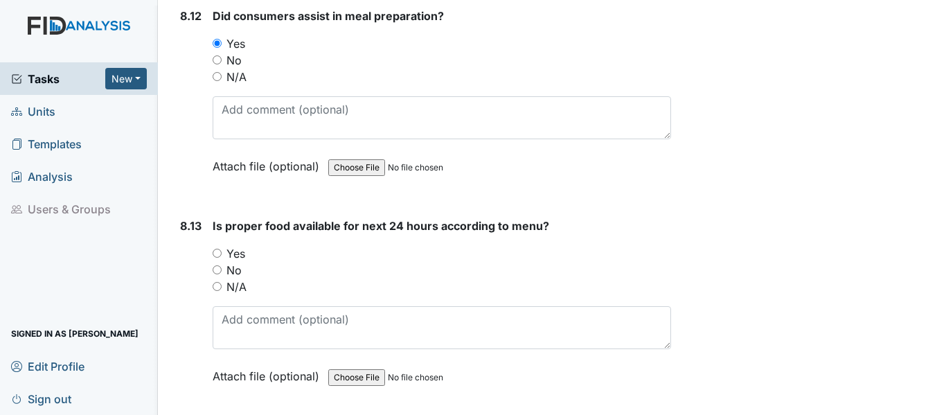
drag, startPoint x: 216, startPoint y: 267, endPoint x: 225, endPoint y: 265, distance: 9.2
click at [216, 258] on input "Yes" at bounding box center [217, 253] width 9 height 9
radio input "true"
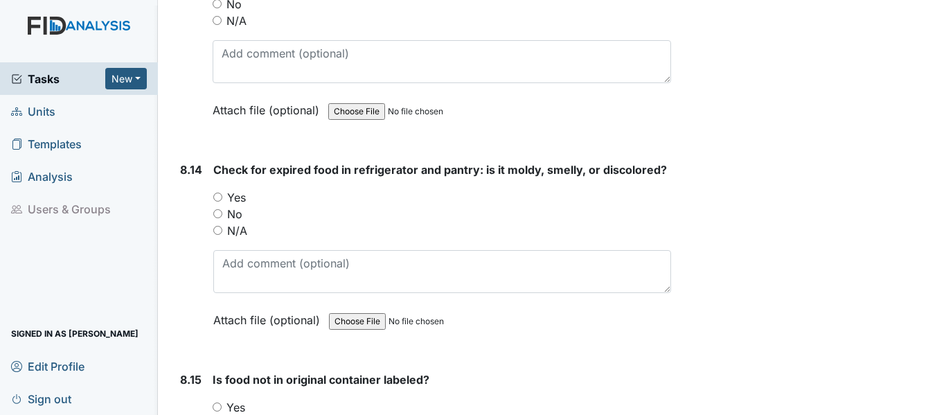
scroll to position [13227, 0]
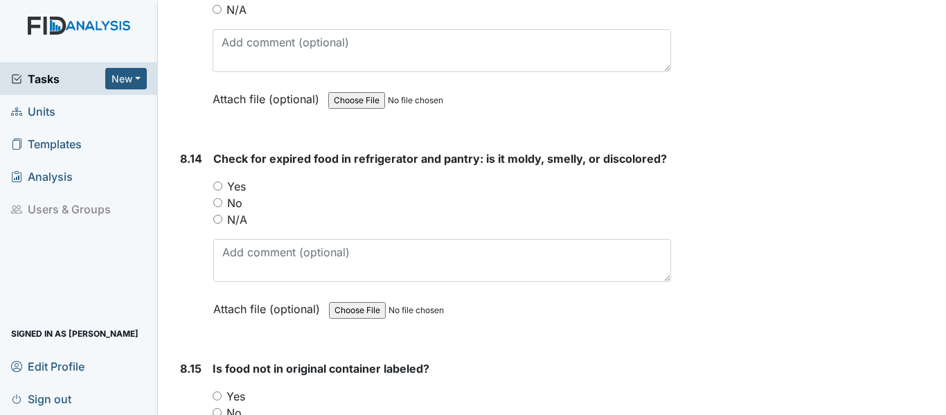
click at [217, 190] on input "Yes" at bounding box center [217, 185] width 9 height 9
radio input "true"
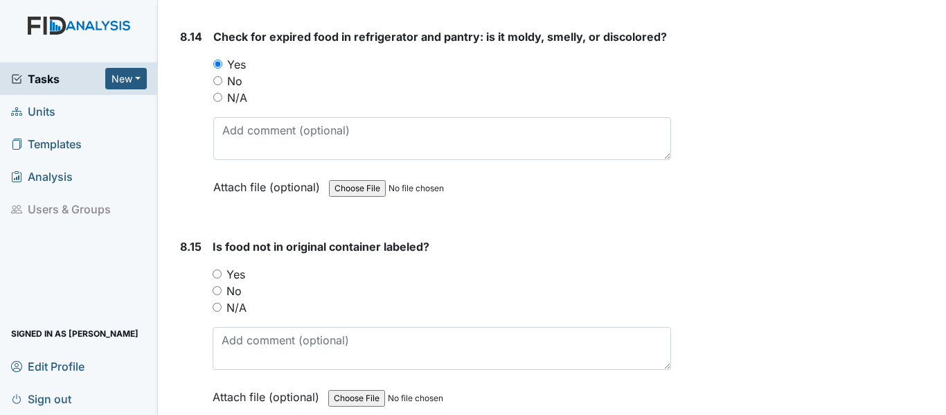
scroll to position [13365, 0]
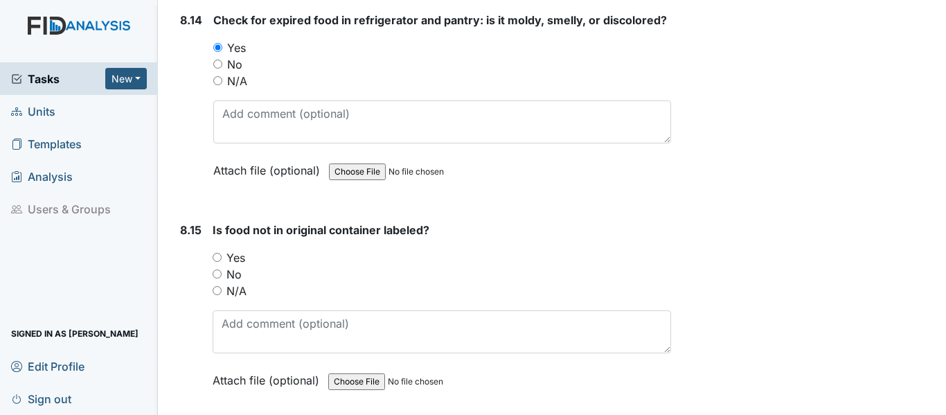
click at [213, 262] on input "Yes" at bounding box center [217, 257] width 9 height 9
radio input "true"
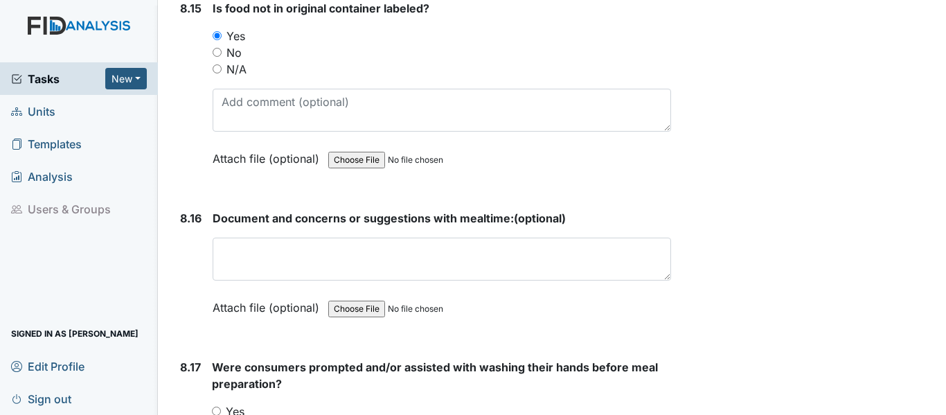
scroll to position [13642, 0]
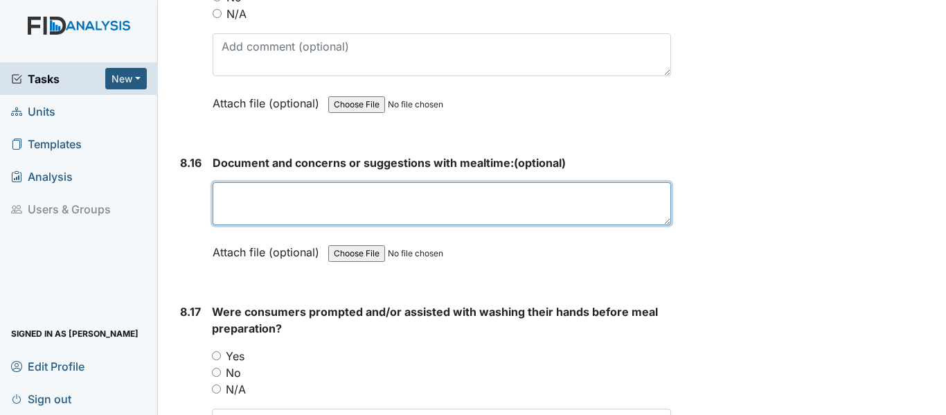
click at [271, 222] on textarea at bounding box center [442, 203] width 458 height 43
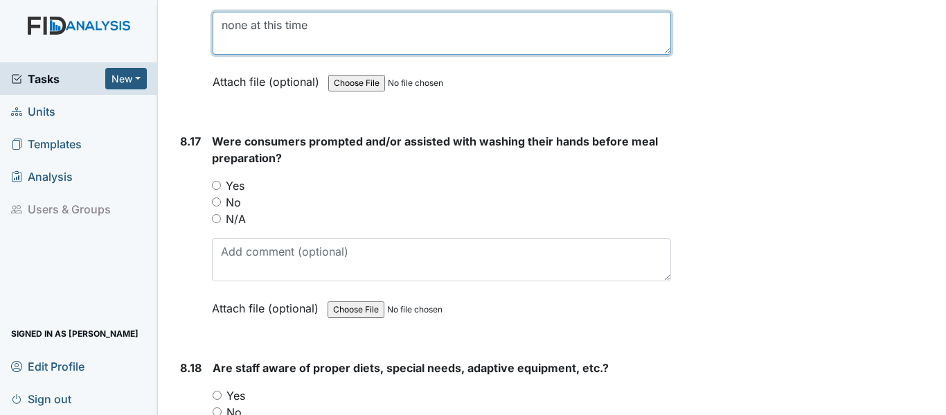
scroll to position [13850, 0]
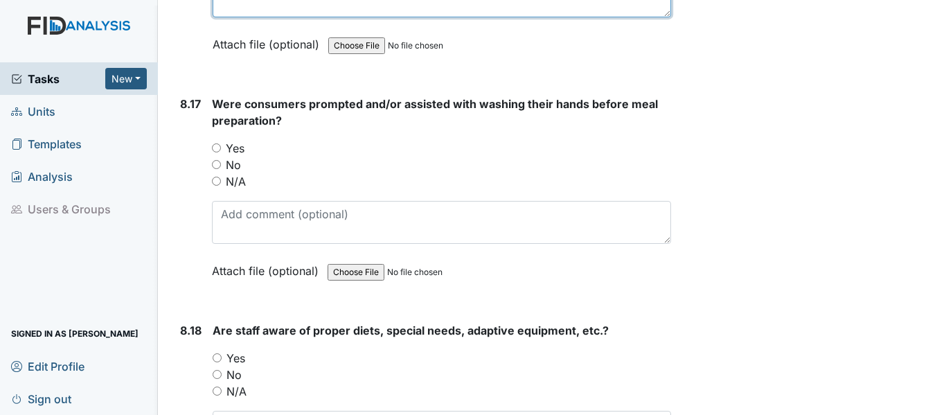
type textarea "none at this time"
click at [226, 157] on label "Yes" at bounding box center [235, 148] width 19 height 17
click at [221, 152] on input "Yes" at bounding box center [216, 147] width 9 height 9
radio input "true"
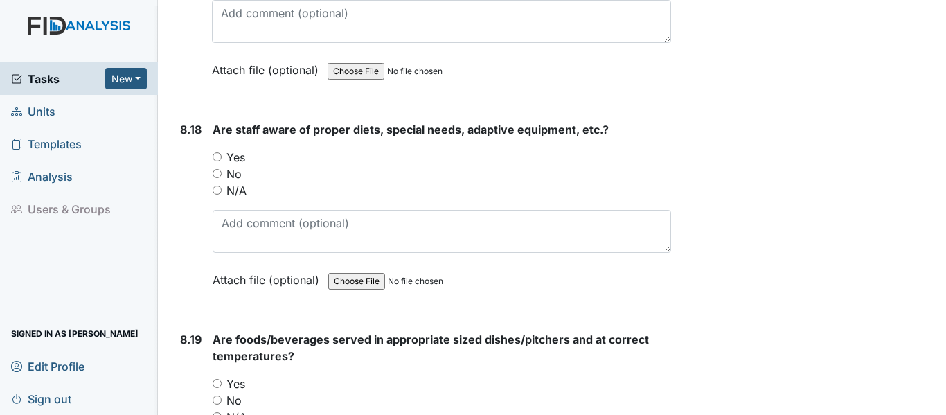
scroll to position [14058, 0]
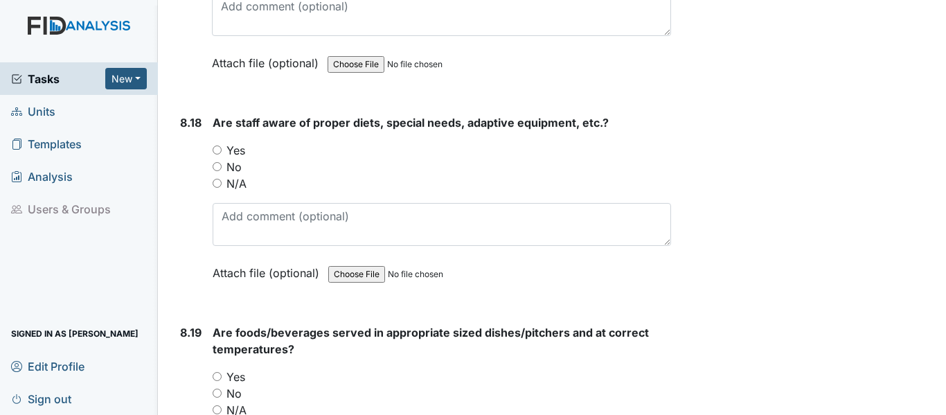
click at [230, 175] on label "No" at bounding box center [233, 167] width 15 height 17
click at [222, 171] on input "No" at bounding box center [217, 166] width 9 height 9
radio input "true"
click at [231, 192] on label "N/A" at bounding box center [236, 183] width 20 height 17
click at [222, 188] on input "N/A" at bounding box center [217, 183] width 9 height 9
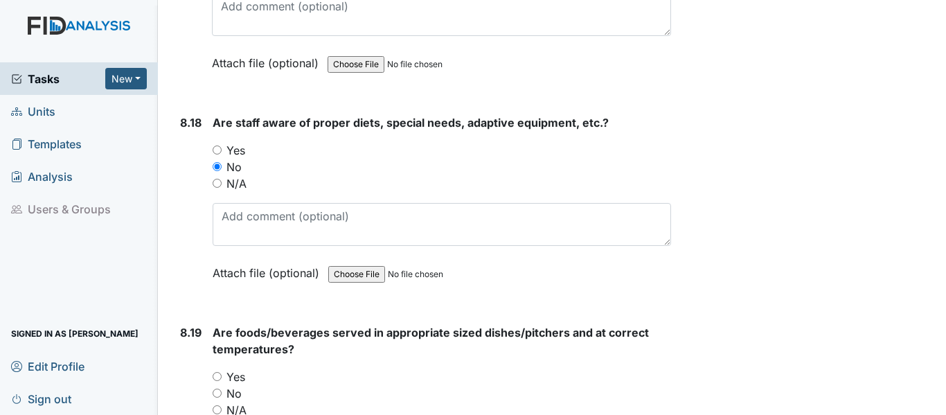
radio input "true"
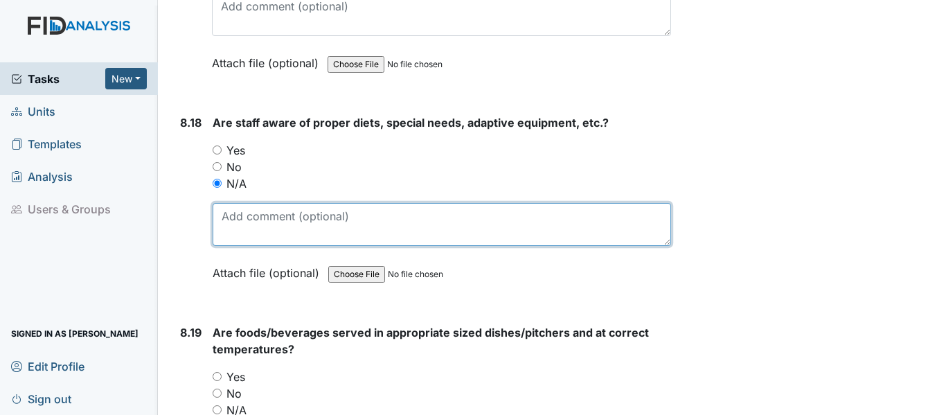
click at [235, 228] on textarea at bounding box center [442, 224] width 458 height 43
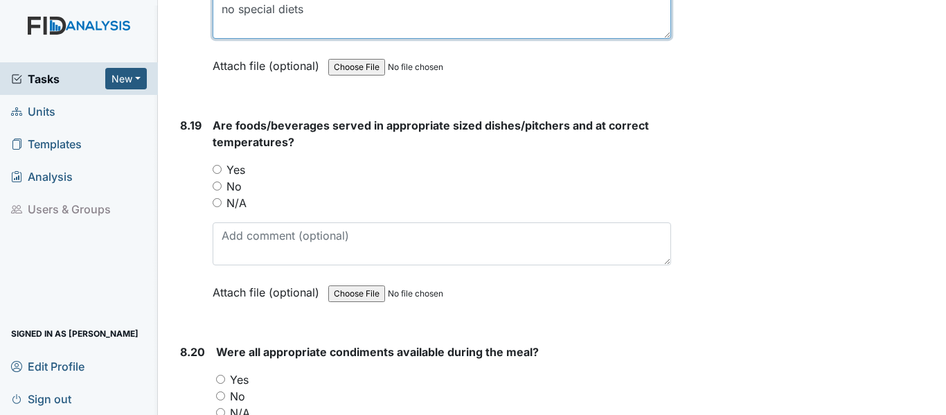
scroll to position [14266, 0]
type textarea "no special diets"
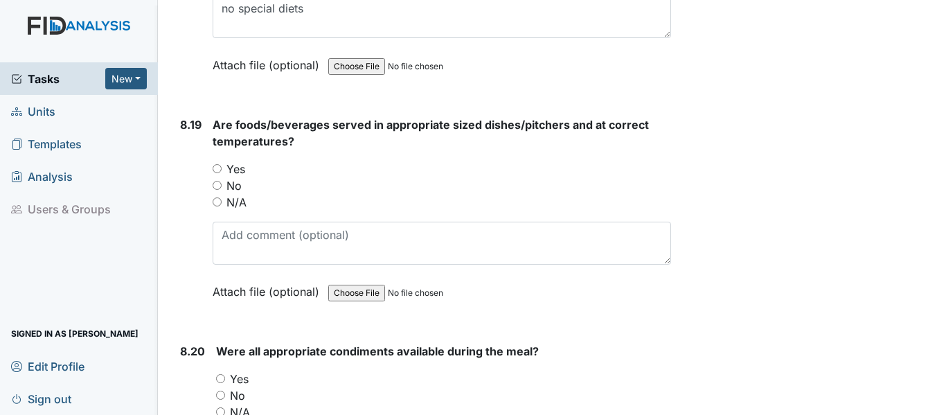
click at [238, 177] on label "Yes" at bounding box center [235, 169] width 19 height 17
click at [222, 173] on input "Yes" at bounding box center [217, 168] width 9 height 9
radio input "true"
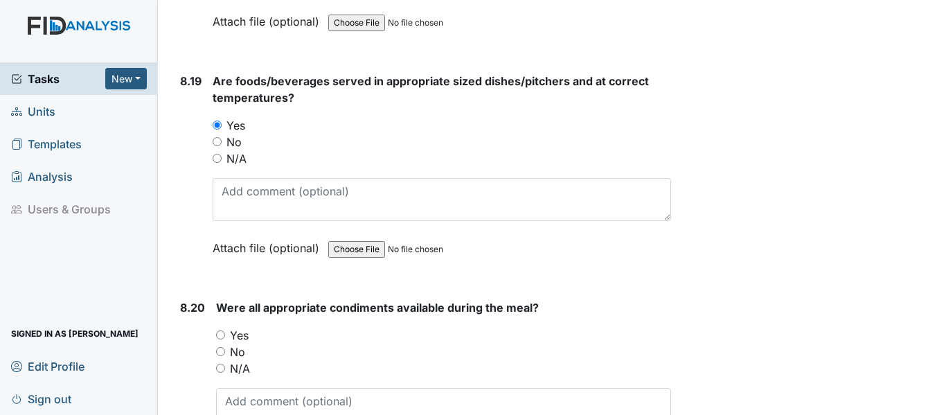
scroll to position [14473, 0]
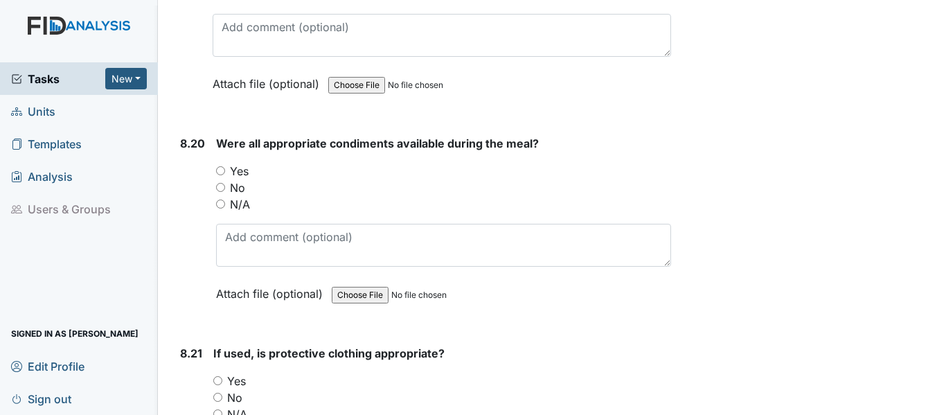
click at [240, 179] on label "Yes" at bounding box center [239, 171] width 19 height 17
click at [225, 175] on input "Yes" at bounding box center [220, 170] width 9 height 9
radio input "true"
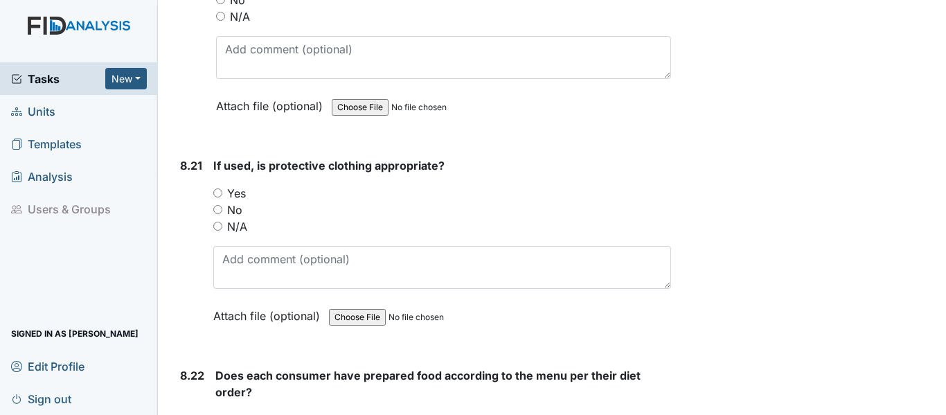
scroll to position [14681, 0]
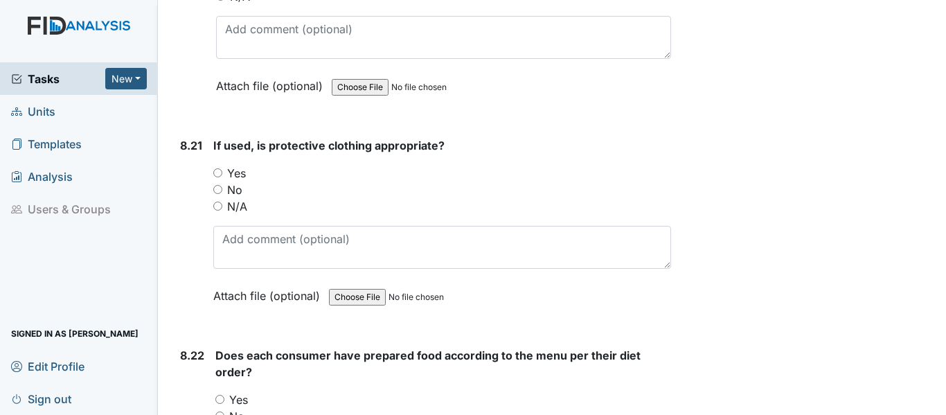
click at [236, 198] on label "No" at bounding box center [234, 189] width 15 height 17
click at [222, 194] on input "No" at bounding box center [217, 189] width 9 height 9
radio input "true"
click at [233, 215] on label "N/A" at bounding box center [237, 206] width 20 height 17
click at [222, 211] on input "N/A" at bounding box center [217, 206] width 9 height 9
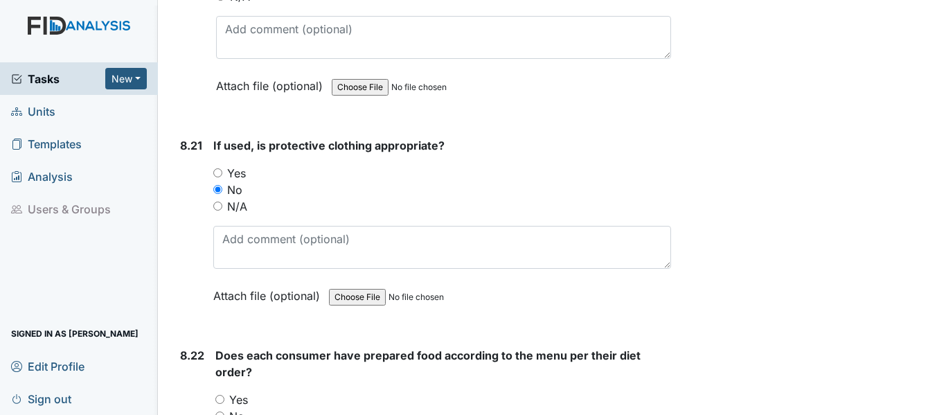
radio input "true"
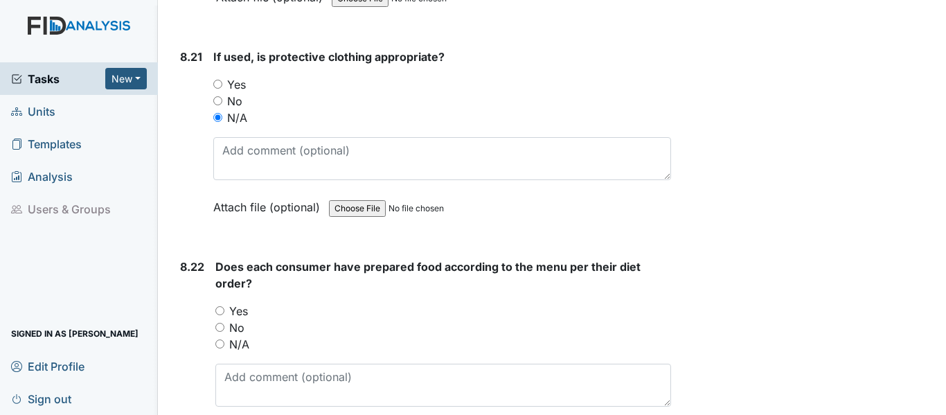
scroll to position [14958, 0]
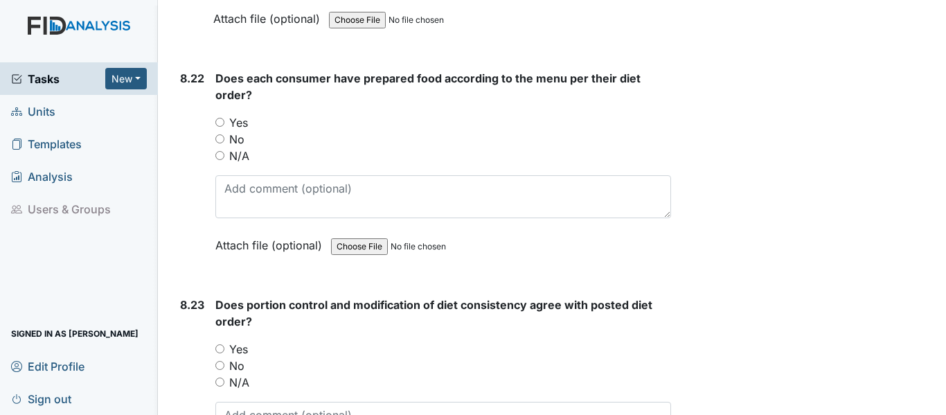
click at [226, 164] on div "N/A" at bounding box center [443, 156] width 456 height 17
click at [225, 164] on div "N/A" at bounding box center [443, 156] width 456 height 17
click at [222, 160] on input "N/A" at bounding box center [219, 155] width 9 height 9
radio input "true"
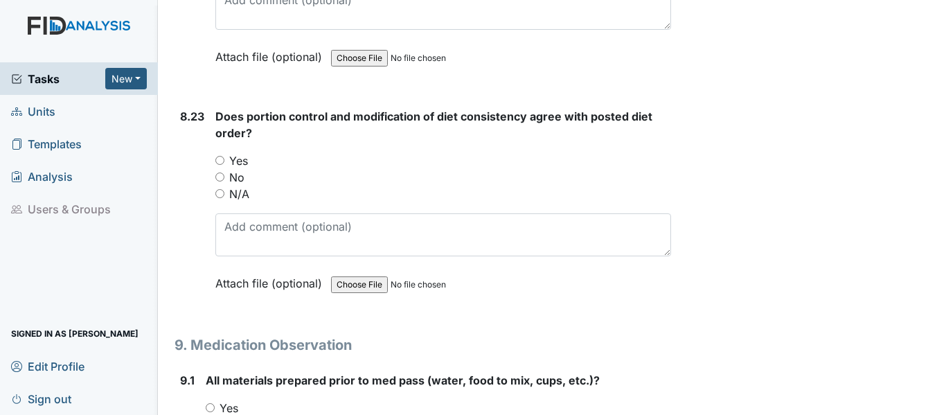
scroll to position [15166, 0]
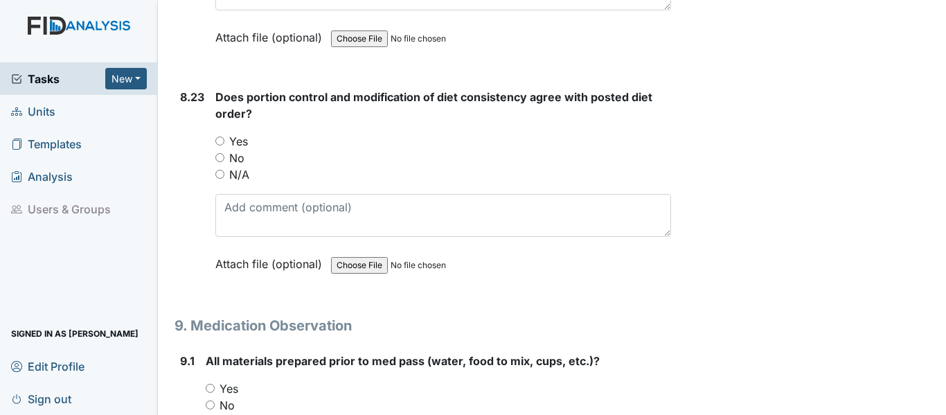
click at [223, 179] on input "N/A" at bounding box center [219, 174] width 9 height 9
radio input "true"
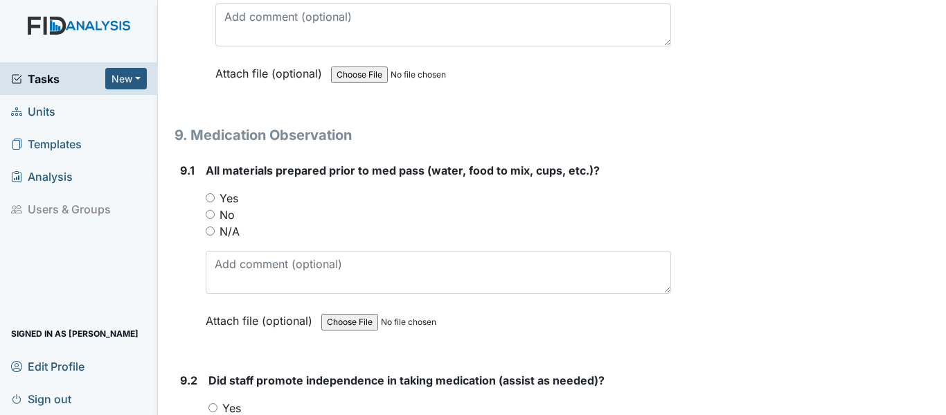
scroll to position [15374, 0]
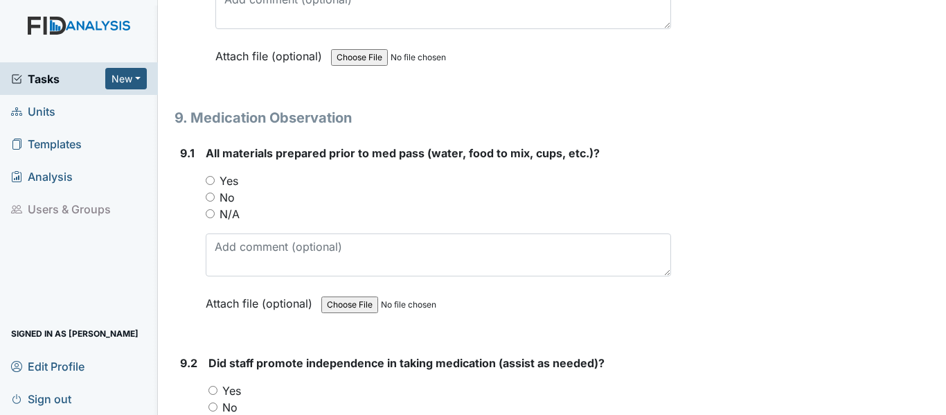
click at [206, 185] on input "Yes" at bounding box center [210, 180] width 9 height 9
radio input "true"
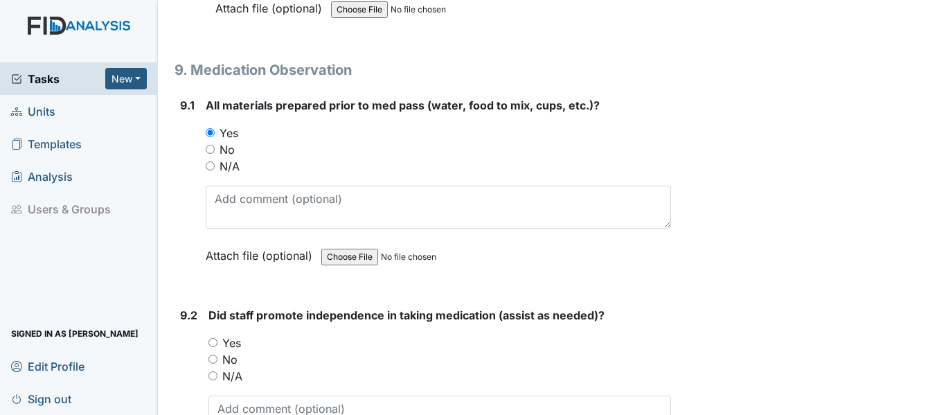
scroll to position [15581, 0]
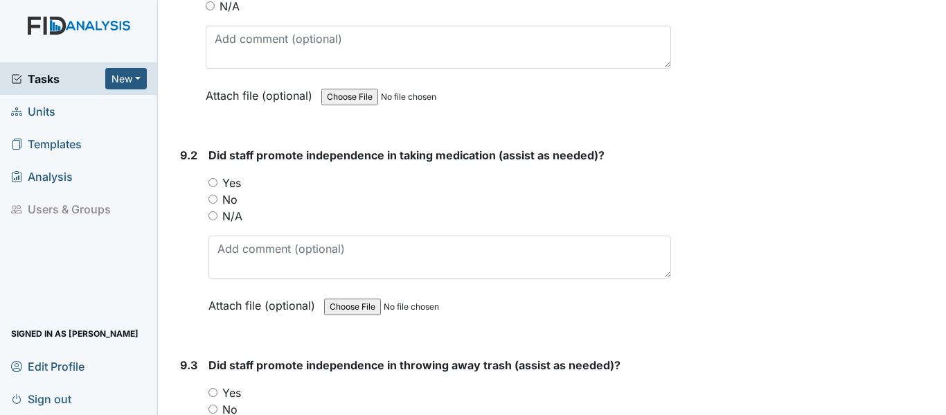
click at [211, 187] on input "Yes" at bounding box center [212, 182] width 9 height 9
radio input "true"
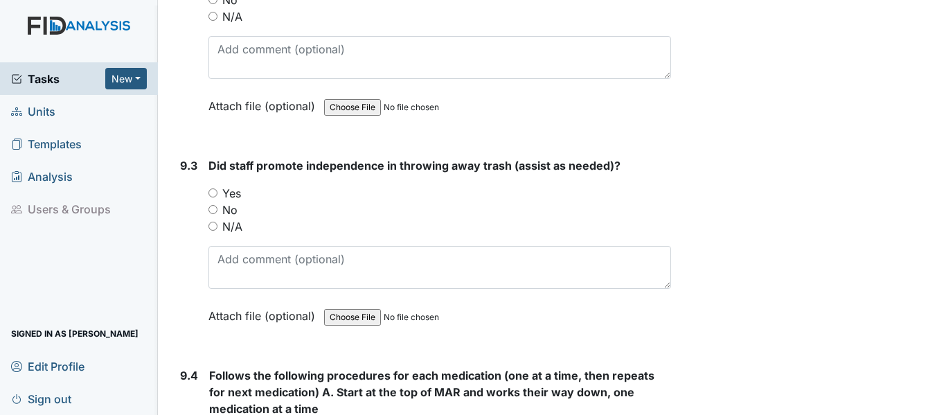
scroll to position [15789, 0]
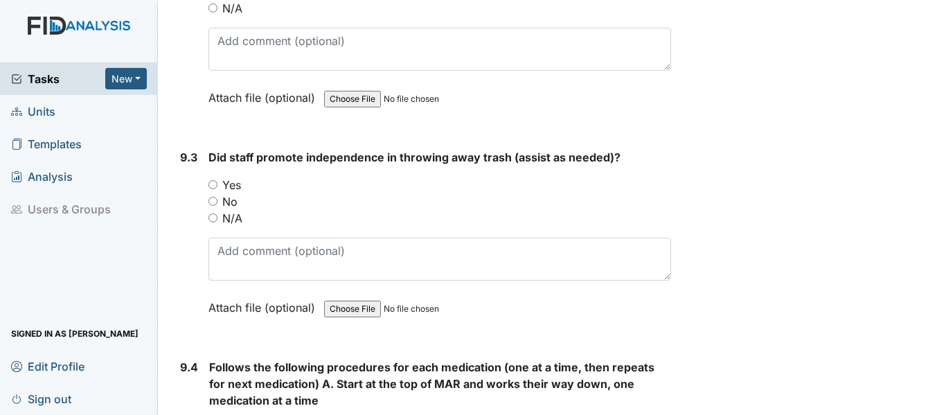
click at [211, 189] on input "Yes" at bounding box center [212, 184] width 9 height 9
radio input "true"
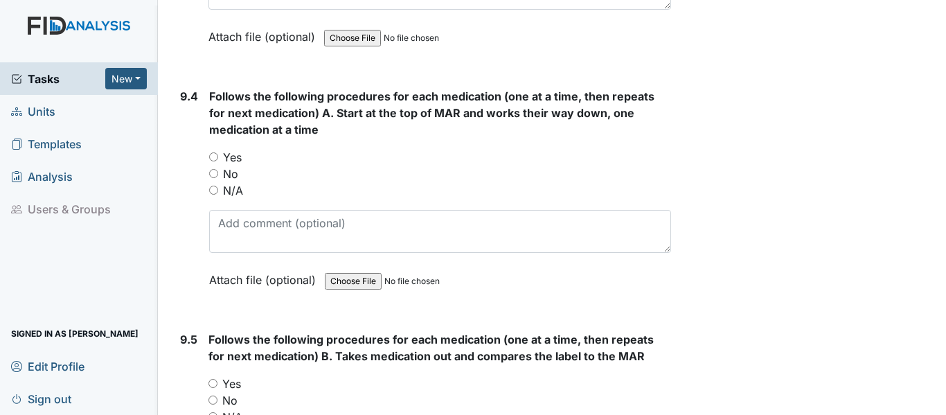
scroll to position [16066, 0]
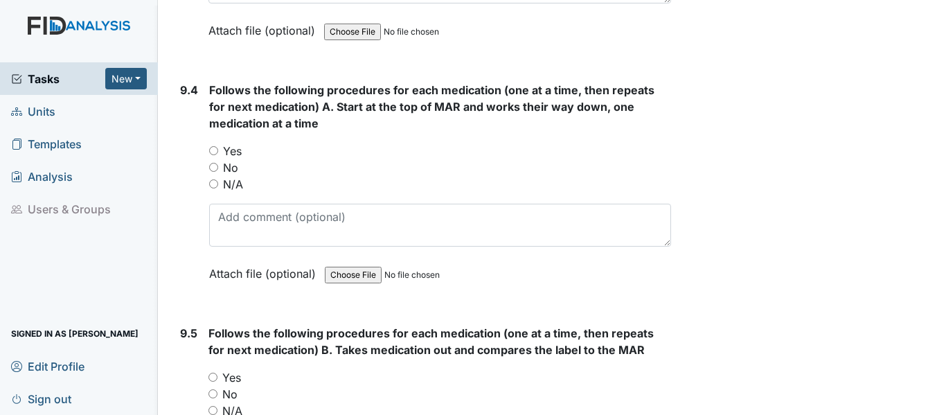
click at [214, 155] on input "Yes" at bounding box center [213, 150] width 9 height 9
radio input "true"
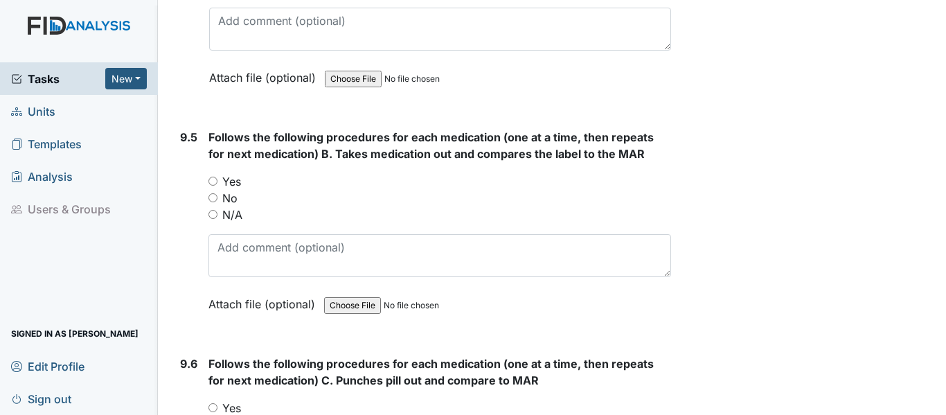
scroll to position [16274, 0]
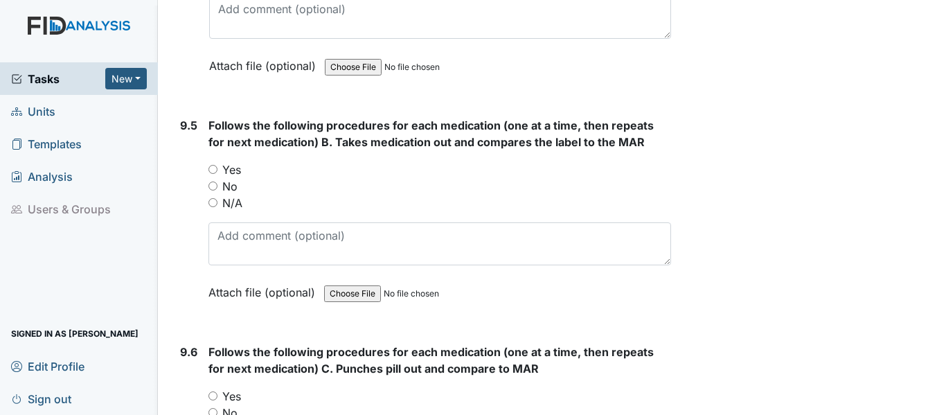
click at [213, 174] on input "Yes" at bounding box center [212, 169] width 9 height 9
radio input "true"
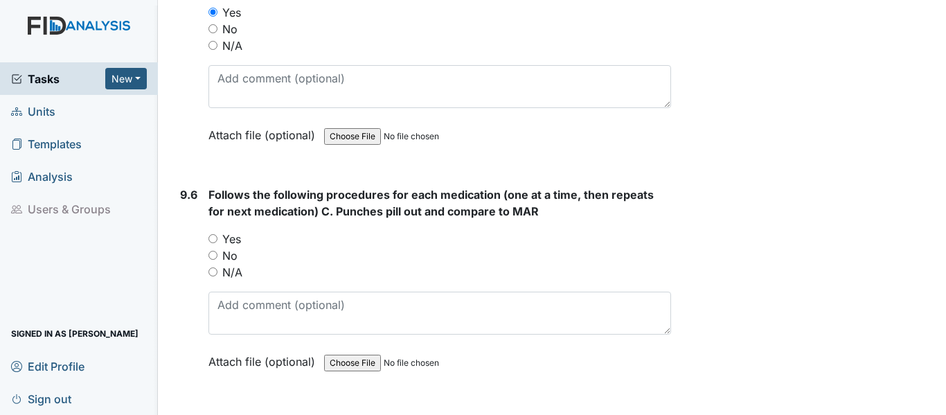
scroll to position [16482, 0]
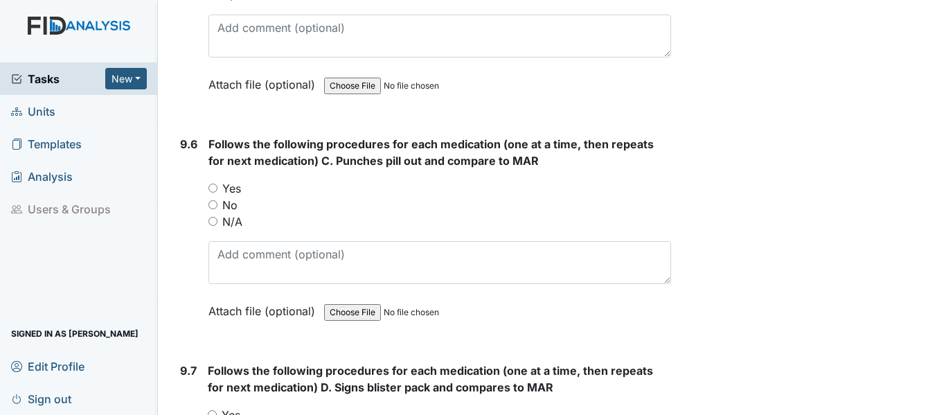
click at [215, 193] on input "Yes" at bounding box center [212, 188] width 9 height 9
radio input "true"
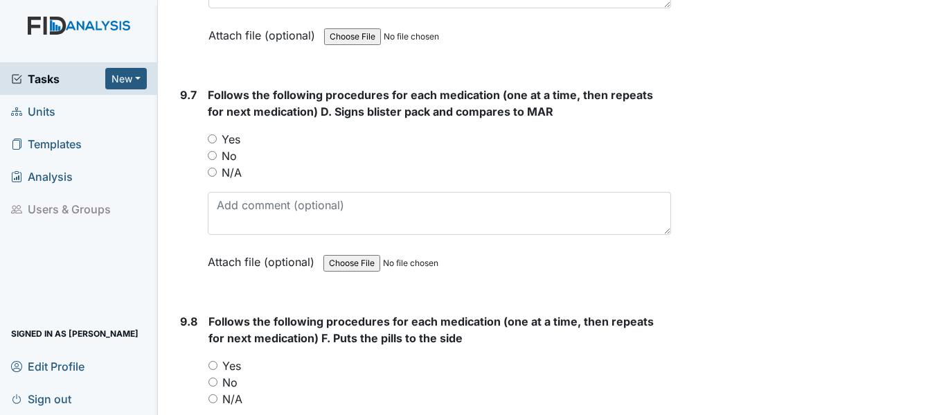
scroll to position [16759, 0]
click at [212, 142] on input "Yes" at bounding box center [212, 137] width 9 height 9
radio input "true"
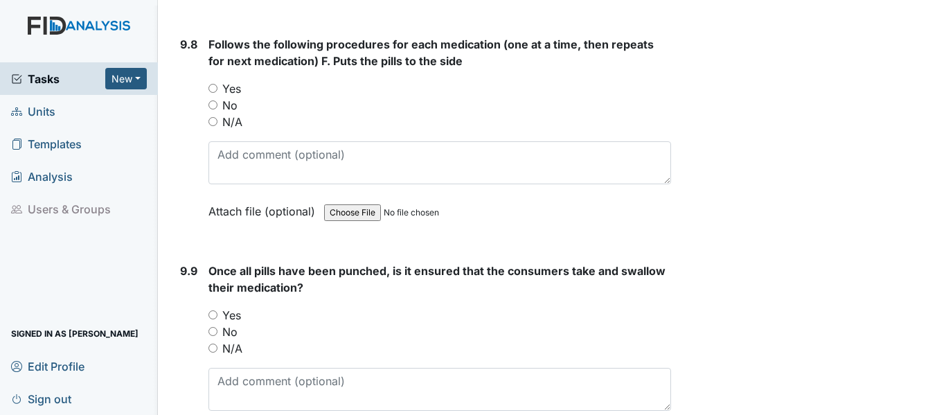
scroll to position [17036, 0]
click at [217, 91] on input "Yes" at bounding box center [212, 86] width 9 height 9
radio input "true"
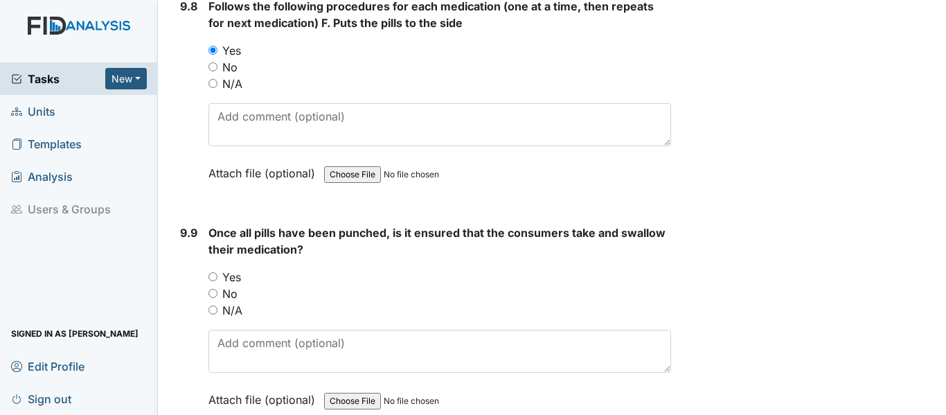
scroll to position [17105, 0]
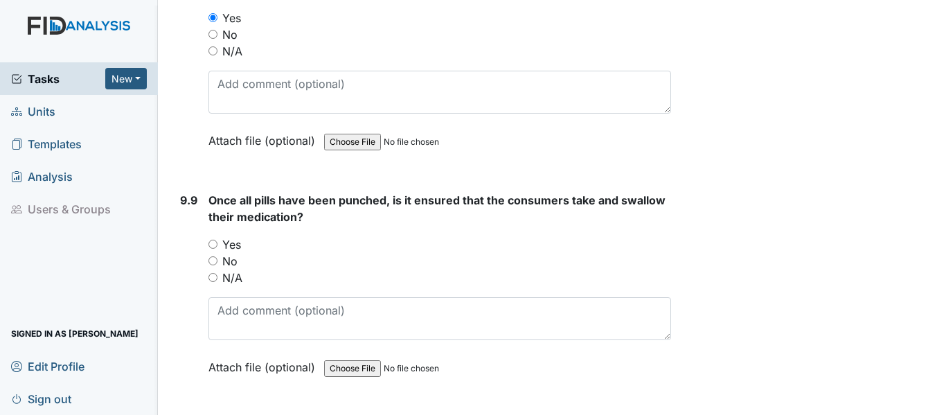
click at [217, 249] on input "Yes" at bounding box center [212, 244] width 9 height 9
radio input "true"
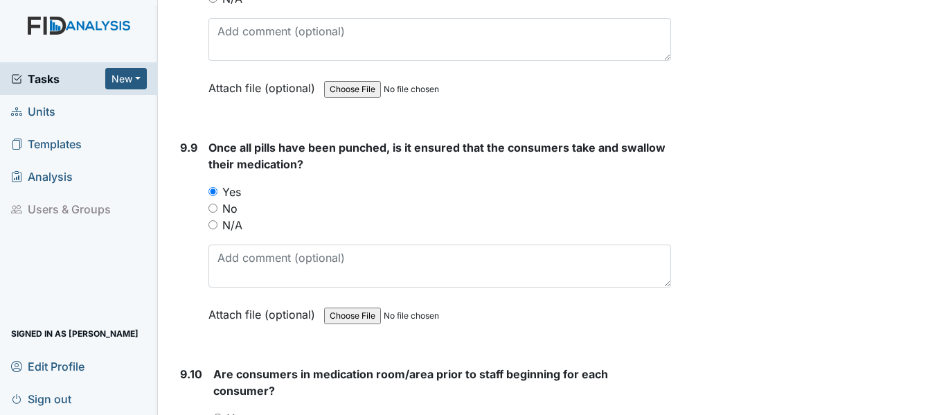
scroll to position [17313, 0]
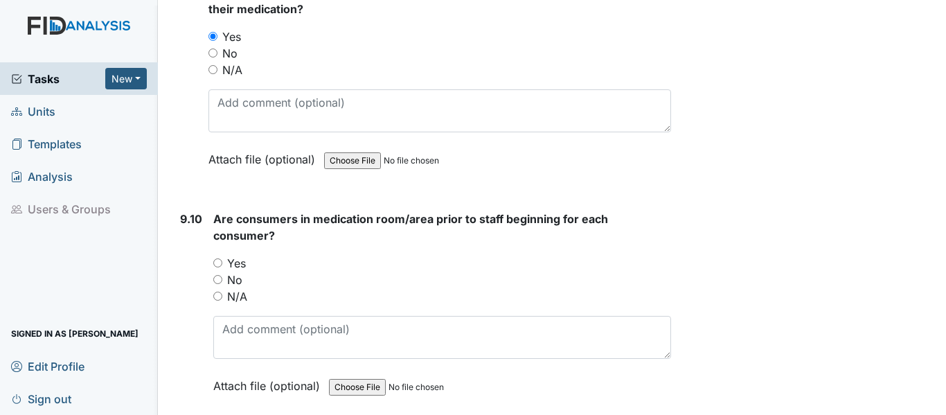
click at [213, 267] on input "Yes" at bounding box center [217, 262] width 9 height 9
radio input "true"
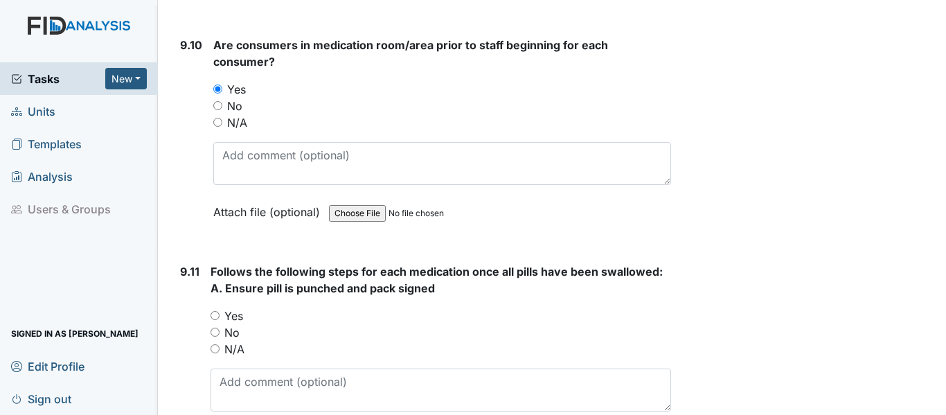
scroll to position [17520, 0]
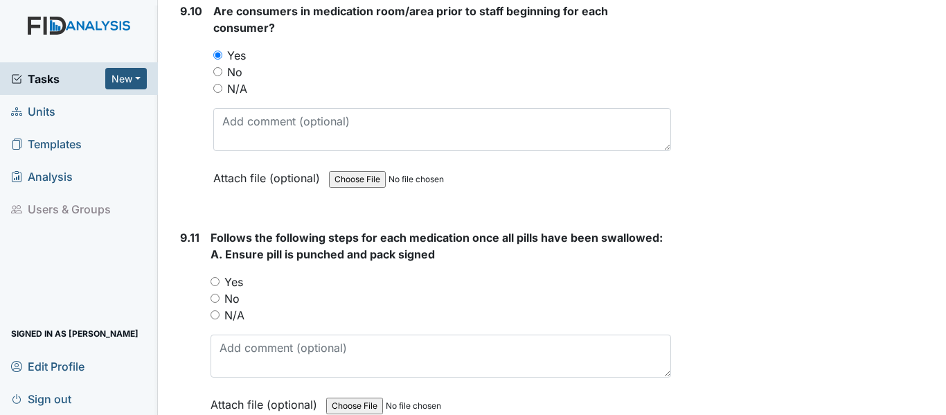
click at [216, 286] on input "Yes" at bounding box center [215, 281] width 9 height 9
radio input "true"
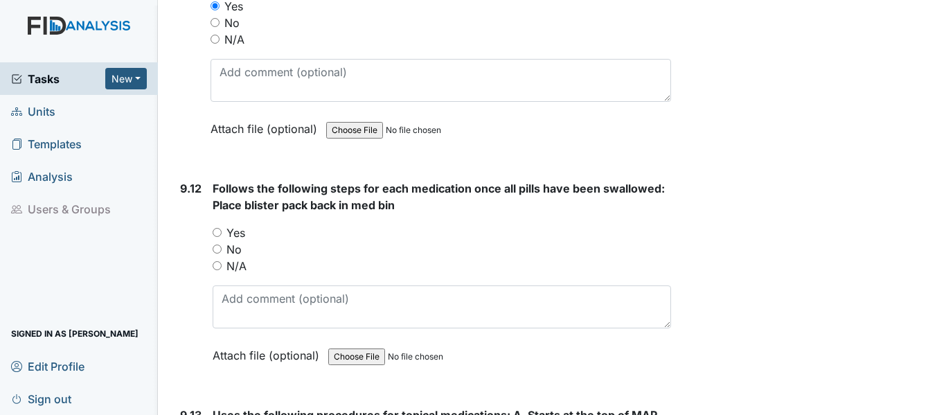
scroll to position [17797, 0]
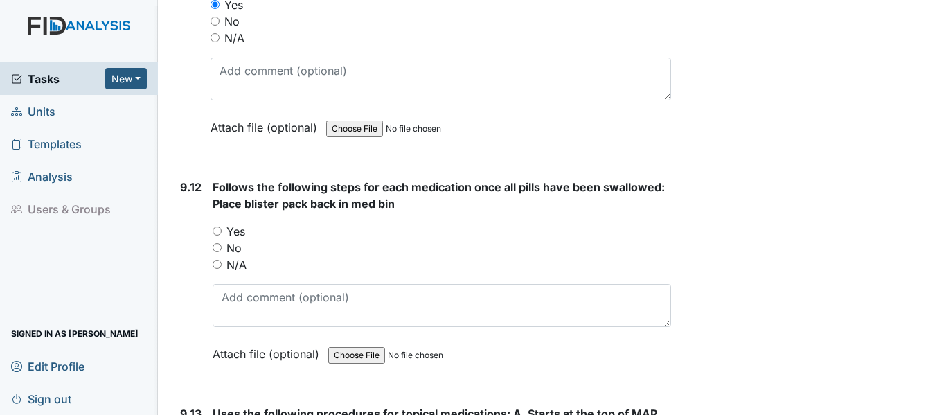
click at [214, 235] on input "Yes" at bounding box center [217, 230] width 9 height 9
radio input "true"
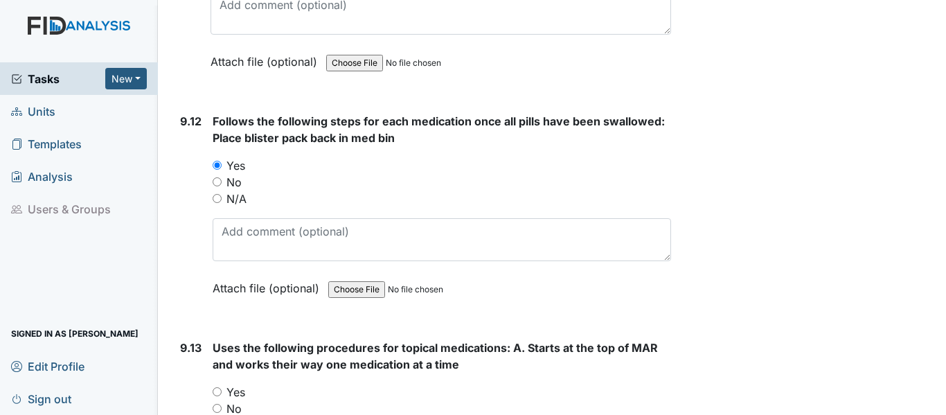
scroll to position [18005, 0]
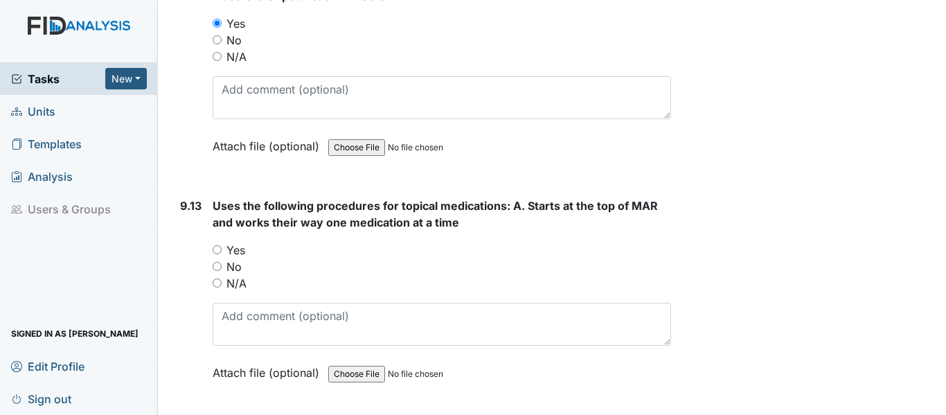
click at [213, 254] on input "Yes" at bounding box center [217, 249] width 9 height 9
radio input "true"
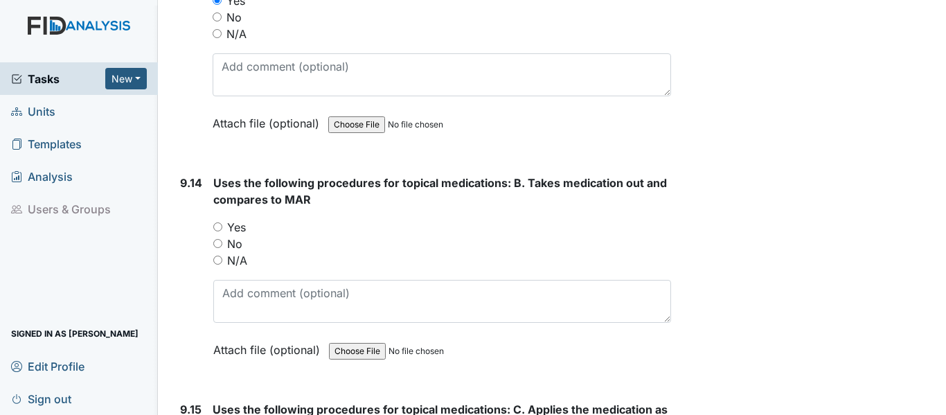
scroll to position [18282, 0]
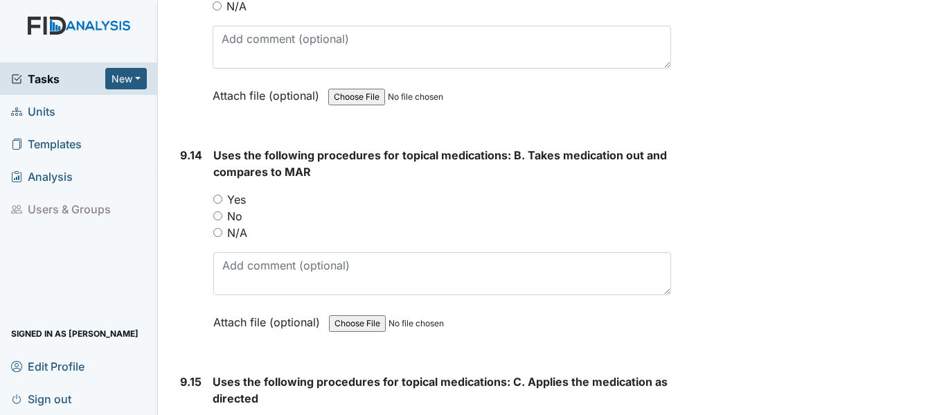
click at [220, 204] on input "Yes" at bounding box center [217, 199] width 9 height 9
radio input "true"
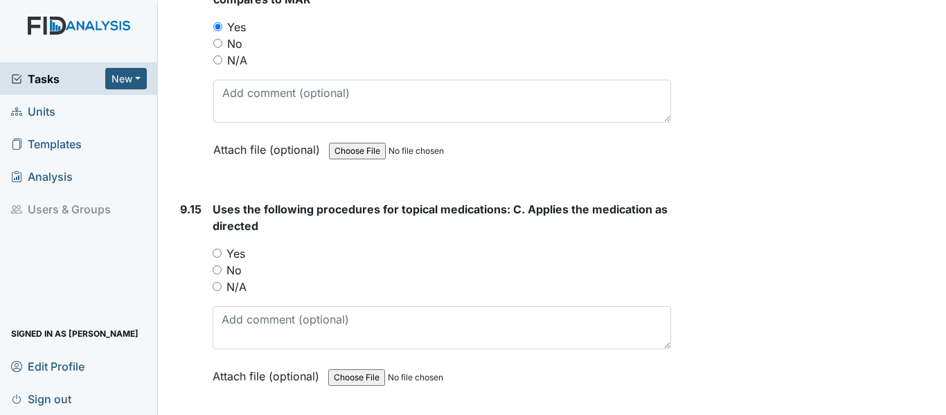
scroll to position [18490, 0]
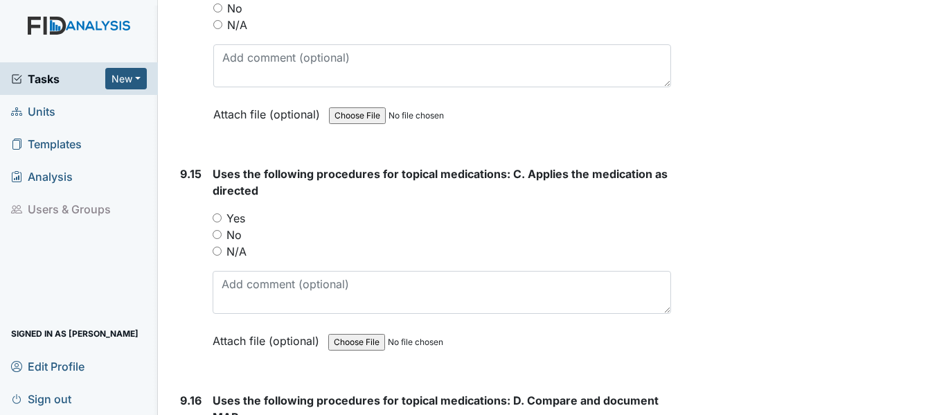
click at [218, 222] on input "Yes" at bounding box center [217, 217] width 9 height 9
radio input "true"
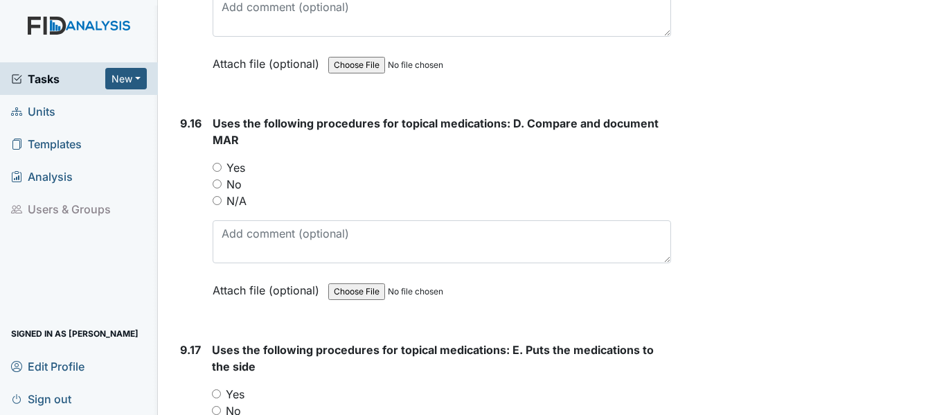
drag, startPoint x: 217, startPoint y: 186, endPoint x: 250, endPoint y: 202, distance: 36.9
click at [217, 172] on input "Yes" at bounding box center [217, 167] width 9 height 9
radio input "true"
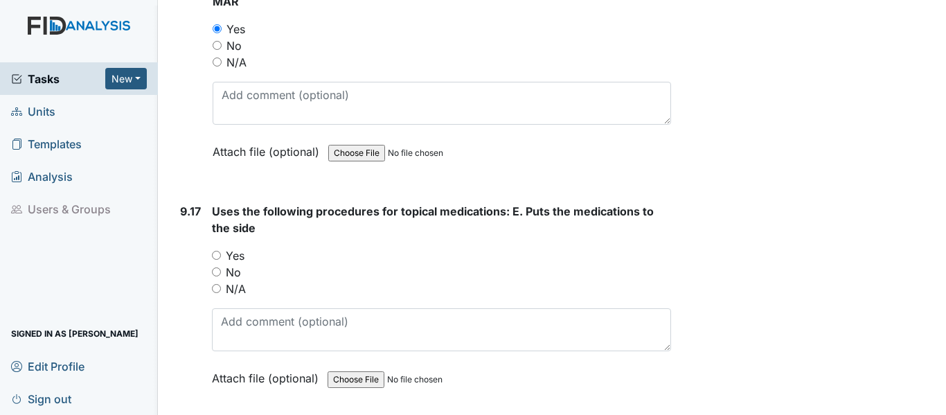
click at [217, 264] on div "Yes" at bounding box center [441, 255] width 459 height 17
click at [222, 264] on div "Yes" at bounding box center [441, 255] width 459 height 17
click at [219, 260] on input "Yes" at bounding box center [216, 255] width 9 height 9
radio input "true"
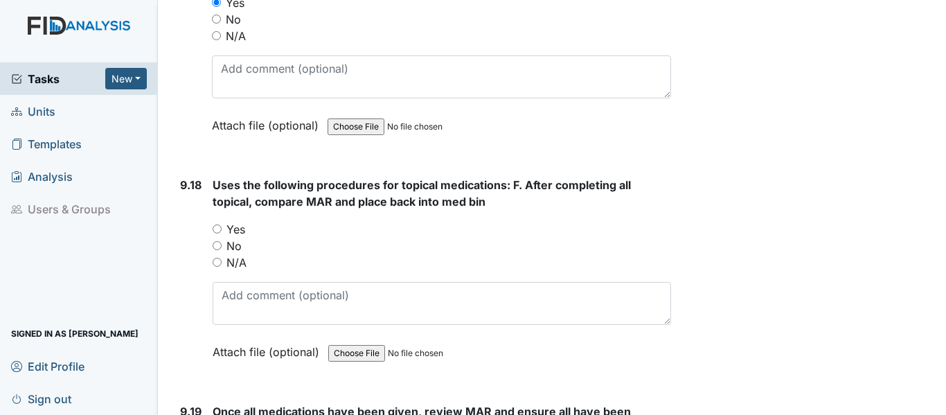
scroll to position [19182, 0]
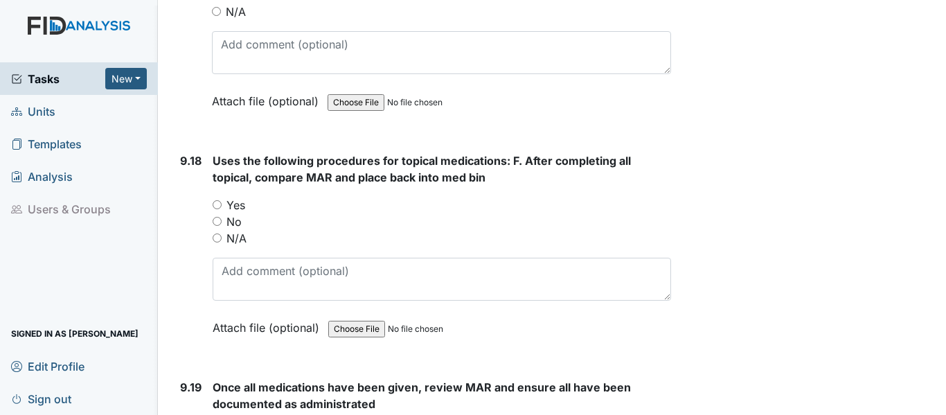
drag, startPoint x: 216, startPoint y: 220, endPoint x: 270, endPoint y: 234, distance: 55.8
click at [217, 209] on input "Yes" at bounding box center [217, 204] width 9 height 9
radio input "true"
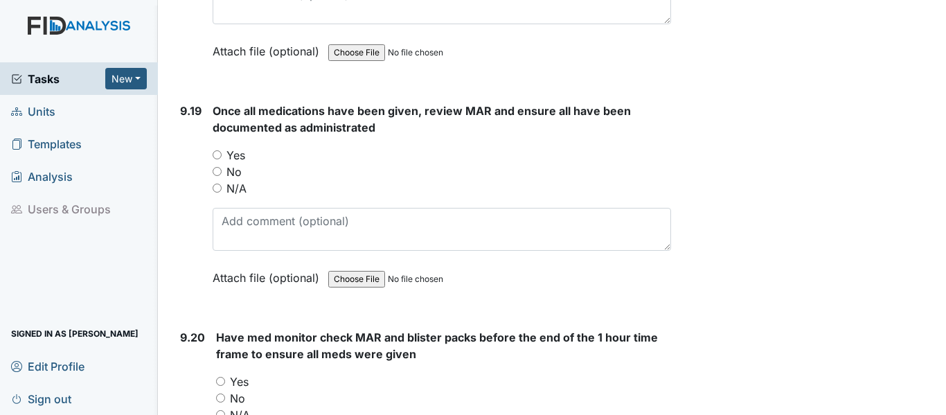
scroll to position [19459, 0]
click at [217, 159] on input "Yes" at bounding box center [217, 154] width 9 height 9
radio input "true"
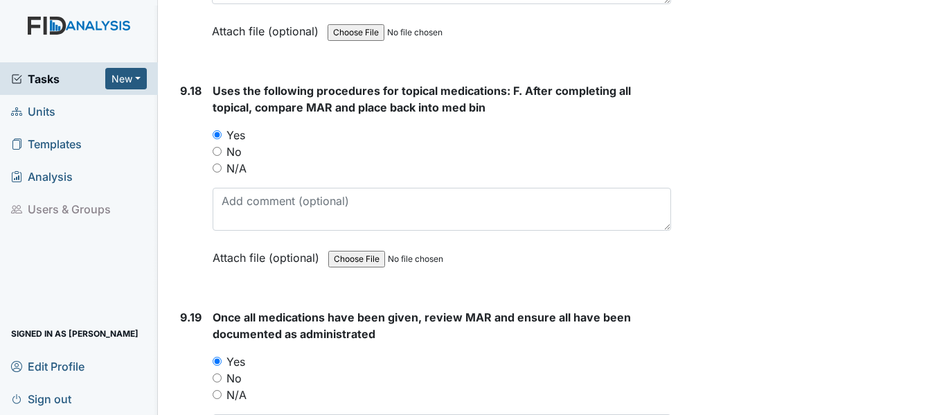
scroll to position [19252, 0]
click at [218, 173] on input "N/A" at bounding box center [217, 168] width 9 height 9
radio input "true"
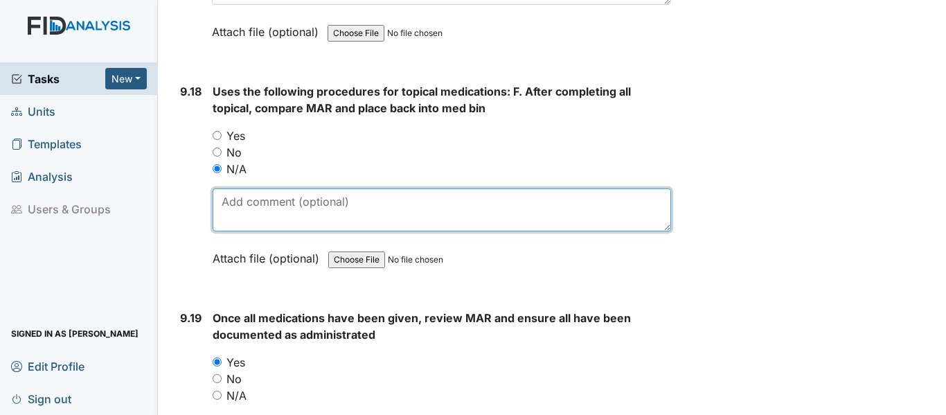
click at [226, 213] on textarea at bounding box center [442, 209] width 458 height 43
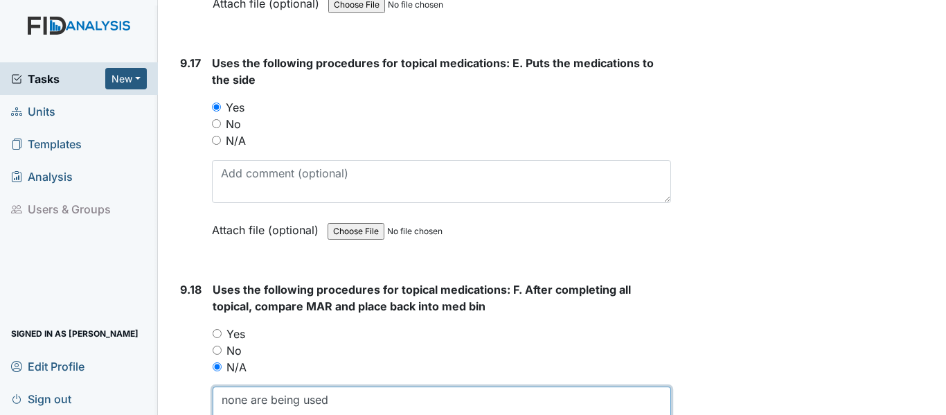
scroll to position [19044, 0]
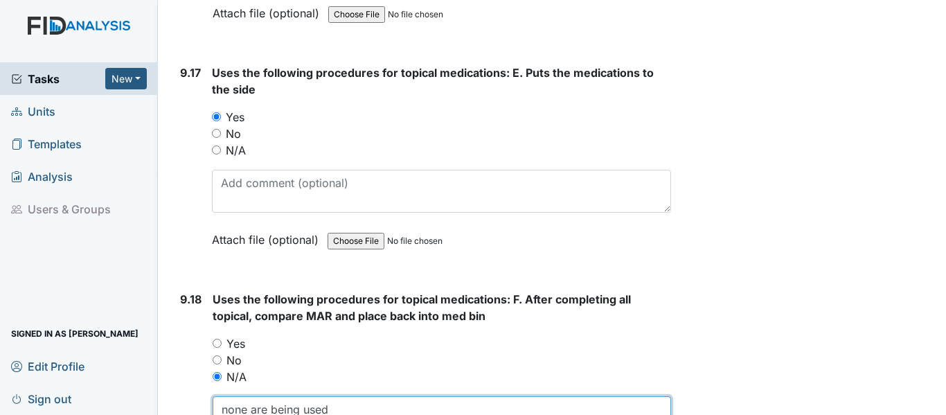
type textarea "none are being used"
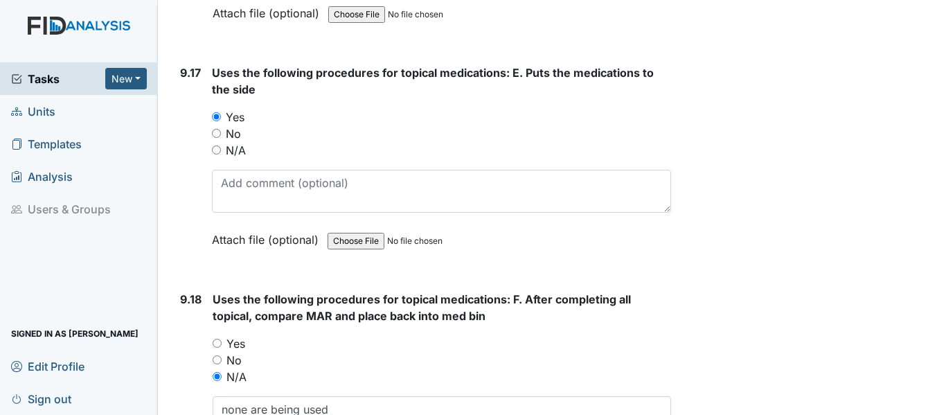
click at [213, 154] on input "N/A" at bounding box center [216, 149] width 9 height 9
radio input "true"
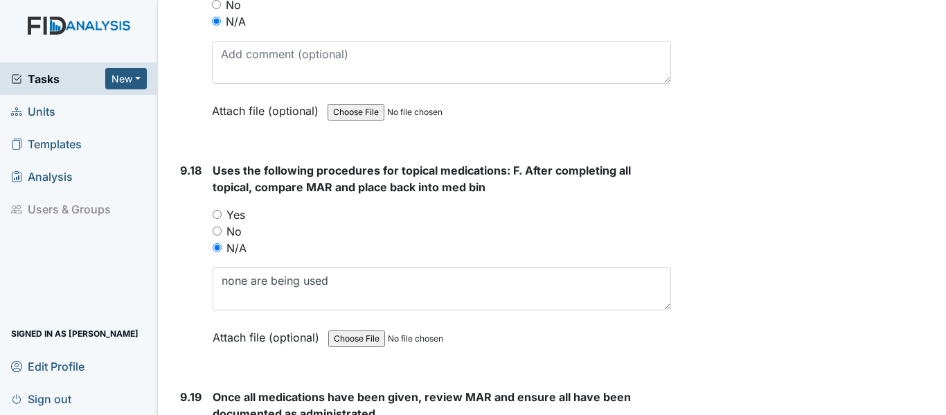
scroll to position [19182, 0]
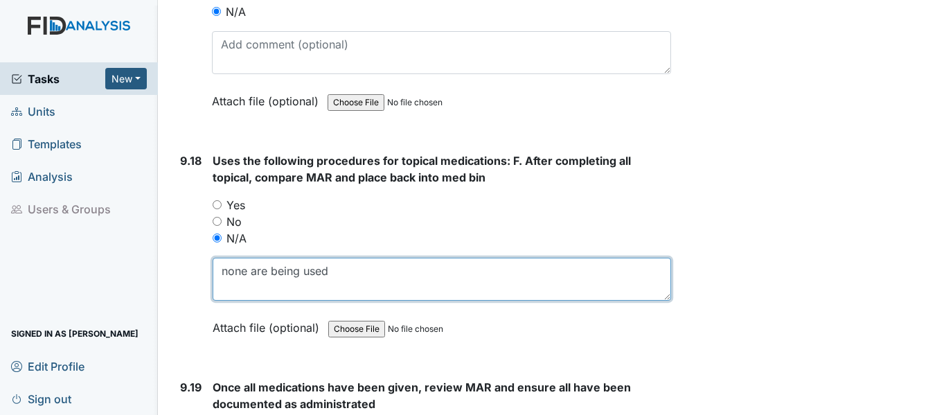
drag, startPoint x: 337, startPoint y: 287, endPoint x: 228, endPoint y: 299, distance: 110.1
click at [215, 301] on textarea "none are being used" at bounding box center [442, 279] width 458 height 43
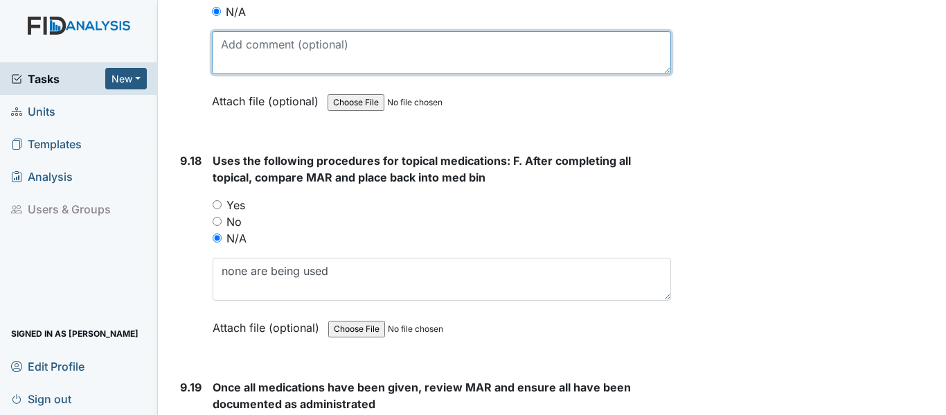
click at [259, 55] on textarea at bounding box center [441, 52] width 459 height 43
paste textarea "none are being used"
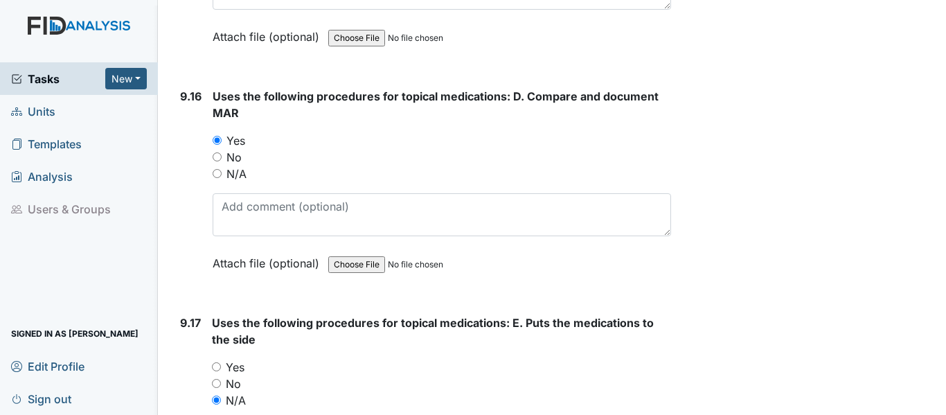
scroll to position [18767, 0]
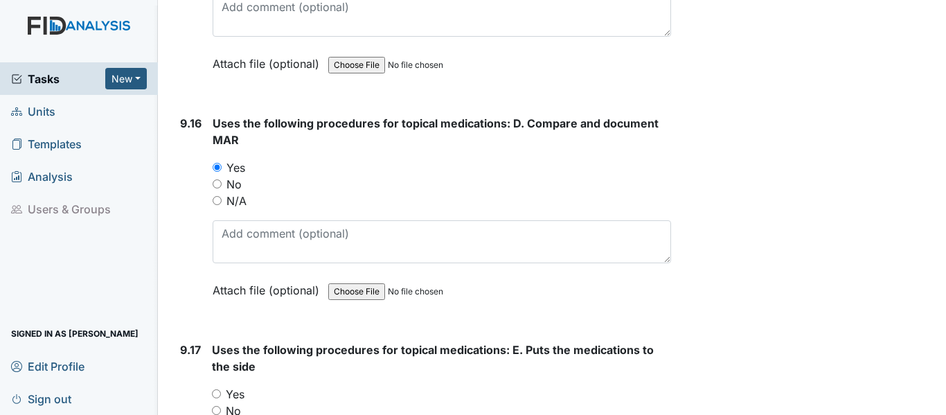
type textarea "none are being used"
click at [218, 205] on input "N/A" at bounding box center [217, 200] width 9 height 9
radio input "true"
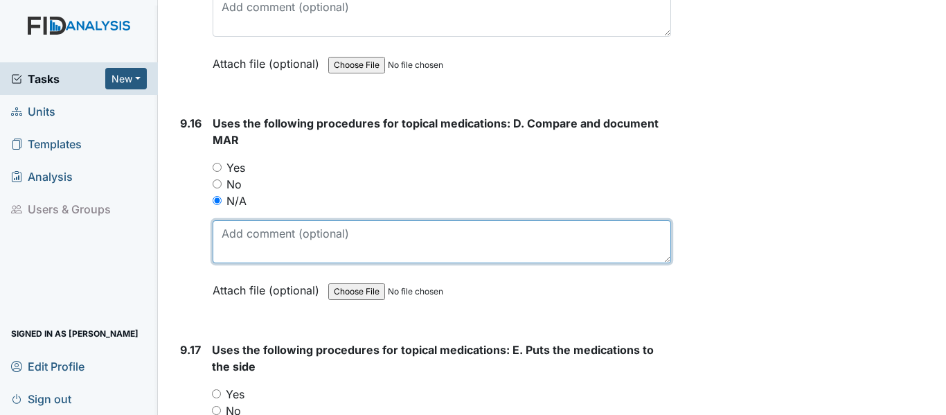
click at [235, 249] on textarea at bounding box center [442, 241] width 458 height 43
paste textarea "none are being used"
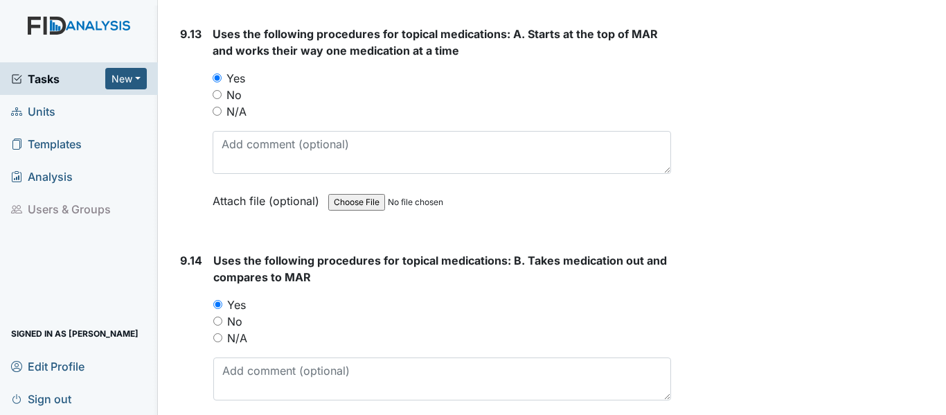
scroll to position [18144, 0]
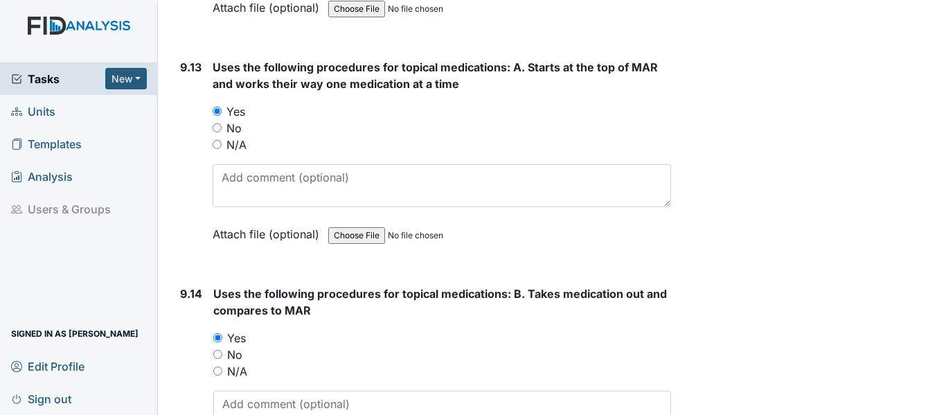
type textarea "none are being used"
click at [218, 149] on input "N/A" at bounding box center [217, 144] width 9 height 9
radio input "true"
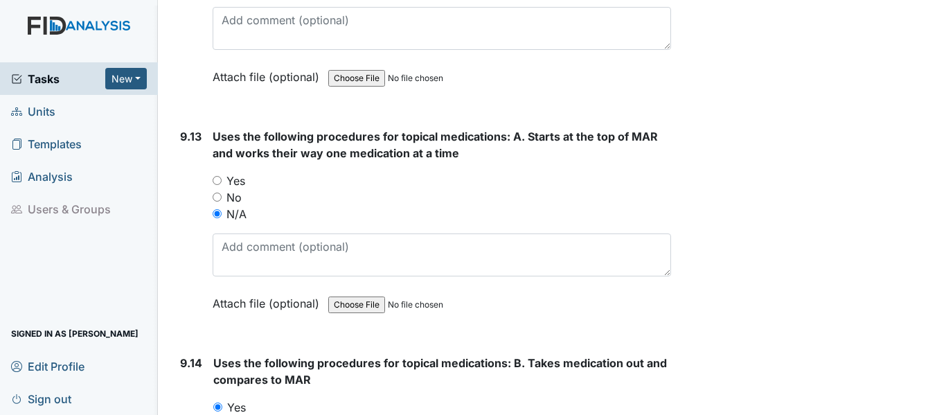
scroll to position [18213, 0]
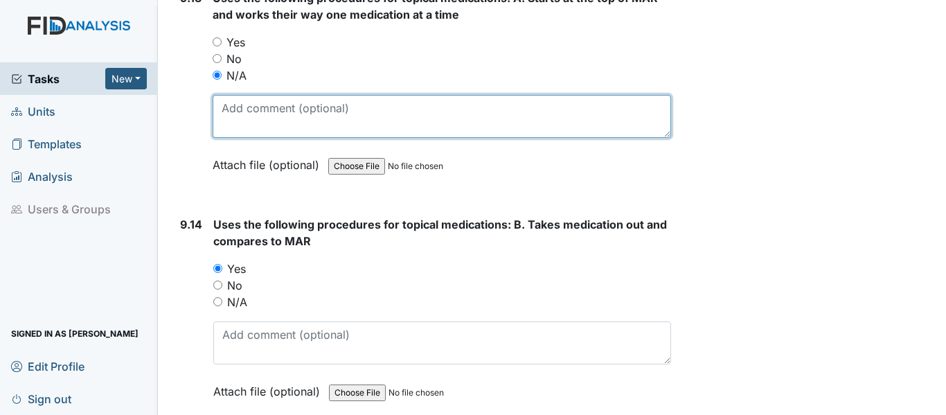
click at [283, 138] on textarea at bounding box center [442, 116] width 458 height 43
paste textarea "none are being used"
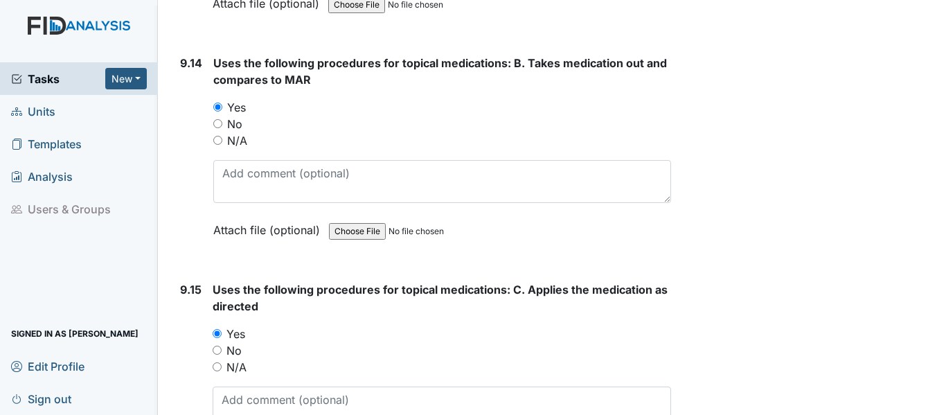
scroll to position [18421, 0]
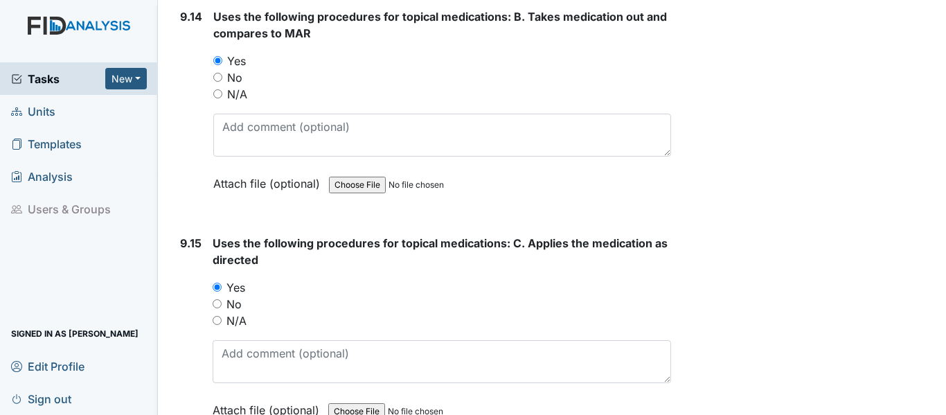
type textarea "none are being used"
click at [218, 98] on input "N/A" at bounding box center [217, 93] width 9 height 9
radio input "true"
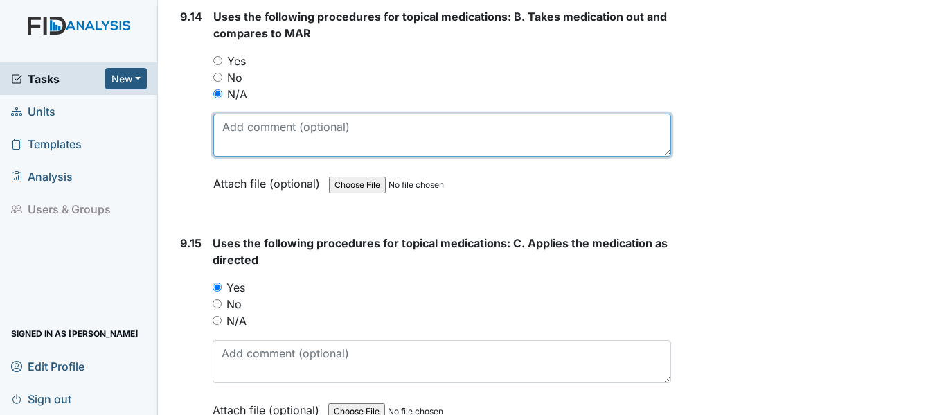
click at [239, 151] on textarea at bounding box center [442, 135] width 458 height 43
paste textarea "none are being used"
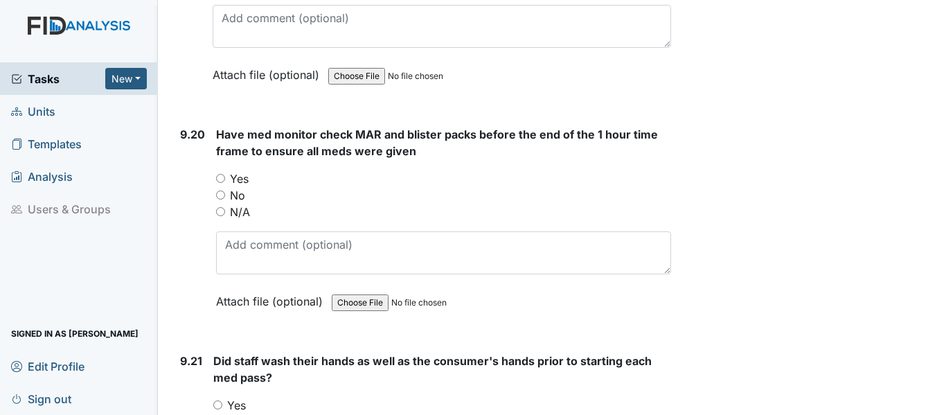
scroll to position [19667, 0]
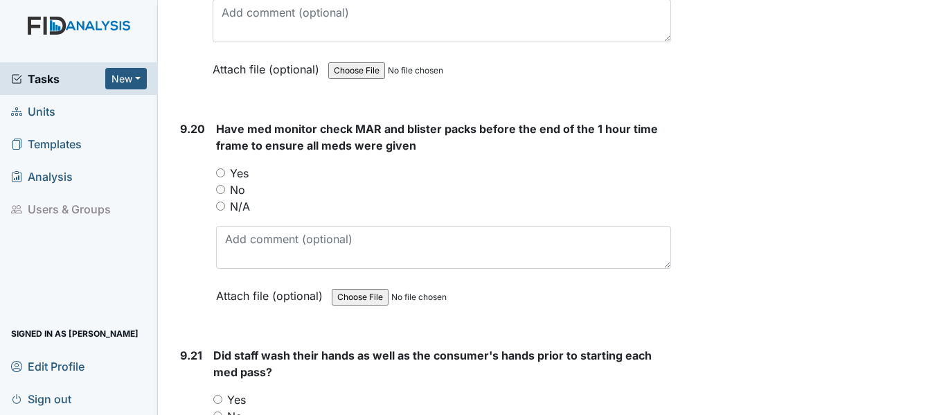
type textarea "none are being used"
click at [220, 177] on input "Yes" at bounding box center [220, 172] width 9 height 9
radio input "true"
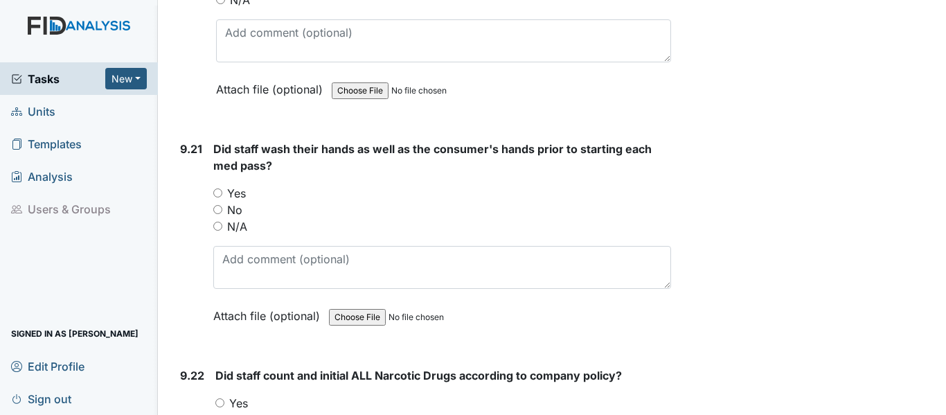
scroll to position [19875, 0]
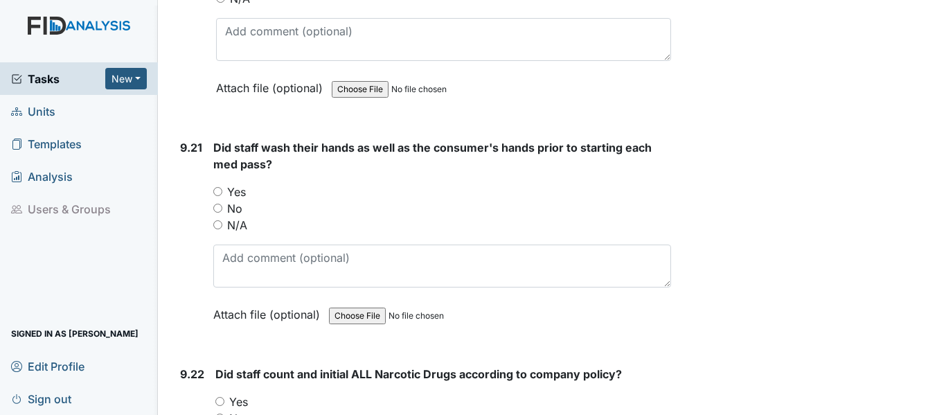
click at [222, 196] on input "Yes" at bounding box center [217, 191] width 9 height 9
radio input "true"
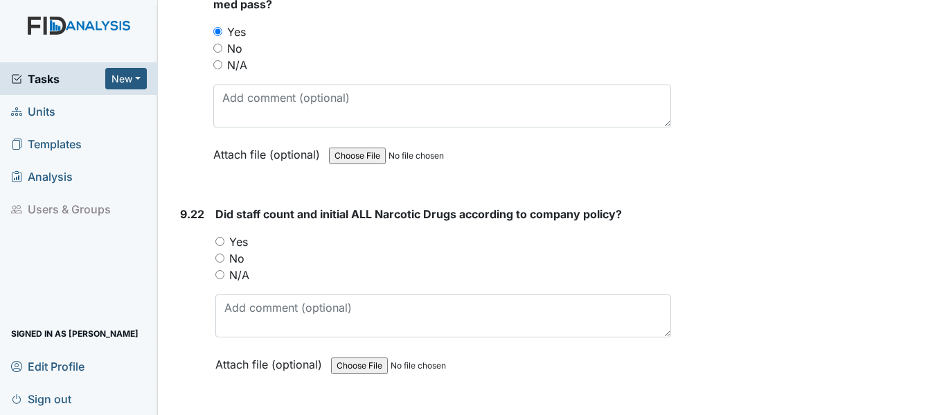
scroll to position [20083, 0]
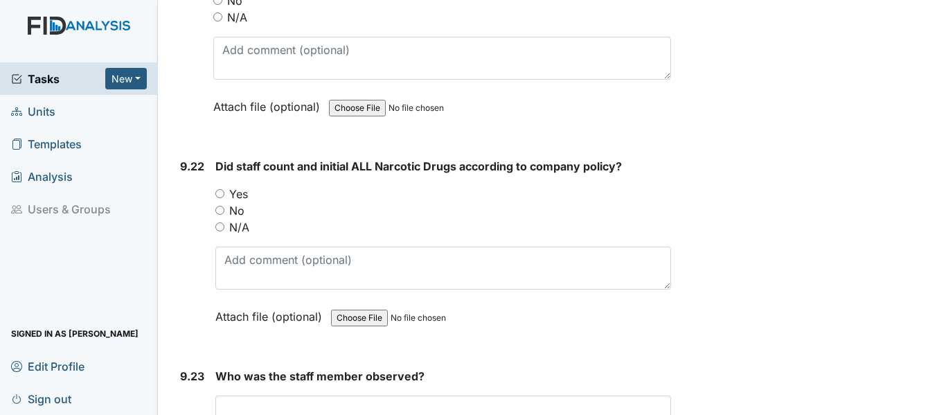
click at [219, 198] on input "Yes" at bounding box center [219, 193] width 9 height 9
radio input "true"
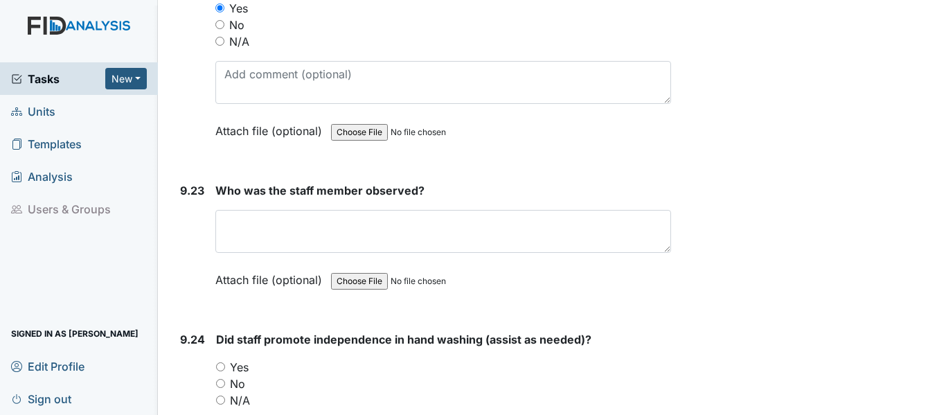
scroll to position [20290, 0]
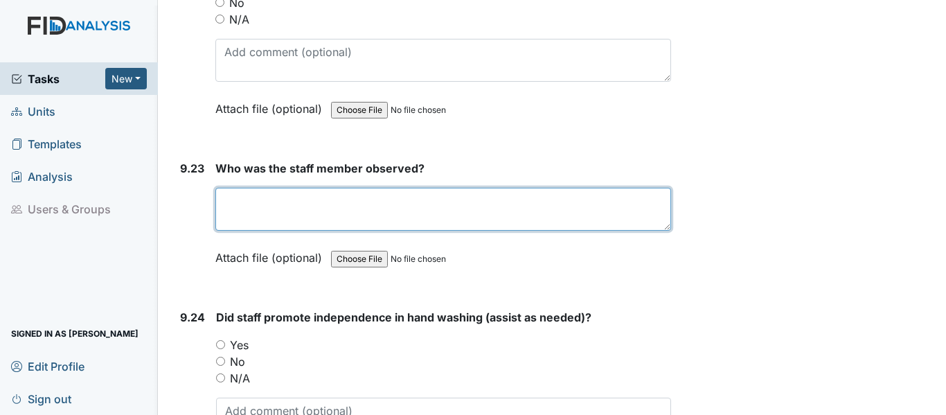
click at [318, 213] on textarea at bounding box center [443, 209] width 456 height 43
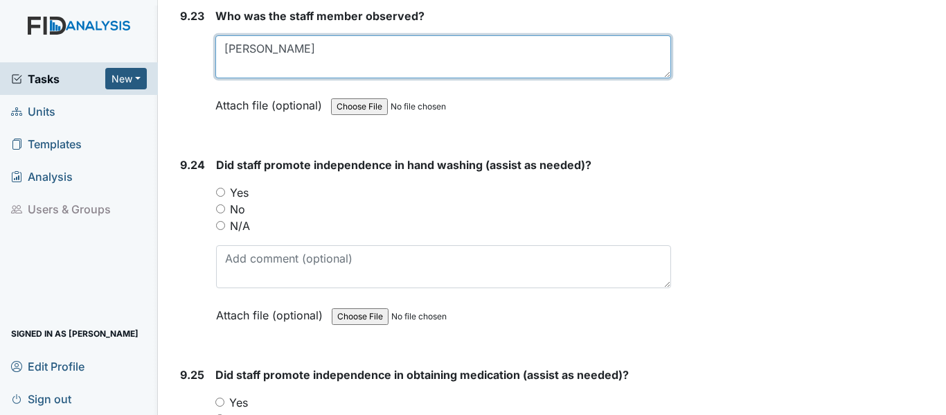
scroll to position [20498, 0]
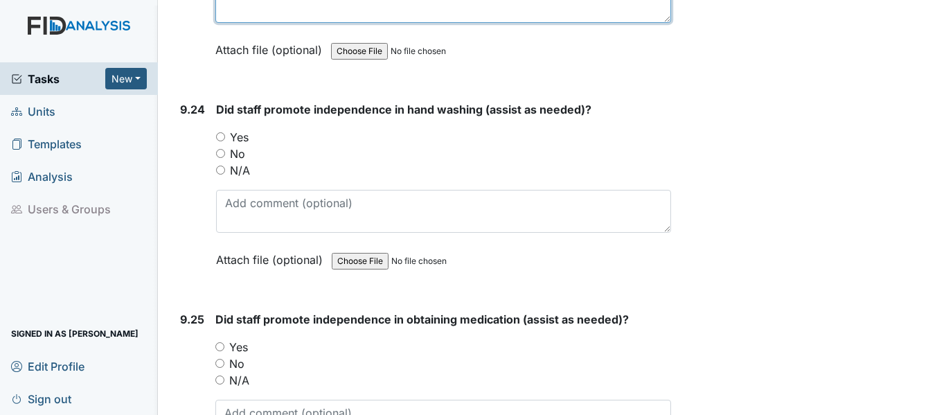
type textarea "Randa"
click at [224, 141] on input "Yes" at bounding box center [220, 136] width 9 height 9
radio input "true"
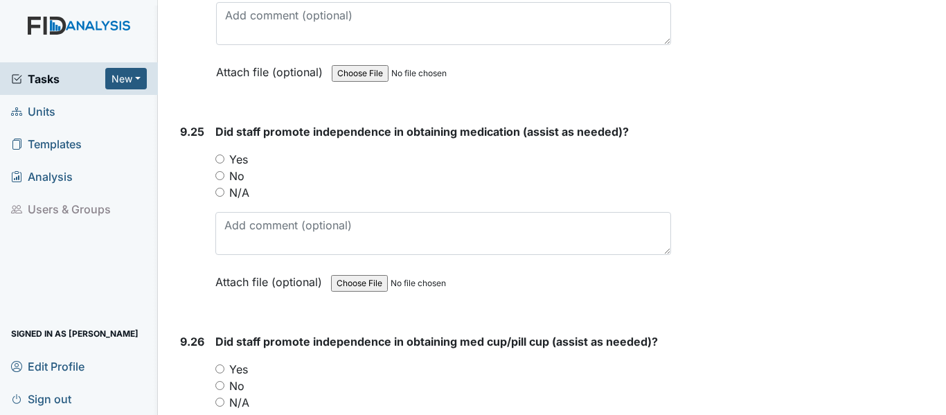
scroll to position [20706, 0]
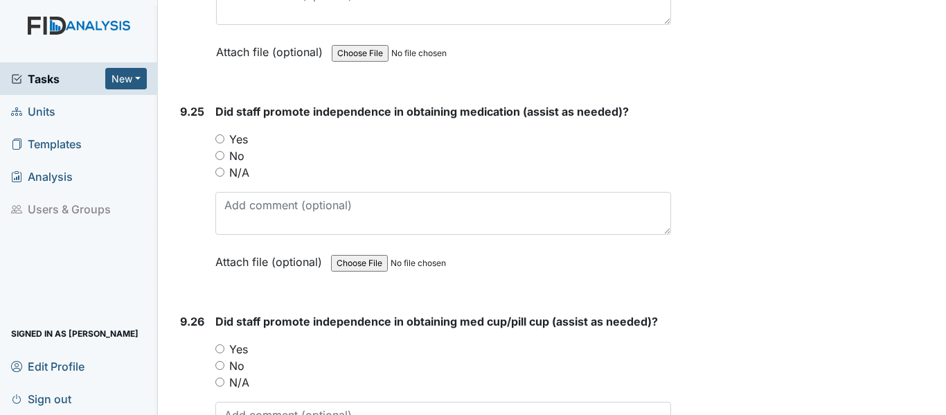
click at [217, 143] on input "Yes" at bounding box center [219, 138] width 9 height 9
radio input "true"
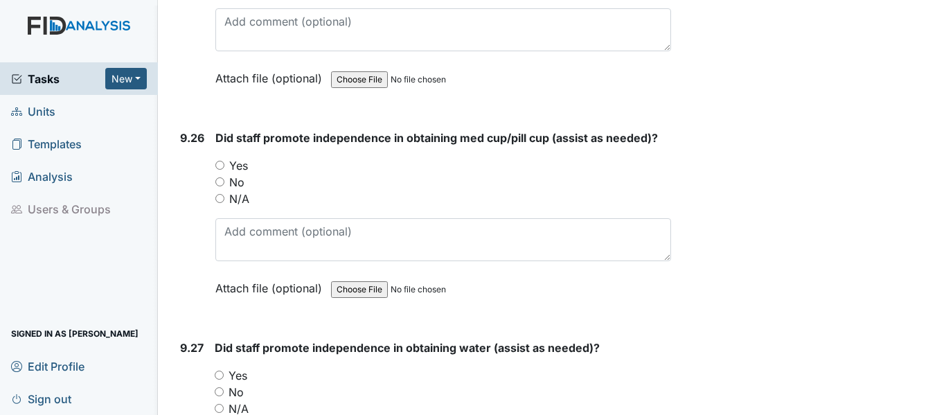
scroll to position [20914, 0]
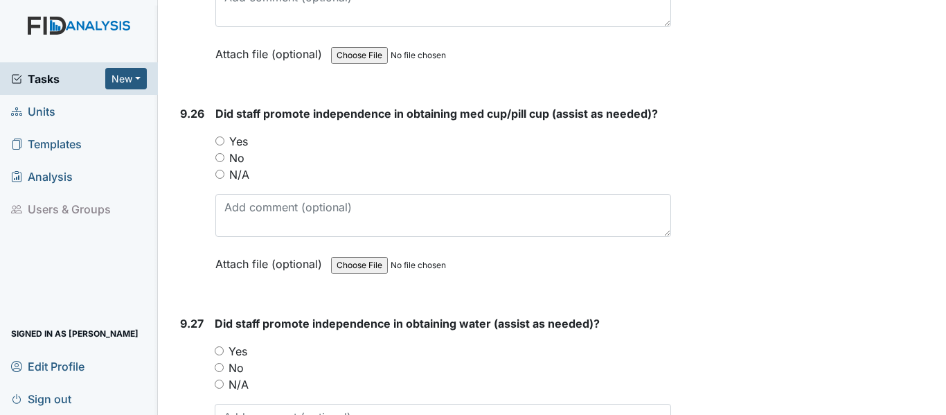
click at [217, 145] on input "Yes" at bounding box center [219, 140] width 9 height 9
radio input "true"
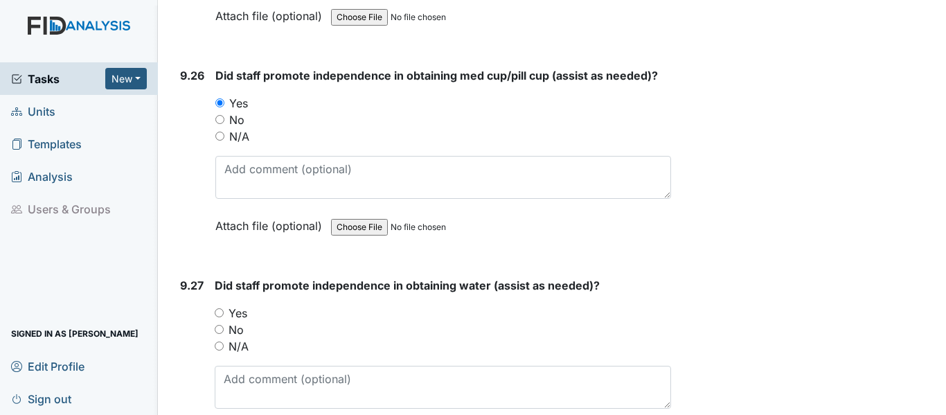
scroll to position [21121, 0]
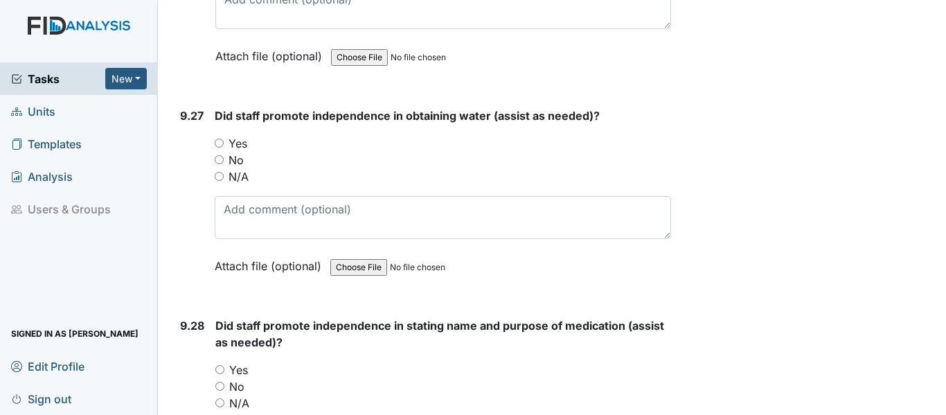
click at [217, 148] on input "Yes" at bounding box center [219, 143] width 9 height 9
radio input "true"
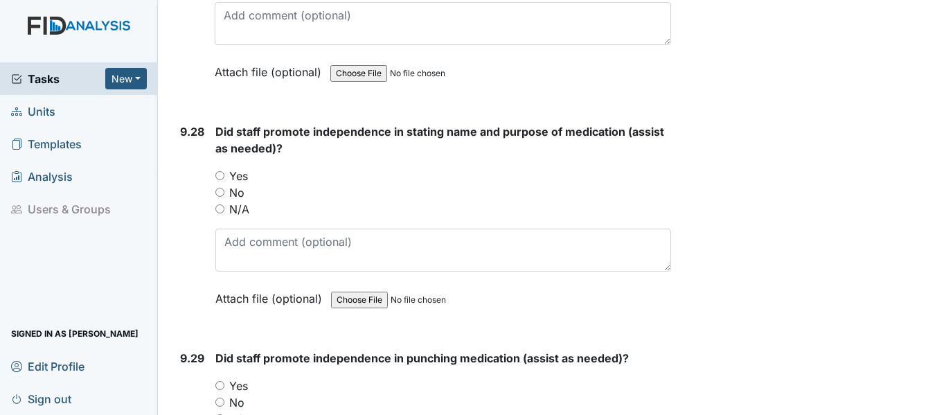
scroll to position [21329, 0]
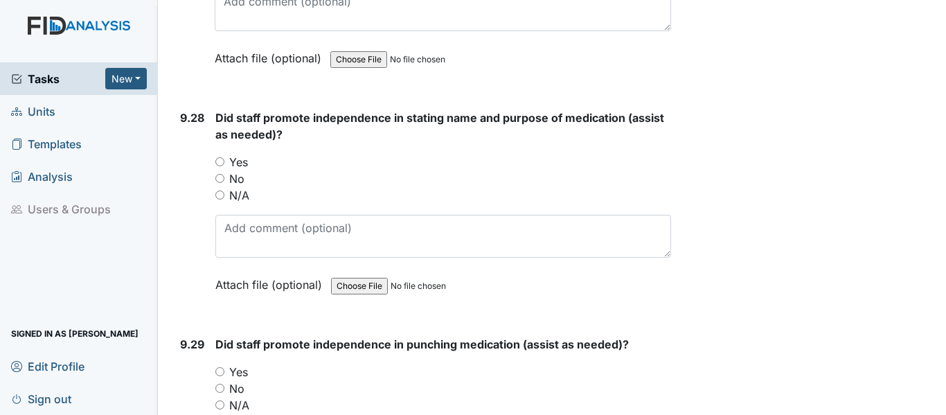
click at [219, 166] on input "Yes" at bounding box center [219, 161] width 9 height 9
radio input "true"
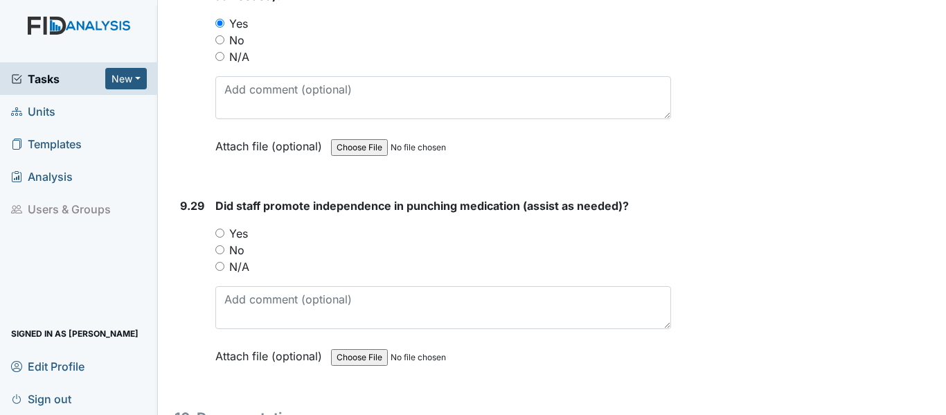
scroll to position [21537, 0]
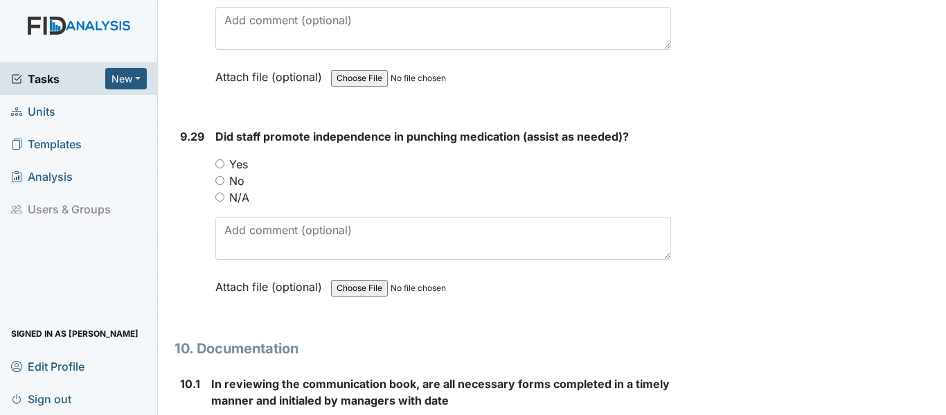
click at [221, 168] on input "Yes" at bounding box center [219, 163] width 9 height 9
radio input "true"
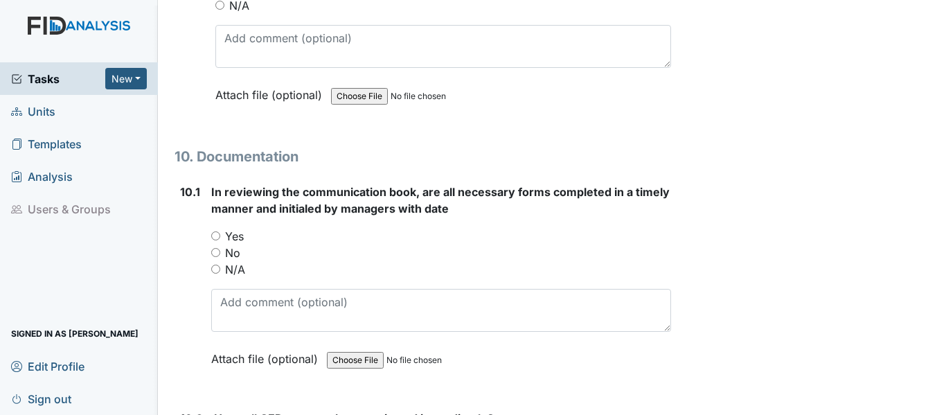
scroll to position [21814, 0]
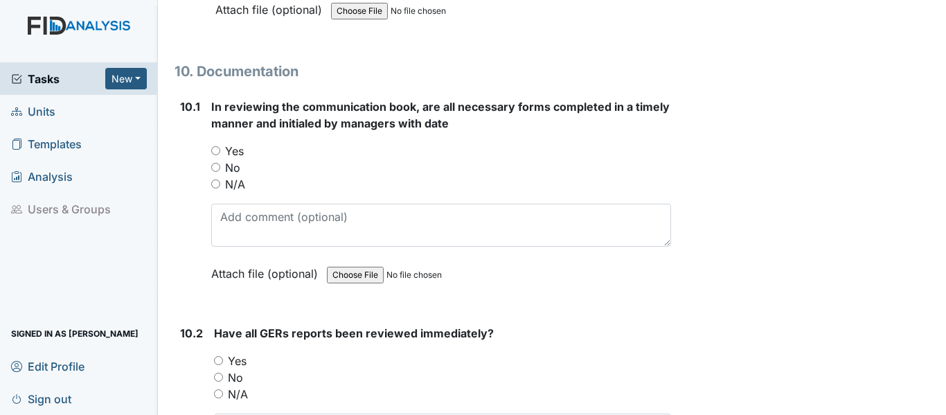
click at [216, 155] on input "Yes" at bounding box center [215, 150] width 9 height 9
radio input "true"
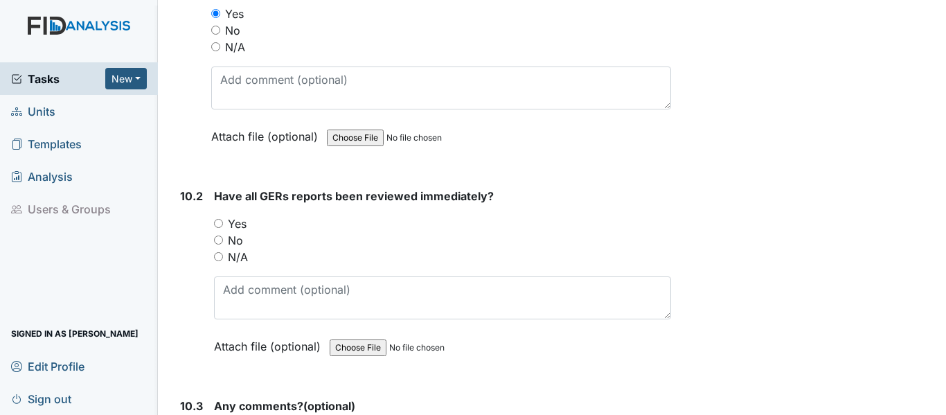
scroll to position [21952, 0]
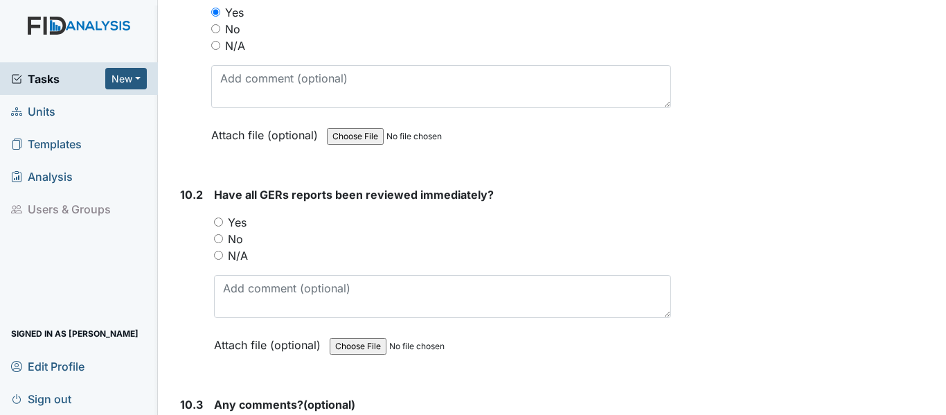
click at [217, 226] on input "Yes" at bounding box center [218, 221] width 9 height 9
radio input "true"
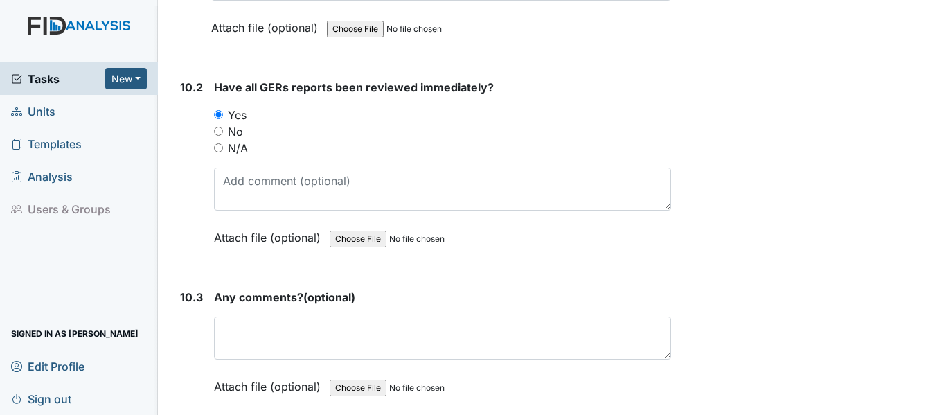
scroll to position [22091, 0]
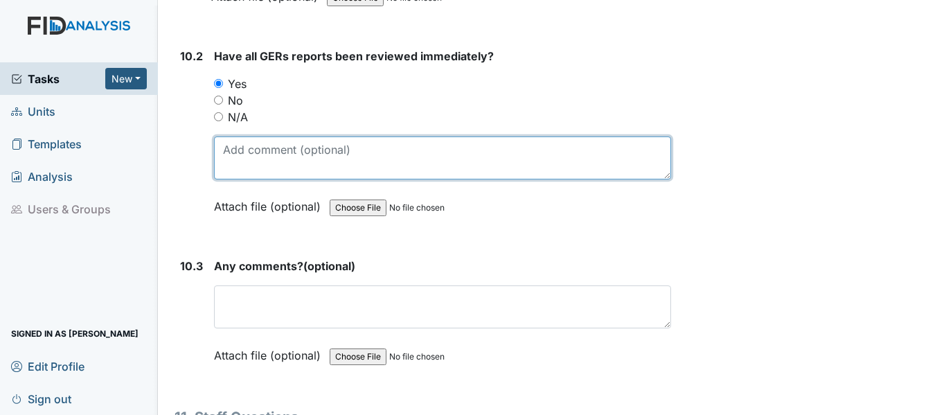
click at [246, 175] on textarea at bounding box center [442, 157] width 457 height 43
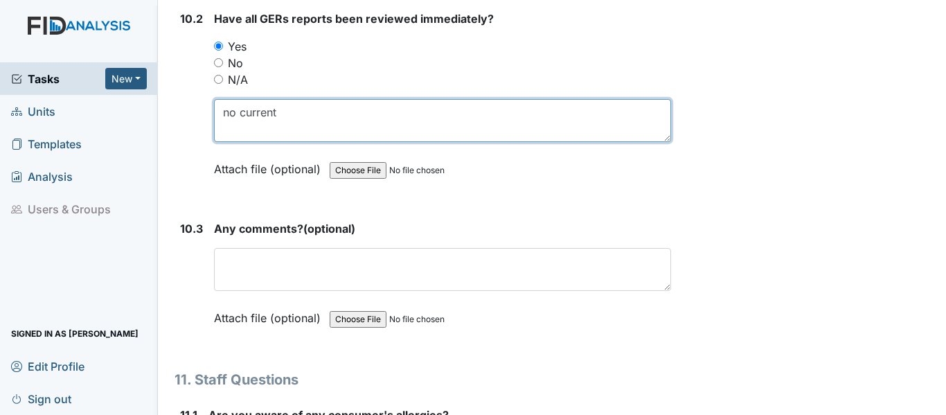
scroll to position [22160, 0]
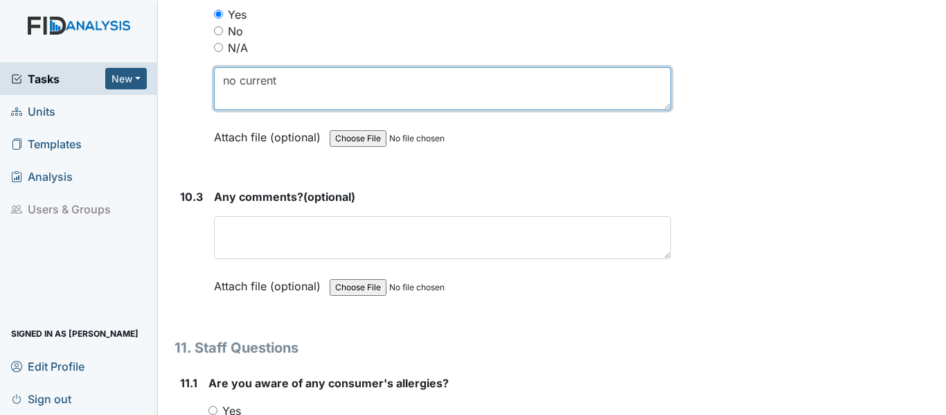
type textarea "no current"
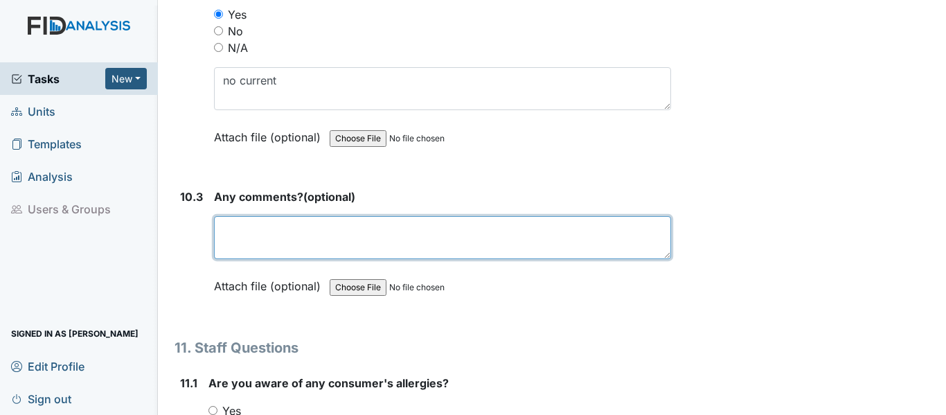
click at [283, 240] on textarea at bounding box center [442, 237] width 457 height 43
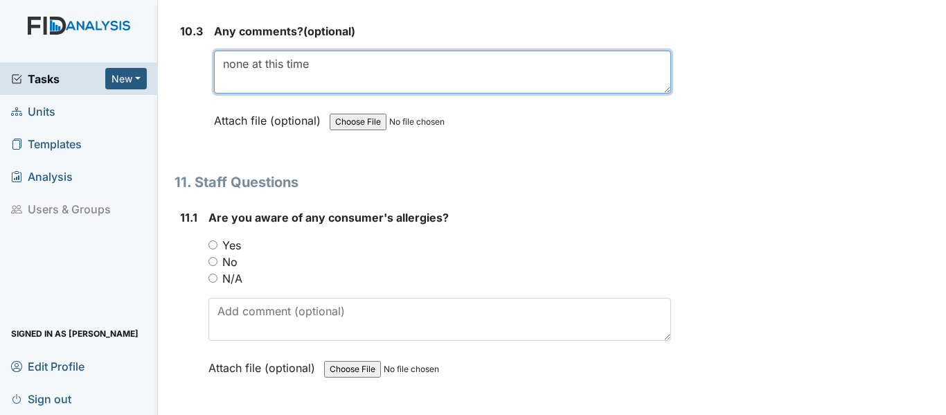
scroll to position [22368, 0]
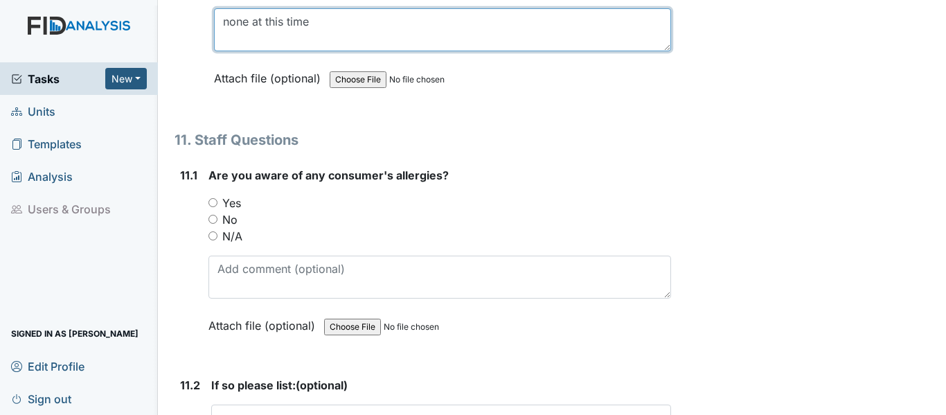
type textarea "none at this time"
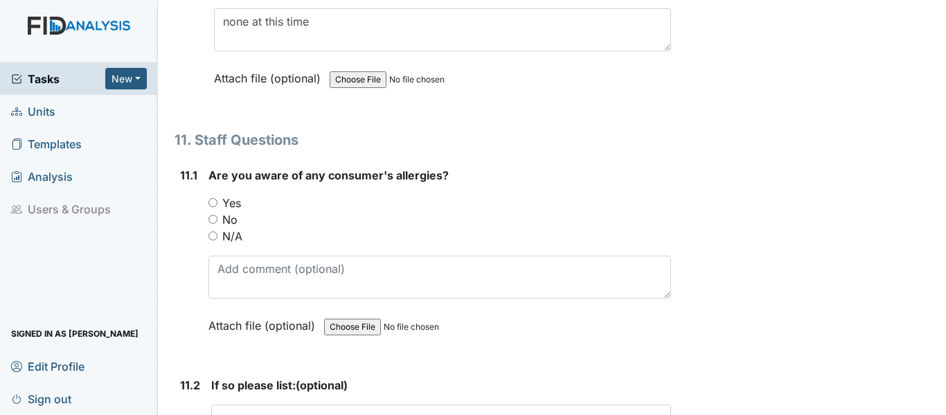
click at [212, 207] on input "Yes" at bounding box center [212, 202] width 9 height 9
radio input "true"
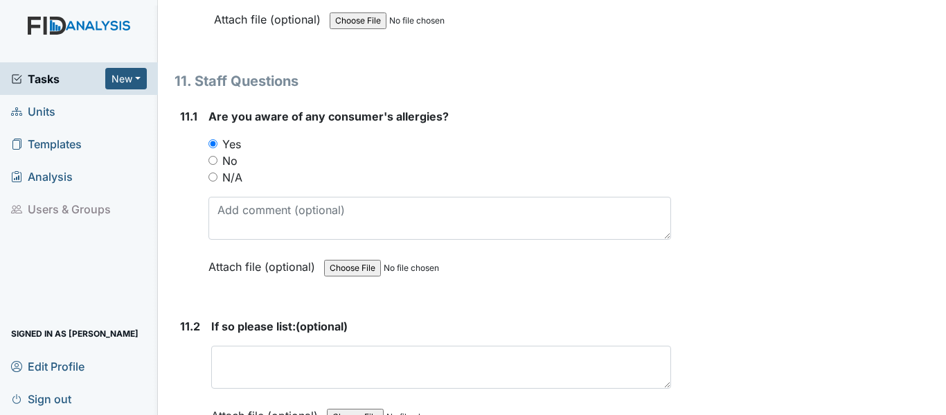
scroll to position [22645, 0]
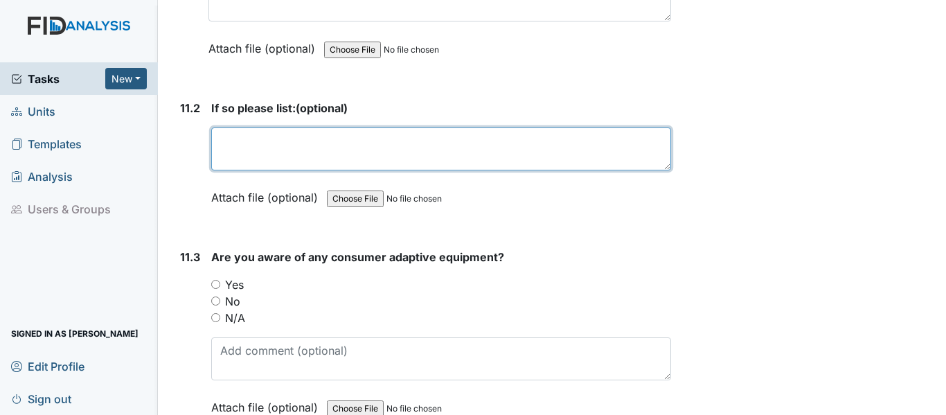
click at [274, 170] on textarea at bounding box center [441, 148] width 460 height 43
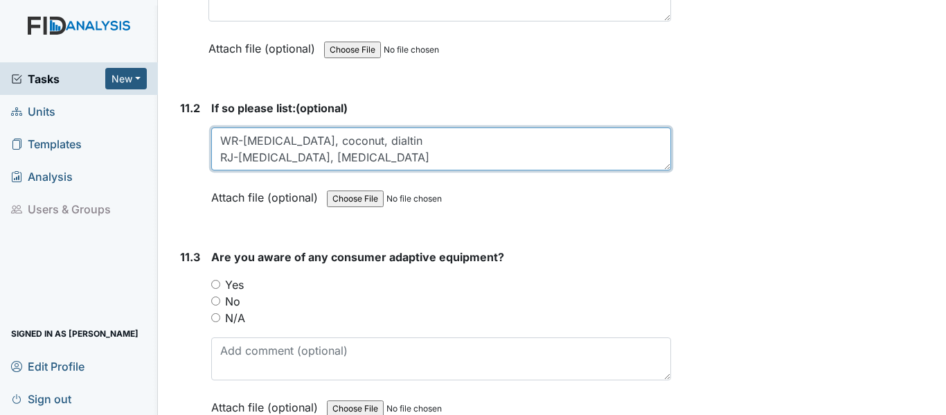
click at [370, 161] on textarea "WR-antihistamine, coconut, dialtin RJ-sulfa, Bactrim" at bounding box center [441, 148] width 460 height 43
click at [380, 156] on textarea "WR-antihistamine, coconut, dialtin RJ-sulfa, Bactrim" at bounding box center [441, 148] width 460 height 43
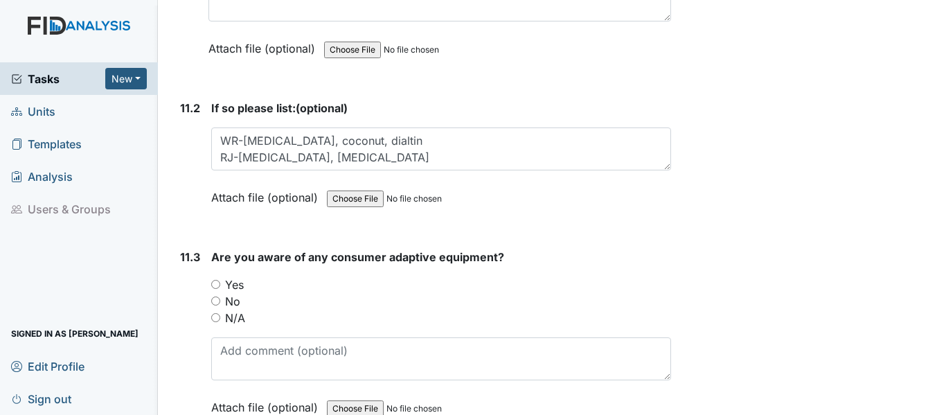
drag, startPoint x: 379, startPoint y: 157, endPoint x: 467, endPoint y: 90, distance: 109.7
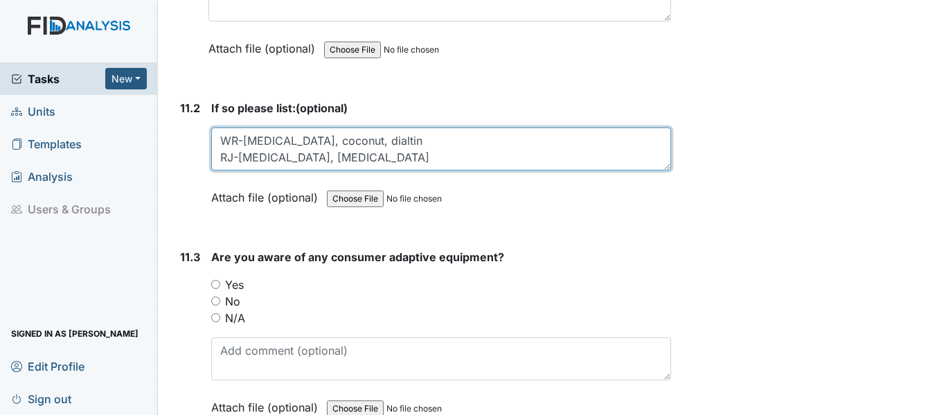
click at [411, 158] on textarea "WR-antihistamine, coconut, dialtin RJ-sulfa, Bactrim" at bounding box center [441, 148] width 460 height 43
type textarea "WR-antihistamine, coconut, dilantin RJ-sulfa, Bactrim"
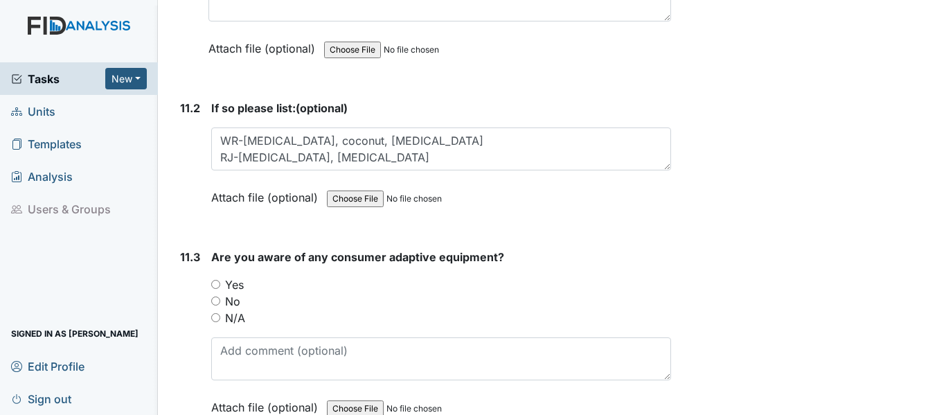
drag, startPoint x: 625, startPoint y: 251, endPoint x: 616, endPoint y: 254, distance: 10.1
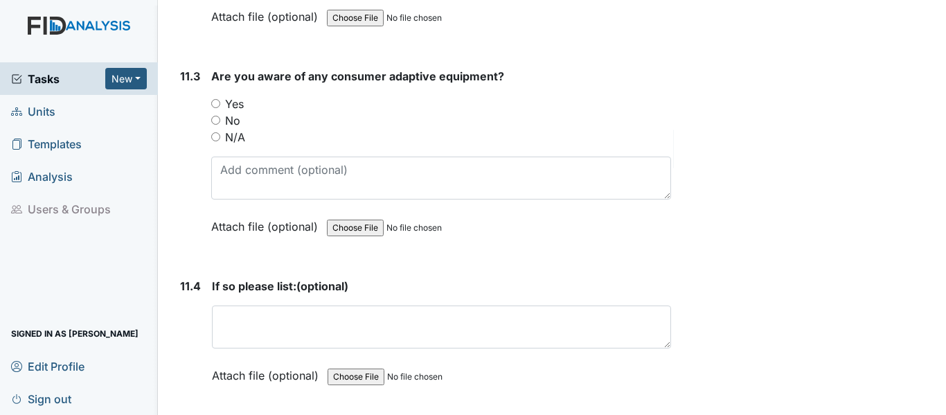
scroll to position [22853, 0]
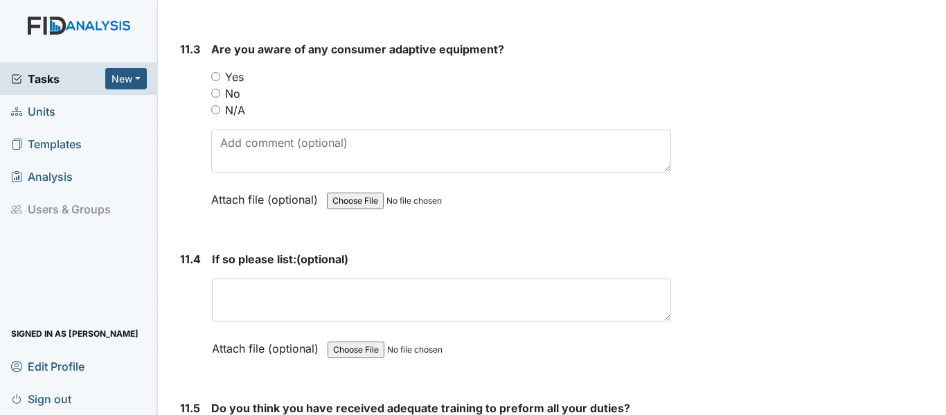
click at [210, 90] on div "11.3 Are you aware of any consumer adaptive equipment? You must select one of t…" at bounding box center [423, 135] width 497 height 188
click at [212, 81] on input "Yes" at bounding box center [215, 76] width 9 height 9
radio input "true"
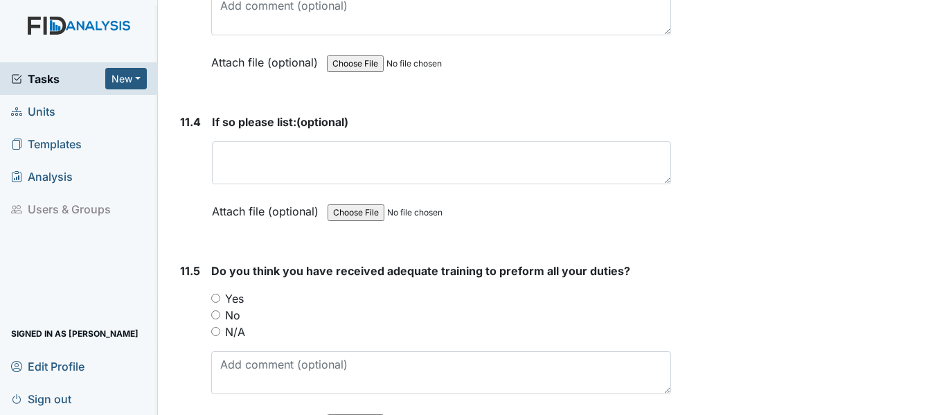
scroll to position [22991, 0]
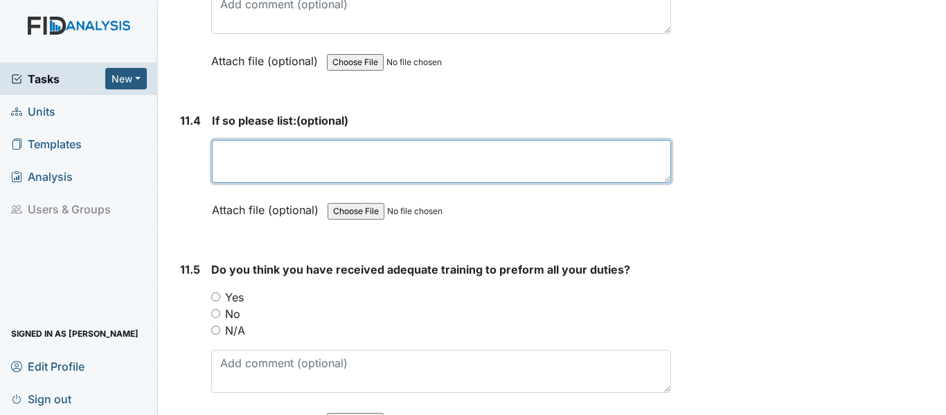
click at [262, 176] on textarea at bounding box center [441, 161] width 459 height 43
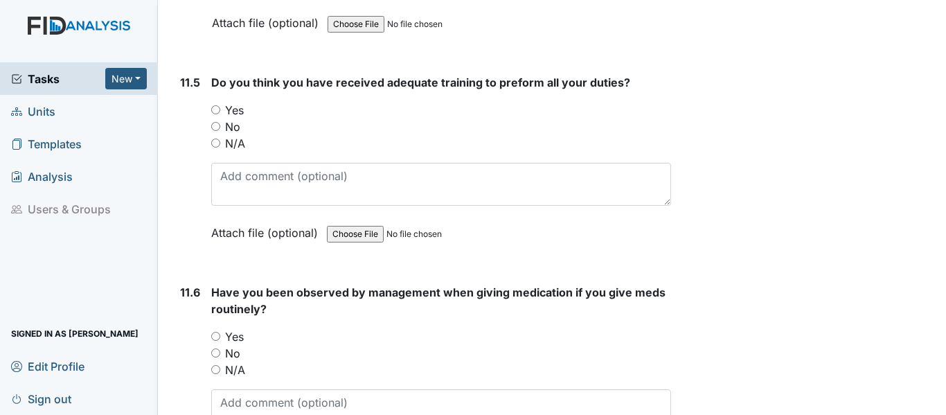
scroll to position [23199, 0]
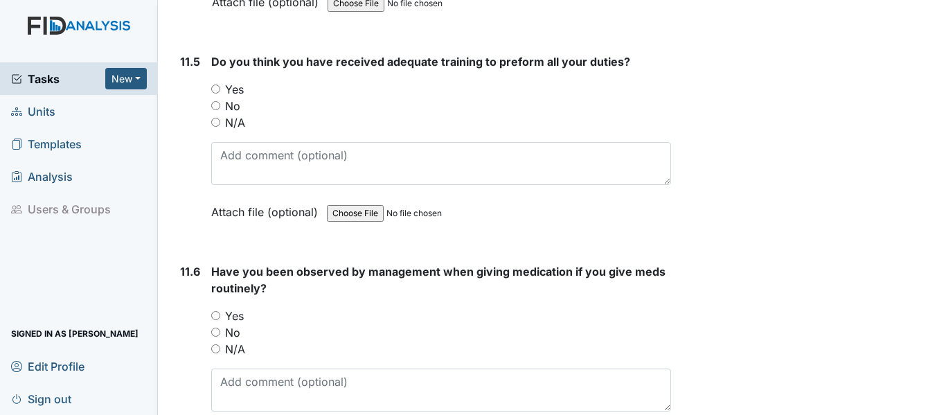
type textarea "WR-rollator, RJ-walker"
click at [218, 93] on input "Yes" at bounding box center [215, 88] width 9 height 9
radio input "true"
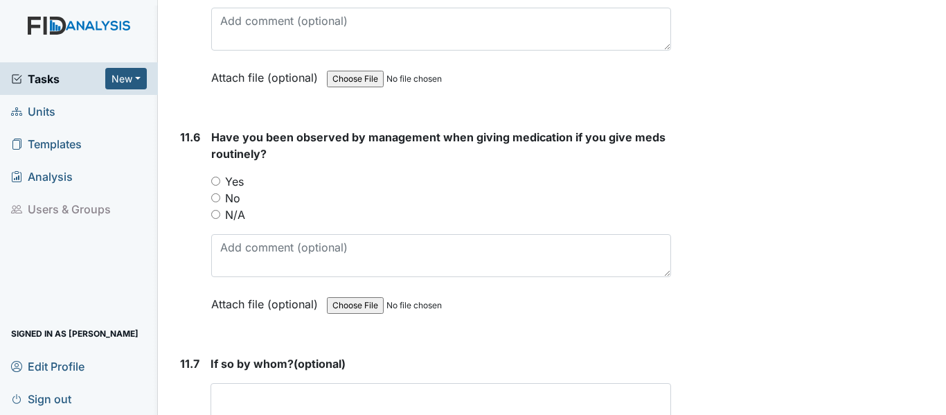
scroll to position [23407, 0]
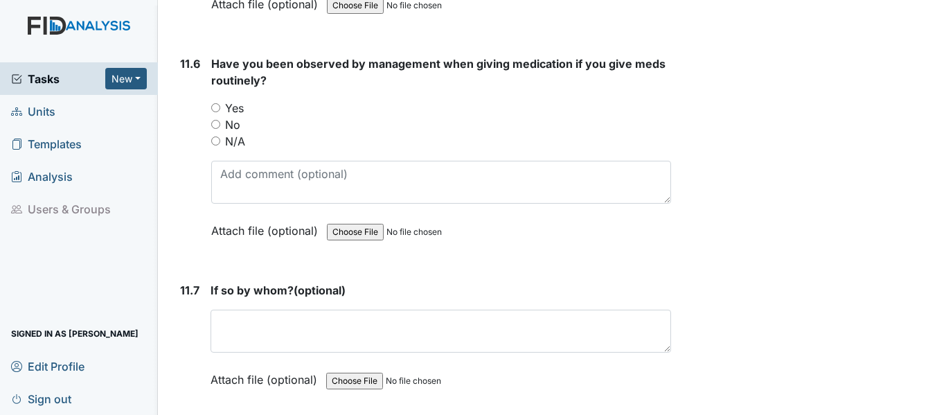
click at [213, 112] on input "Yes" at bounding box center [215, 107] width 9 height 9
radio input "true"
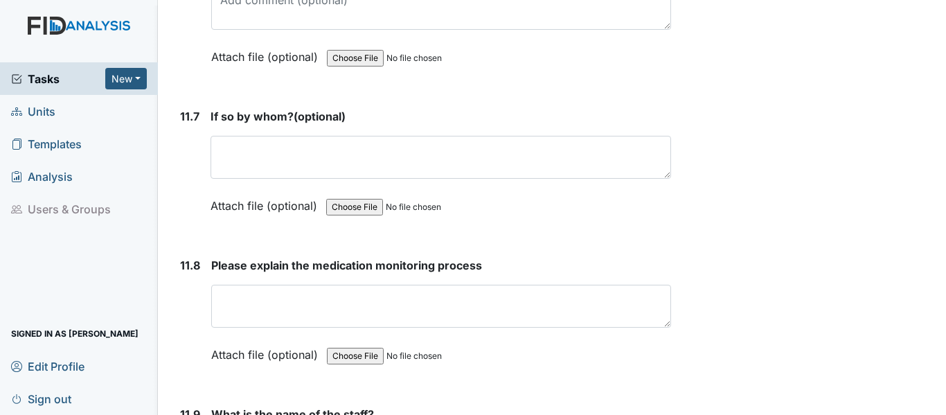
scroll to position [23614, 0]
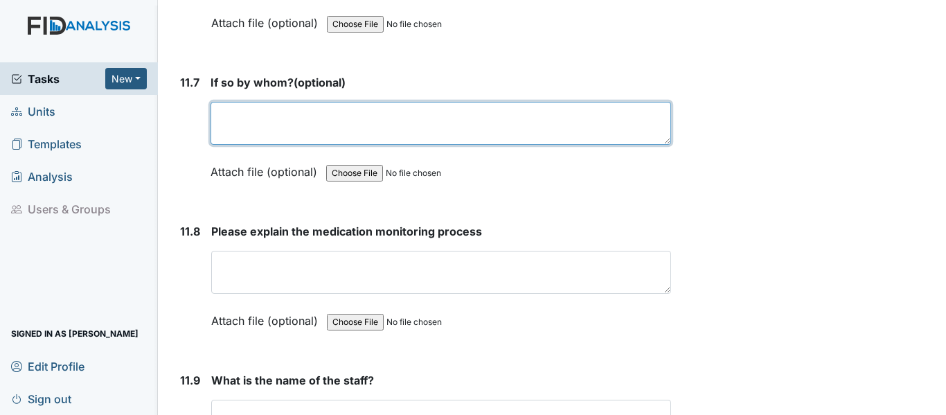
click at [276, 145] on textarea at bounding box center [441, 123] width 461 height 43
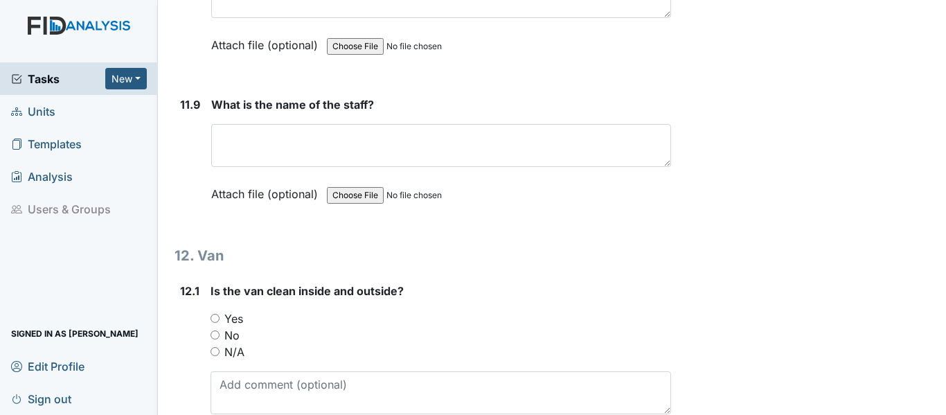
scroll to position [23891, 0]
type textarea "[PERSON_NAME]"
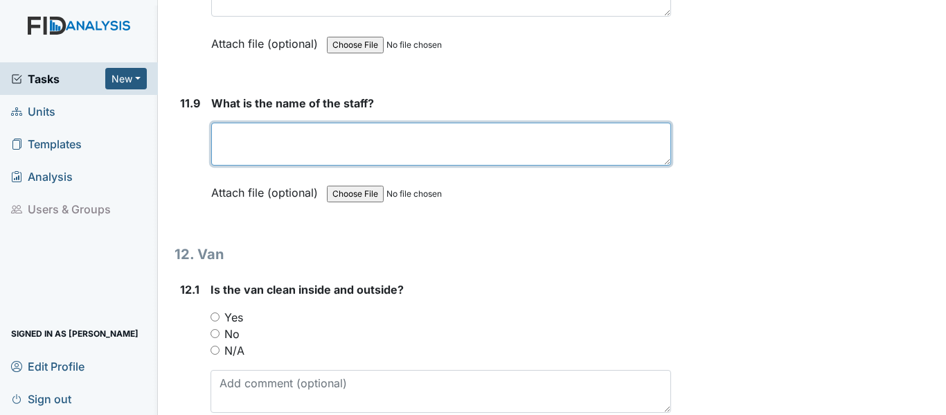
click at [264, 158] on textarea at bounding box center [441, 144] width 460 height 43
type textarea "Randa"
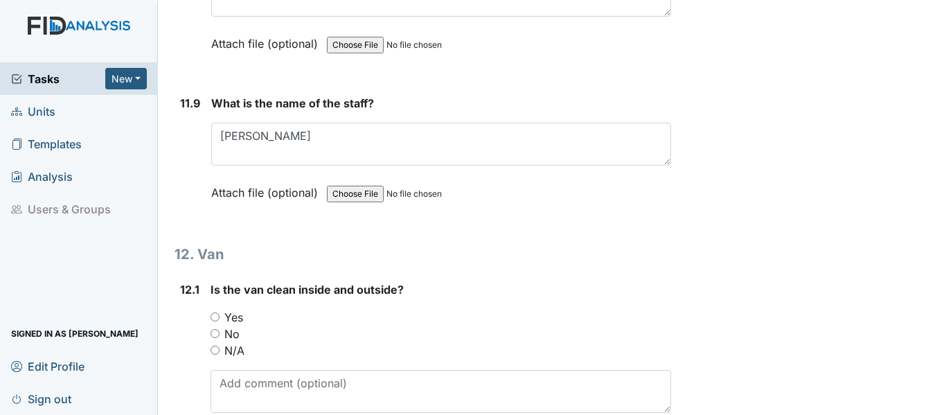
drag, startPoint x: 217, startPoint y: 332, endPoint x: 251, endPoint y: 321, distance: 35.5
click at [216, 321] on input "Yes" at bounding box center [215, 316] width 9 height 9
radio input "true"
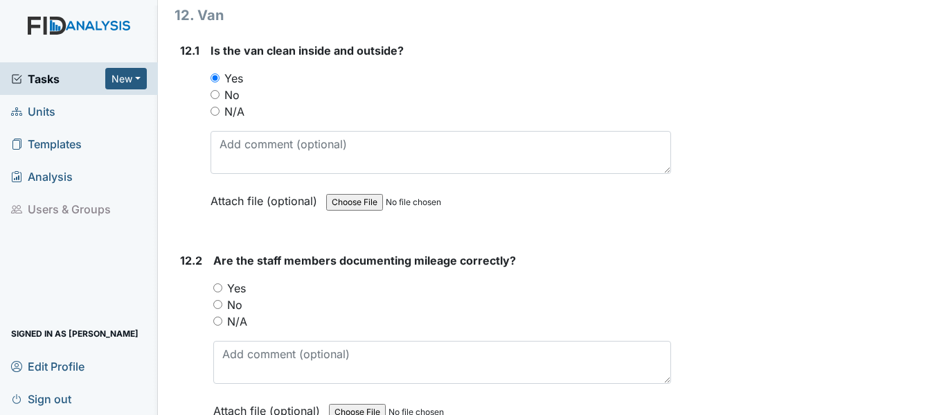
scroll to position [24168, 0]
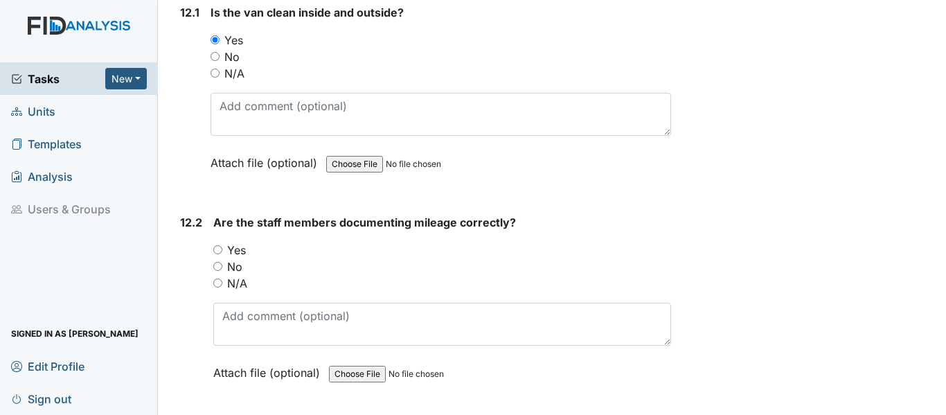
click at [218, 254] on input "Yes" at bounding box center [217, 249] width 9 height 9
radio input "true"
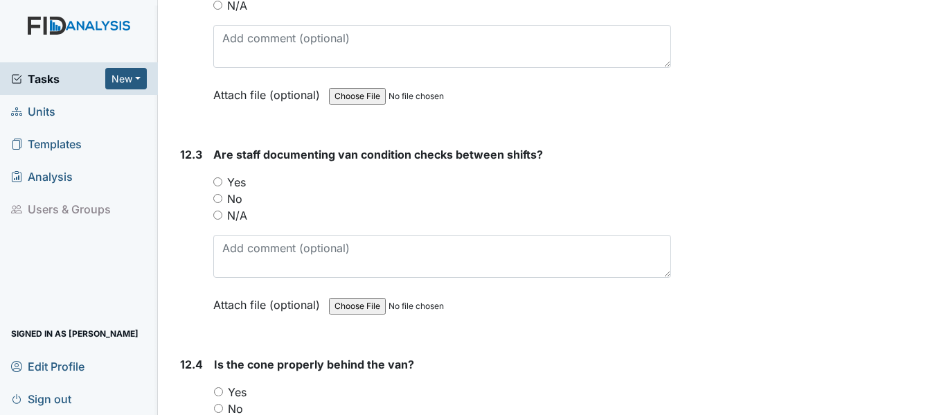
scroll to position [24515, 0]
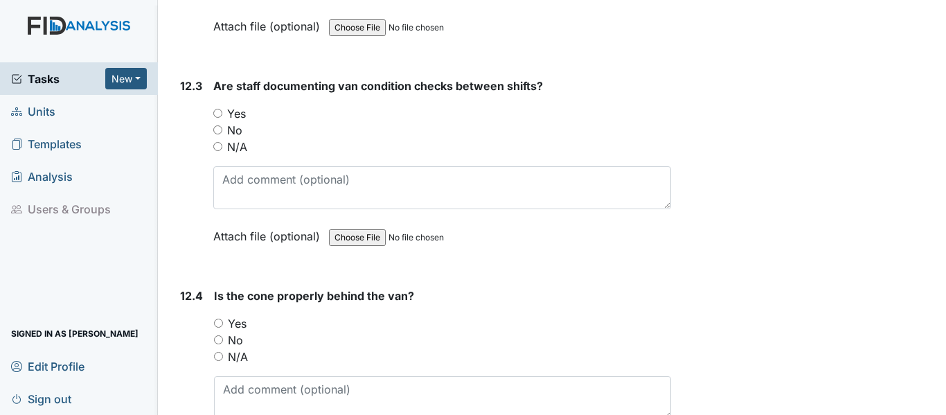
click at [216, 122] on div "Yes" at bounding box center [442, 113] width 458 height 17
click at [217, 328] on input "Yes" at bounding box center [218, 323] width 9 height 9
radio input "true"
click at [220, 118] on input "Yes" at bounding box center [217, 113] width 9 height 9
radio input "true"
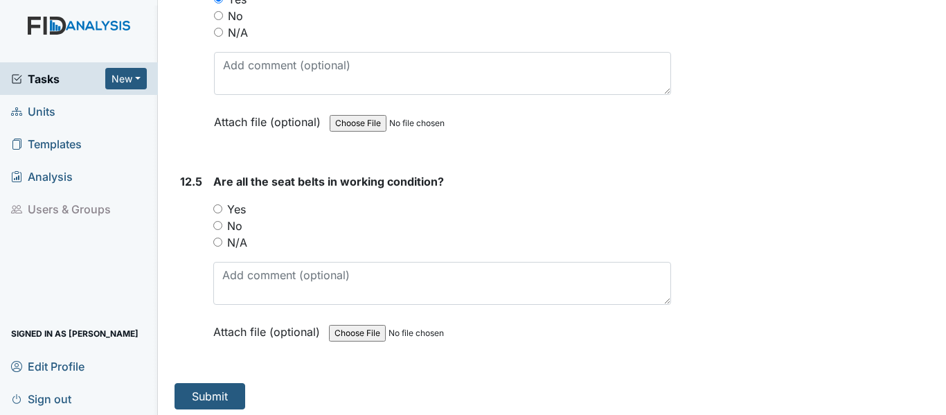
scroll to position [24861, 0]
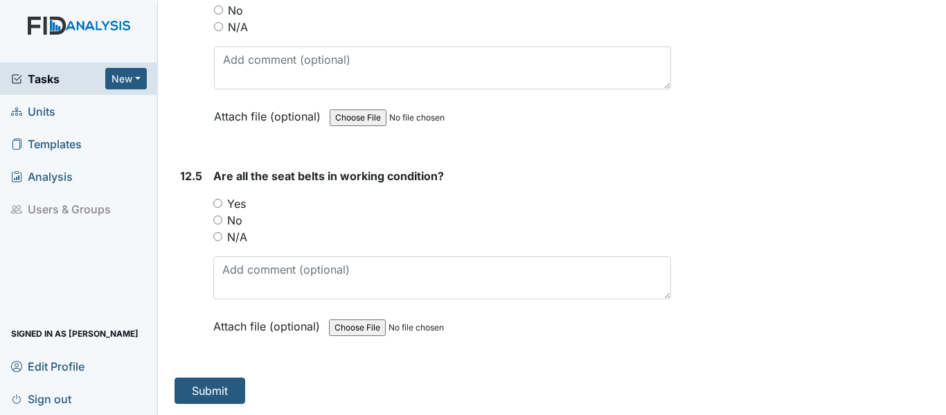
click at [220, 203] on input "Yes" at bounding box center [217, 203] width 9 height 9
radio input "true"
click at [211, 390] on button "Submit" at bounding box center [210, 390] width 71 height 26
click at [210, 388] on button "Submit" at bounding box center [210, 390] width 71 height 26
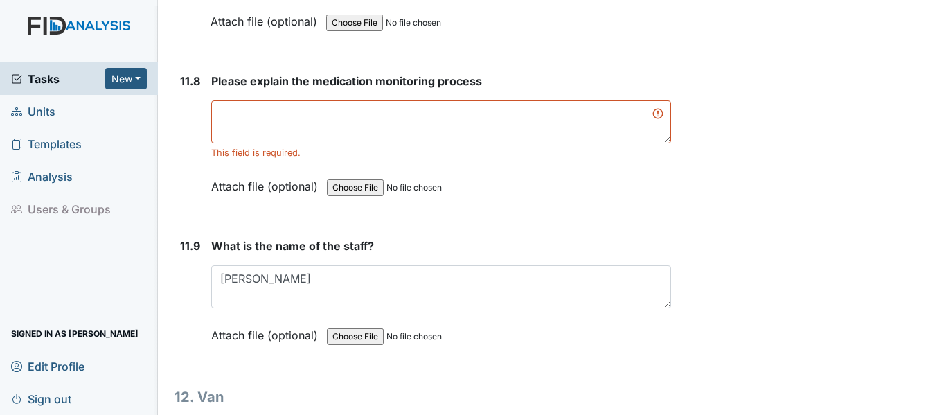
scroll to position [23700, 0]
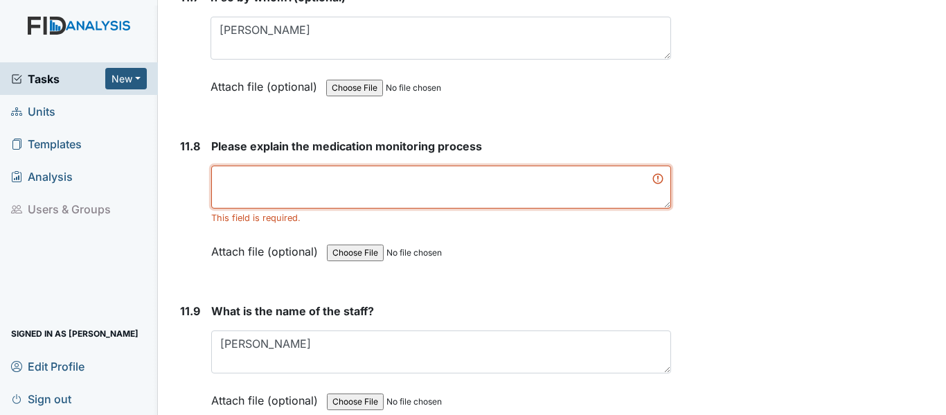
click at [332, 197] on textarea at bounding box center [441, 187] width 460 height 43
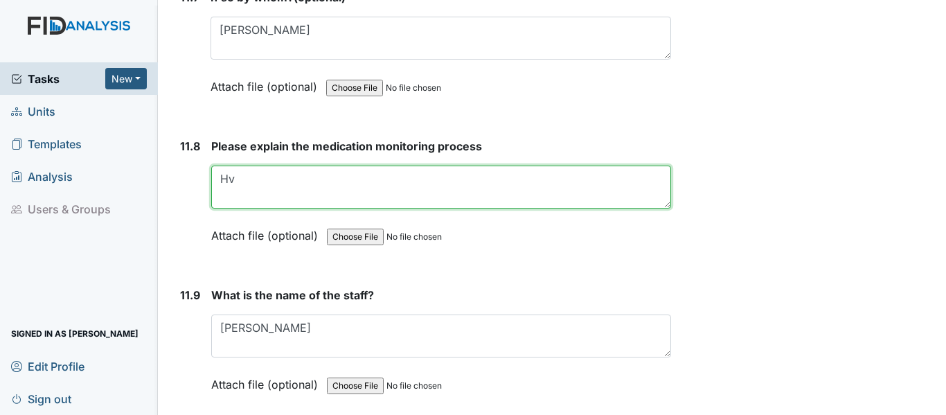
type textarea "H"
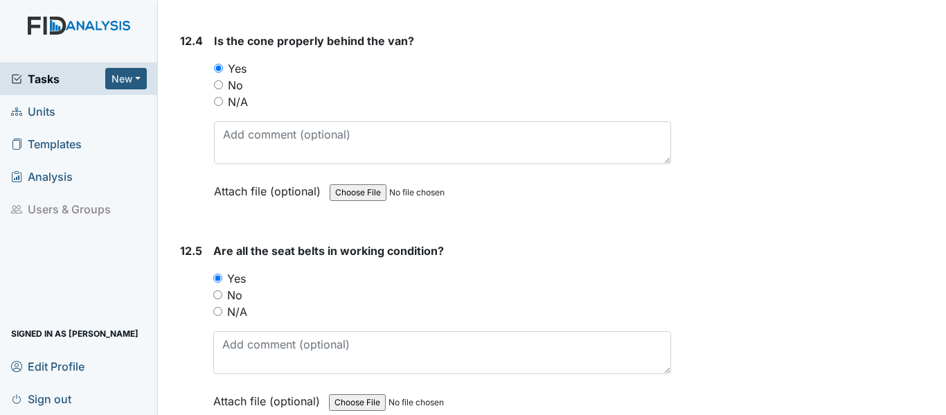
scroll to position [24861, 0]
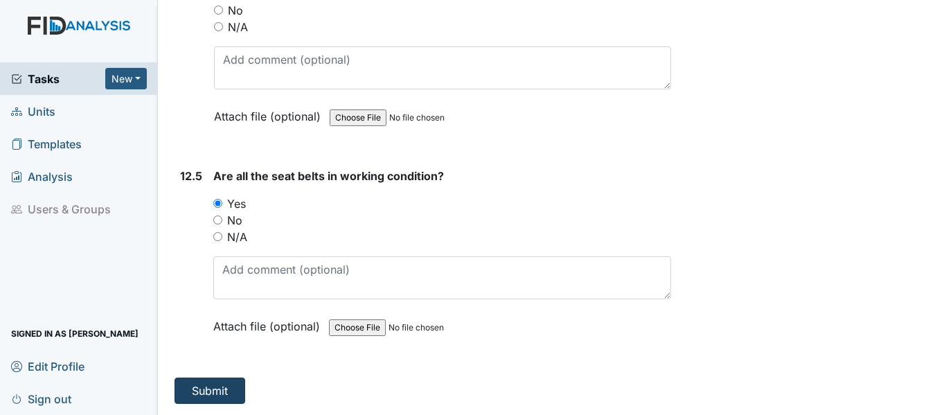
type textarea "Consumers wash hands, get med boxes, help name medications, check MAR to ensure…"
click at [235, 387] on button "Submit" at bounding box center [210, 390] width 71 height 26
